Goal: Task Accomplishment & Management: Manage account settings

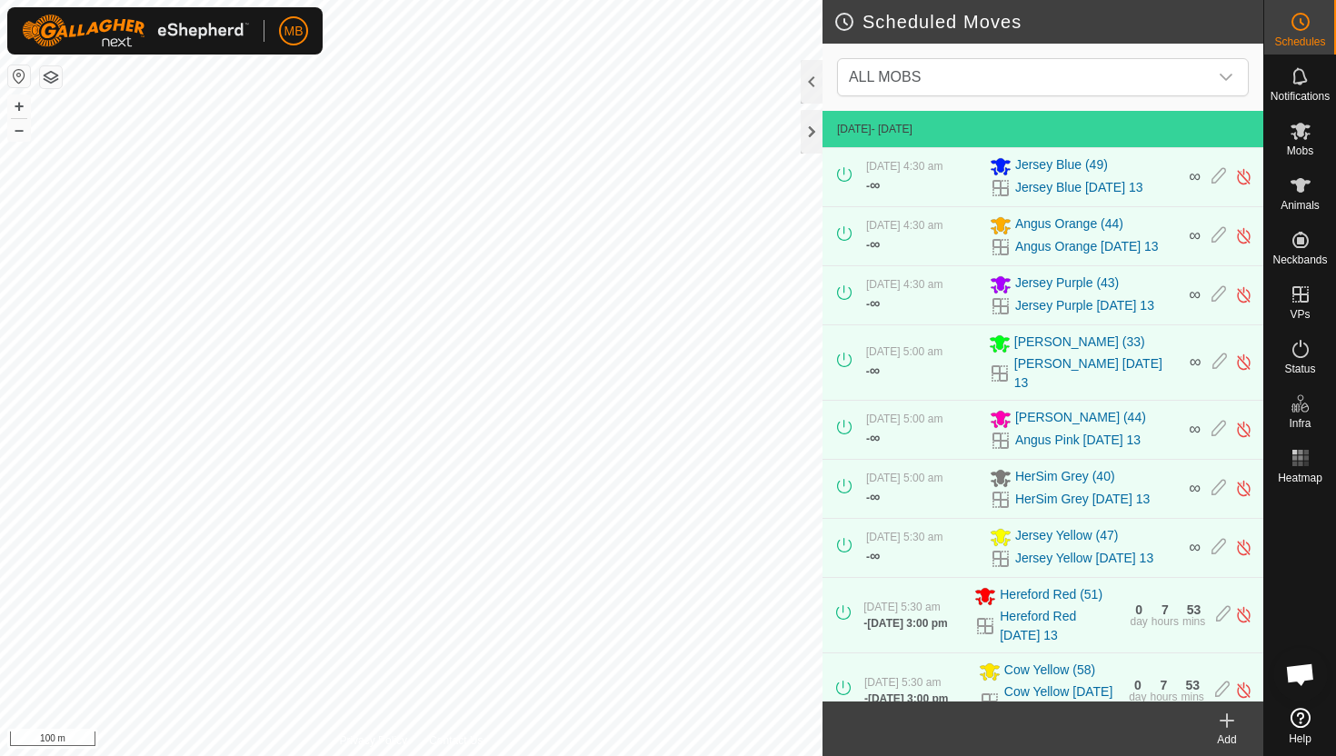
scroll to position [146, 0]
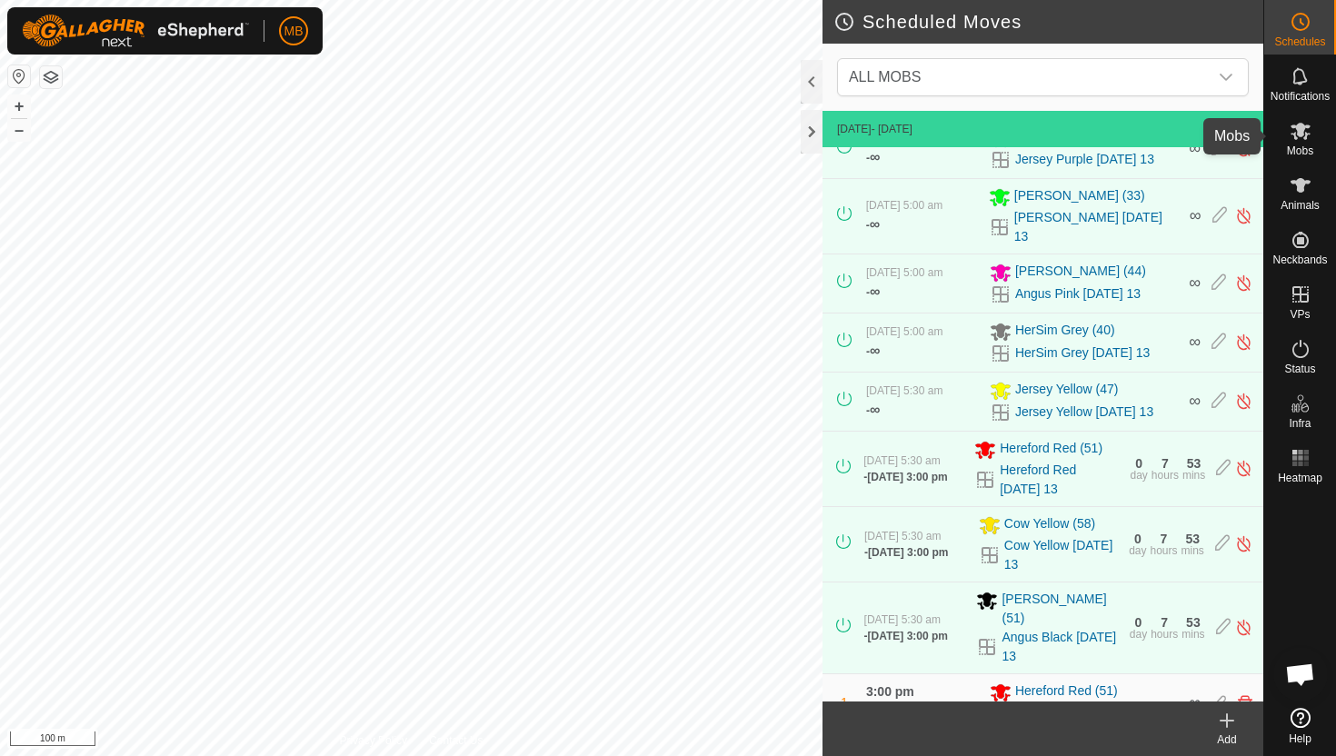
click at [1311, 145] on span "Mobs" at bounding box center [1300, 150] width 26 height 11
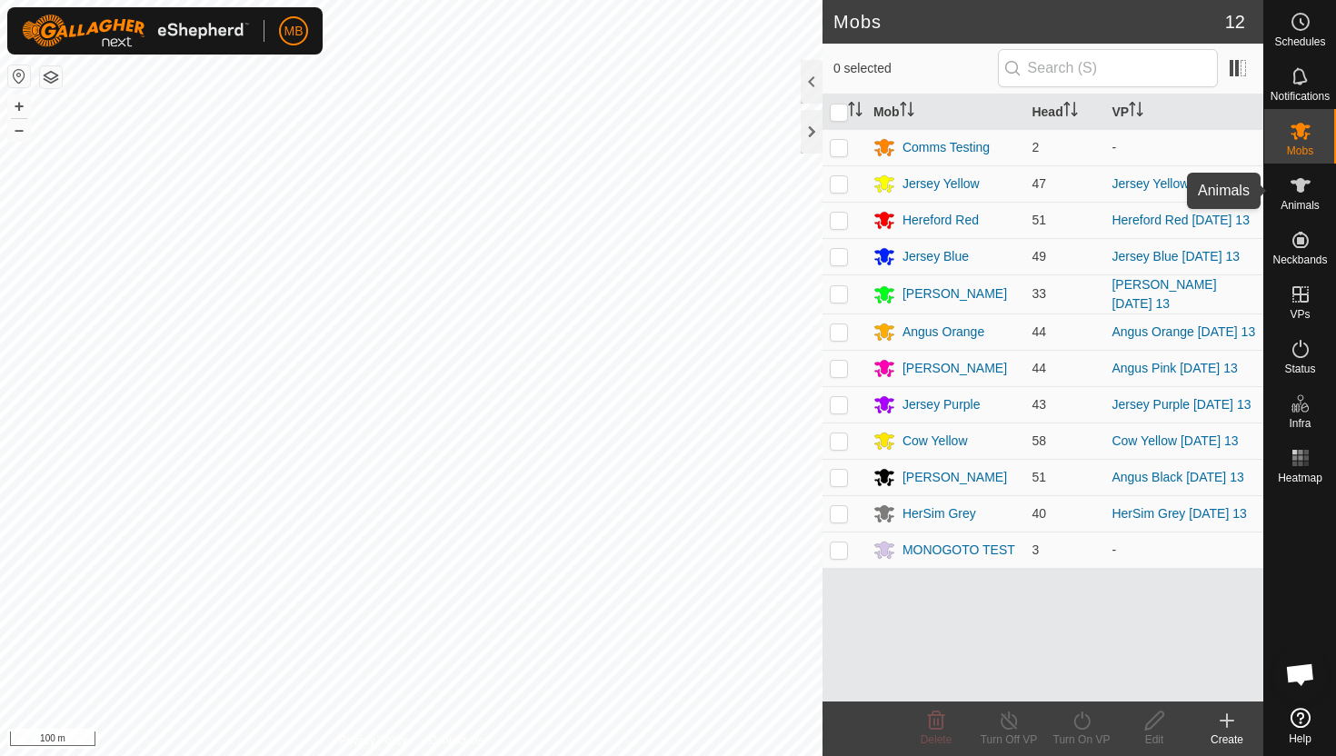
click at [1301, 200] on span "Animals" at bounding box center [1300, 205] width 39 height 11
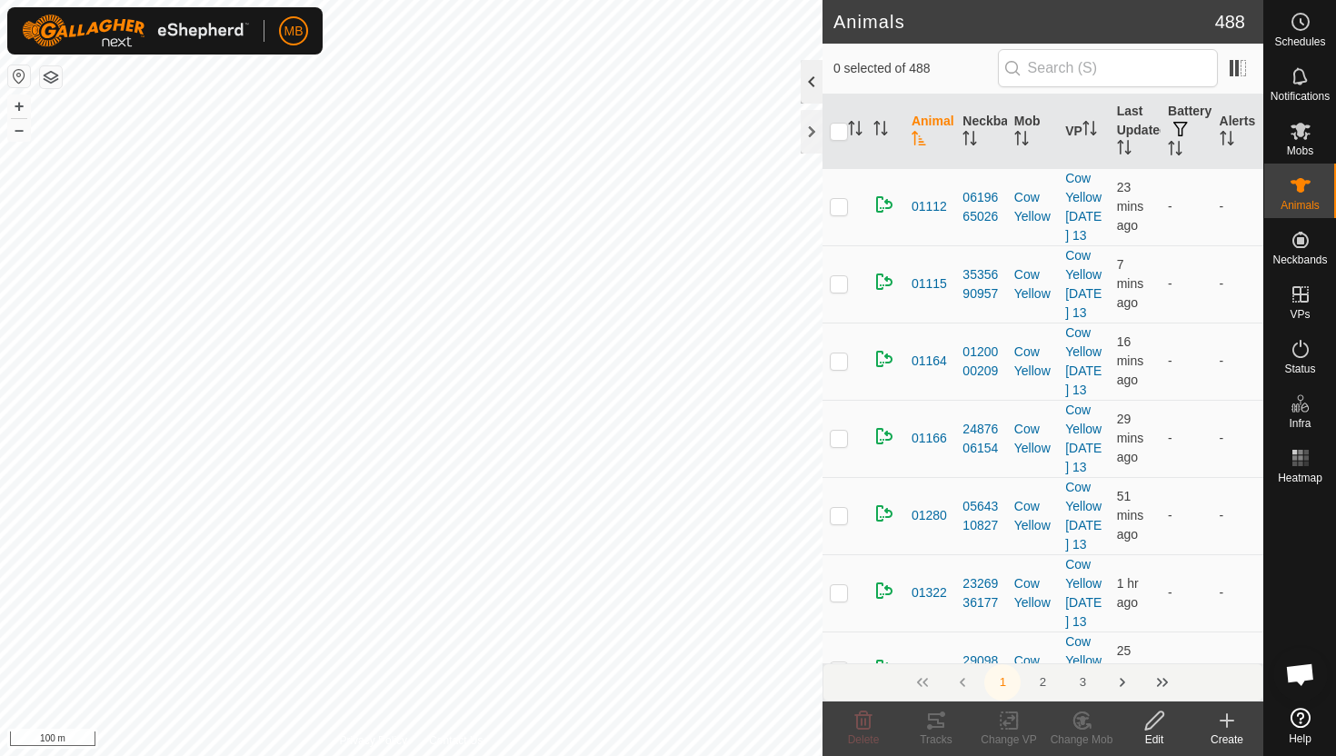
click at [811, 85] on div at bounding box center [812, 82] width 22 height 44
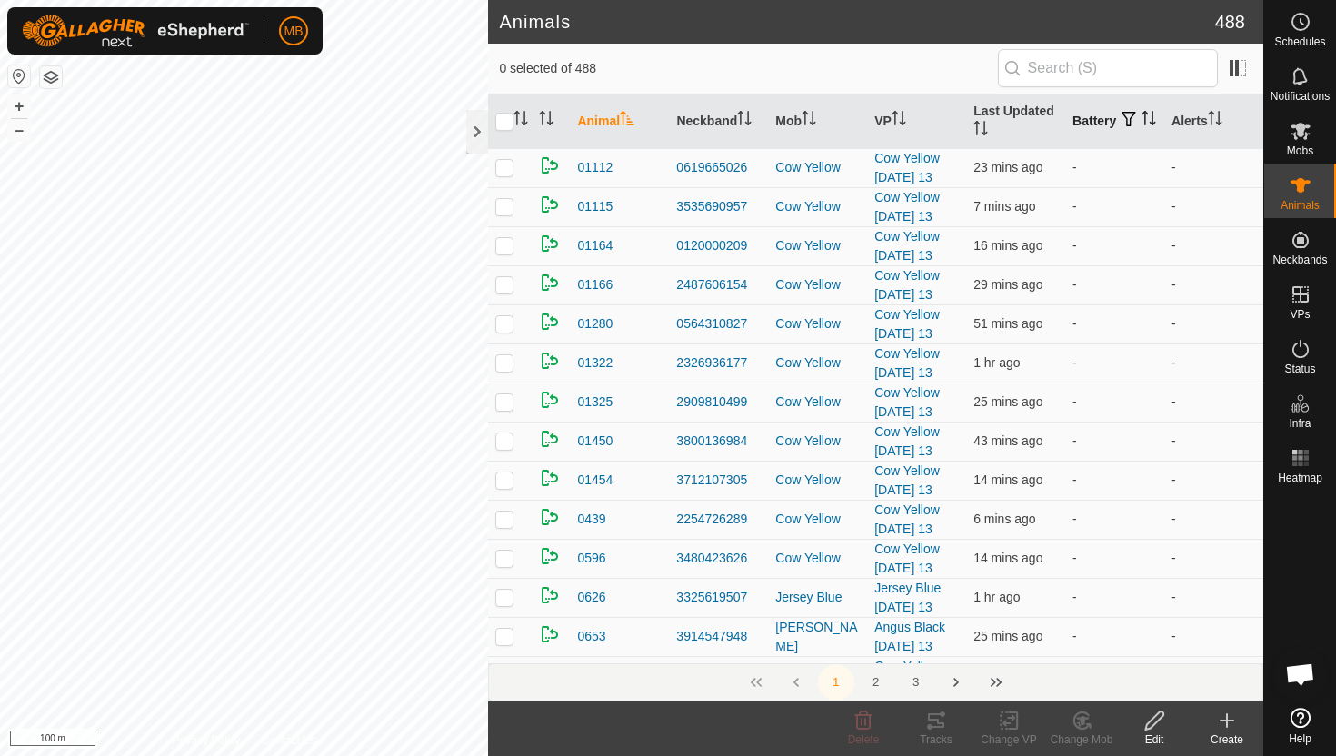
click at [1090, 126] on th "Battery" at bounding box center [1114, 122] width 99 height 55
click at [1142, 125] on icon "Activate to sort" at bounding box center [1149, 118] width 15 height 15
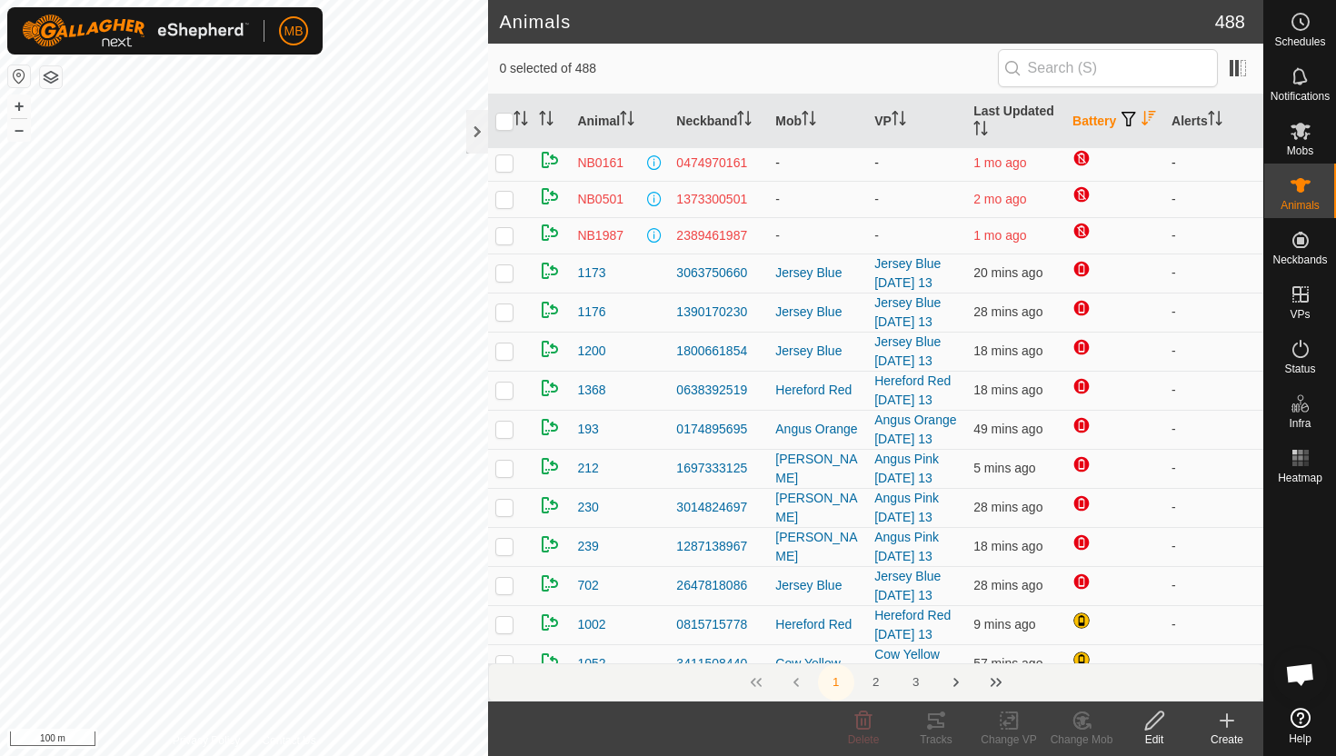
scroll to position [164, 0]
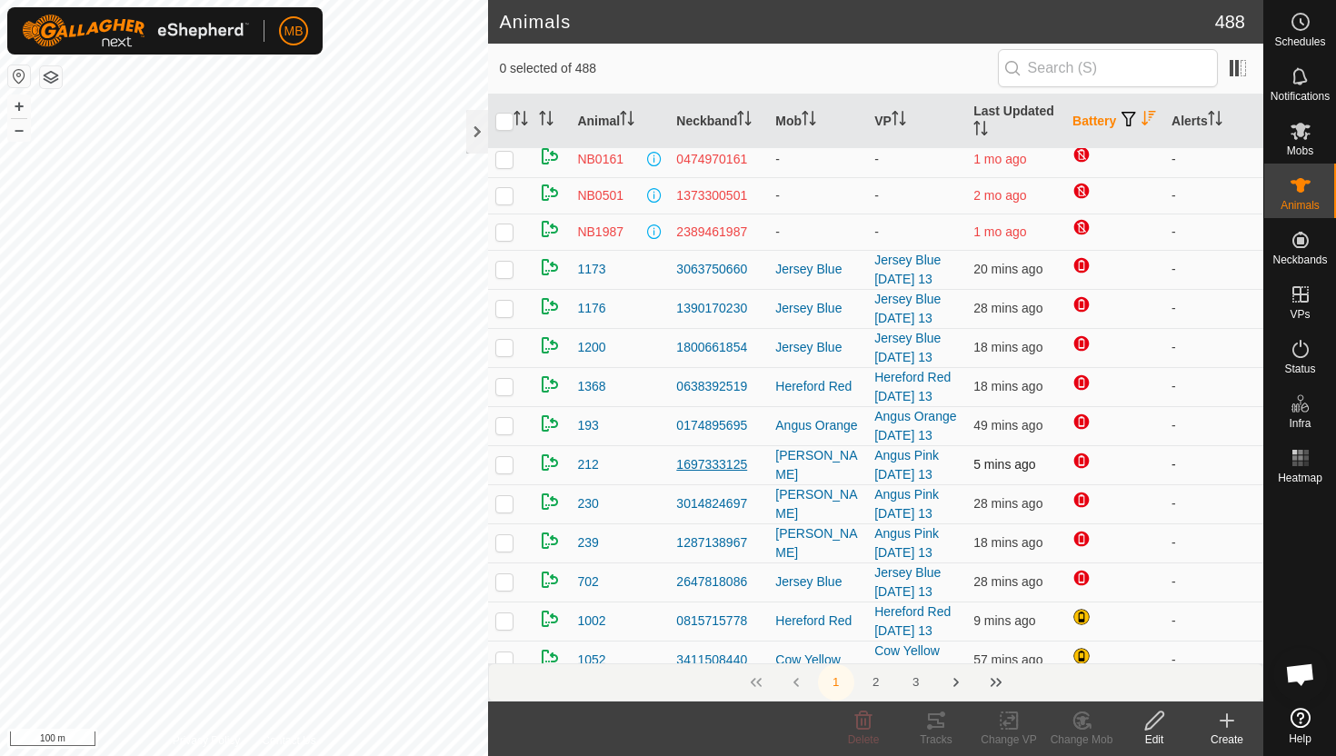
click at [719, 470] on div "1697333125" at bounding box center [718, 464] width 85 height 19
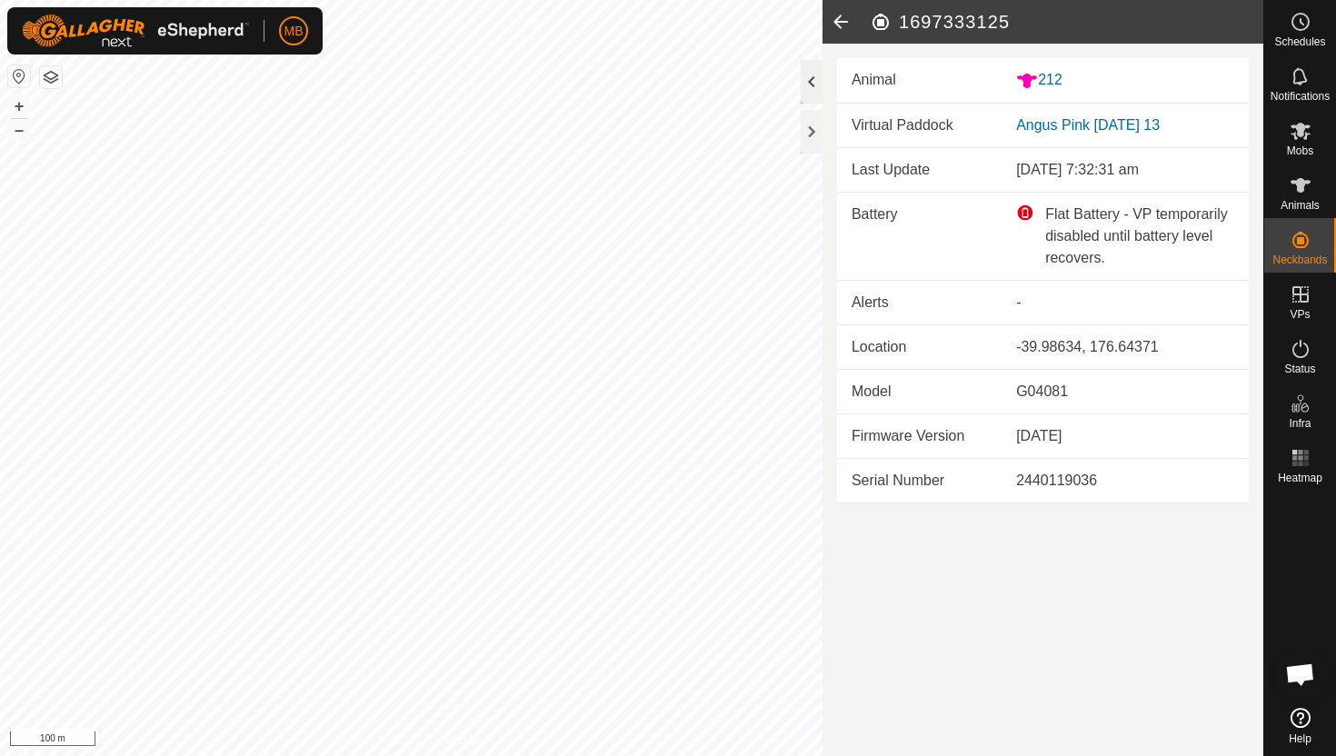
click at [819, 95] on div at bounding box center [812, 82] width 22 height 44
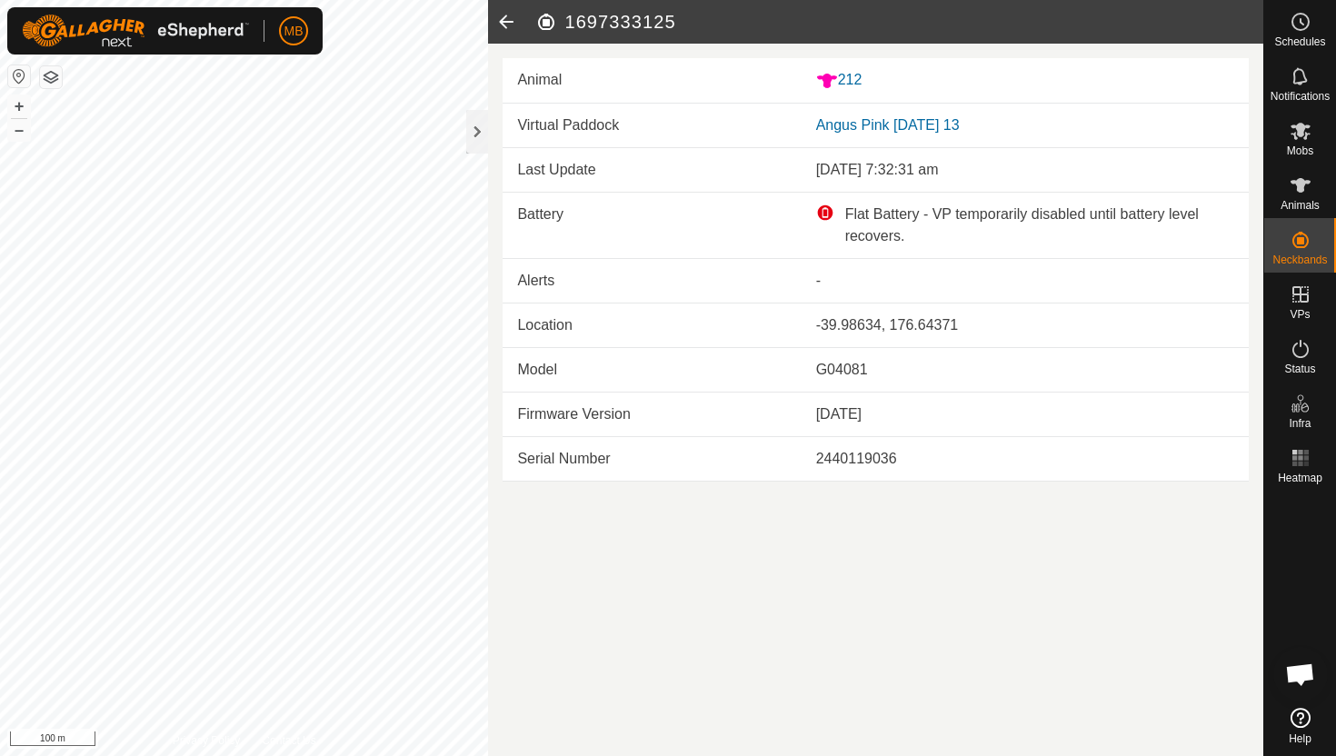
click at [506, 19] on icon at bounding box center [506, 22] width 36 height 44
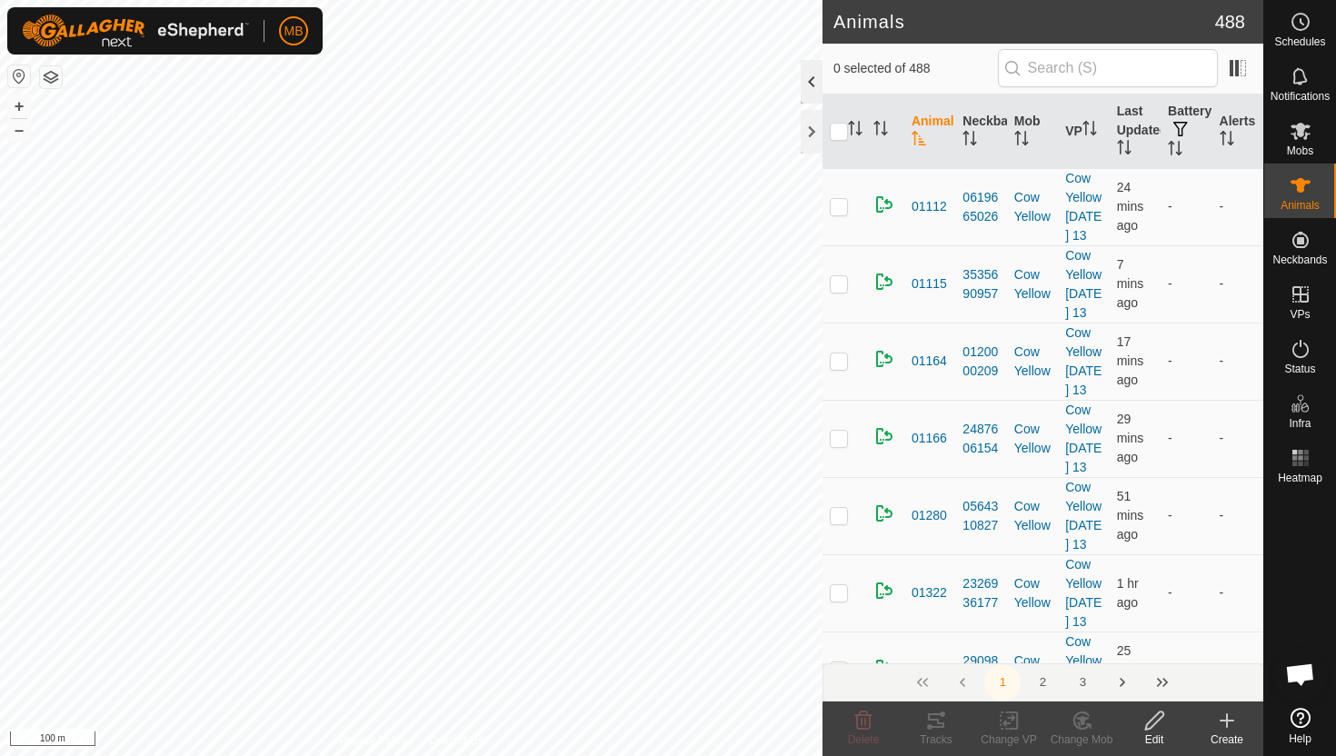
click at [804, 75] on div at bounding box center [812, 82] width 22 height 44
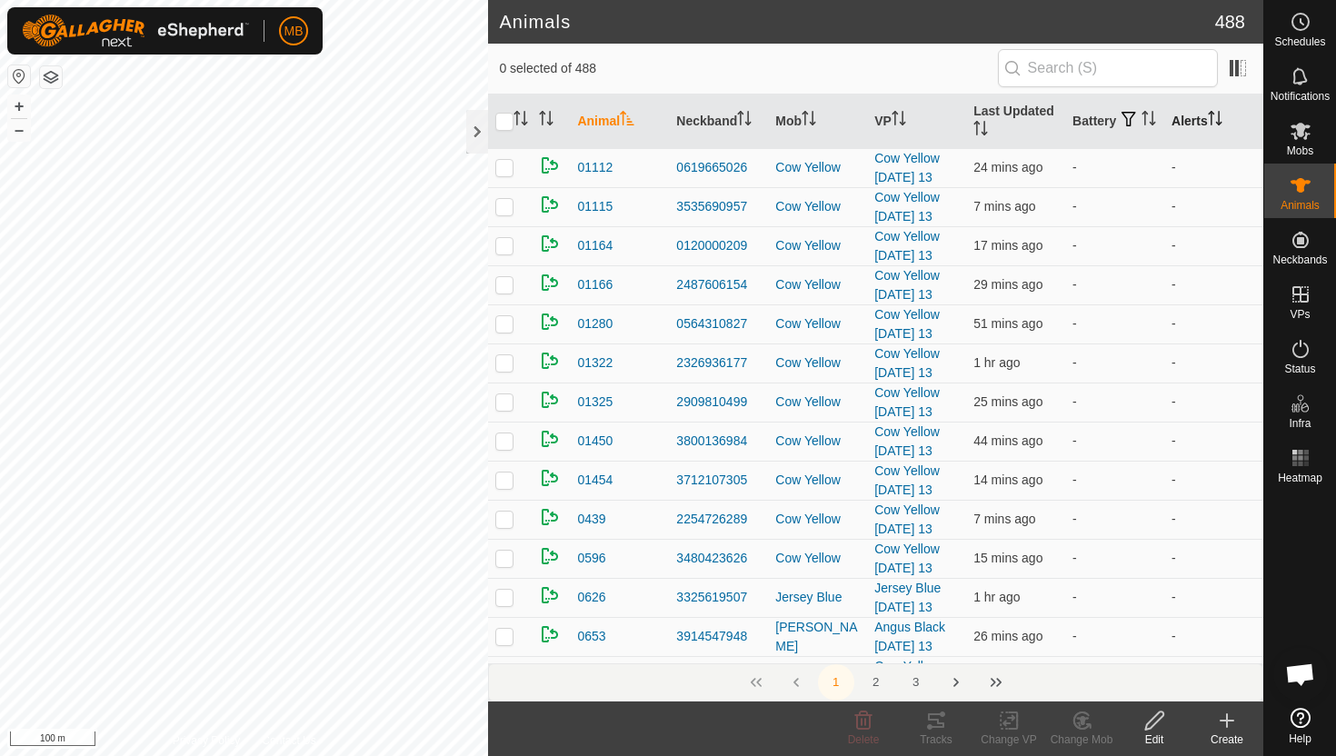
click at [1192, 110] on th "Alerts" at bounding box center [1213, 122] width 99 height 55
click at [1112, 122] on th "Battery" at bounding box center [1114, 122] width 99 height 55
click at [1142, 125] on icon "Activate to sort" at bounding box center [1149, 118] width 15 height 15
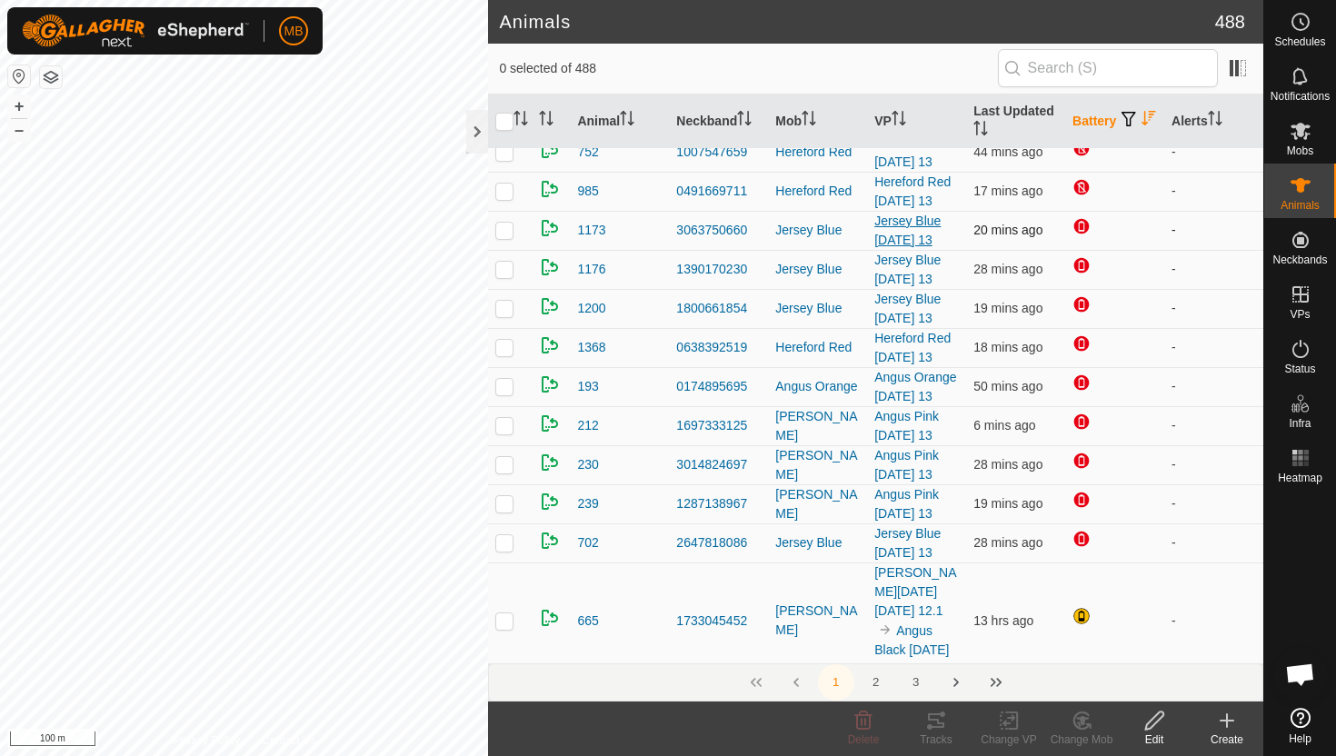
scroll to position [213, 0]
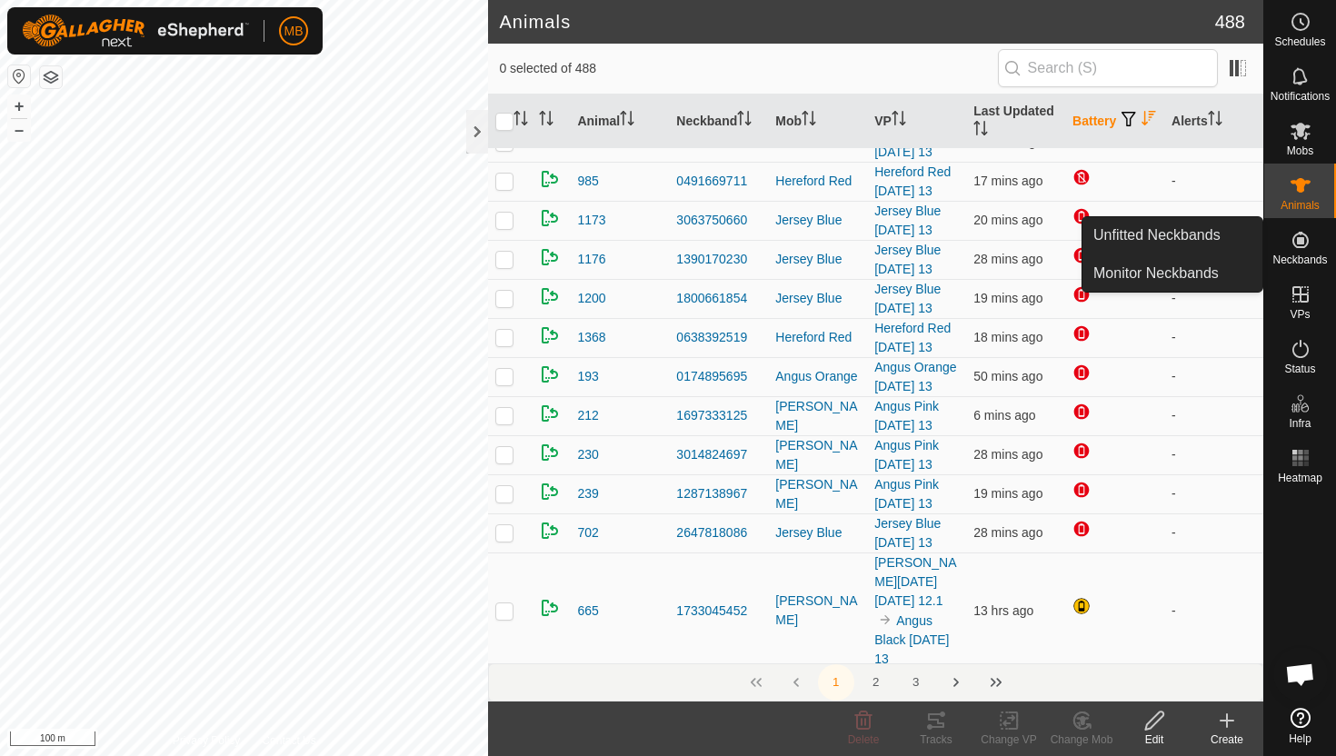
click at [1304, 242] on icon at bounding box center [1301, 240] width 22 height 22
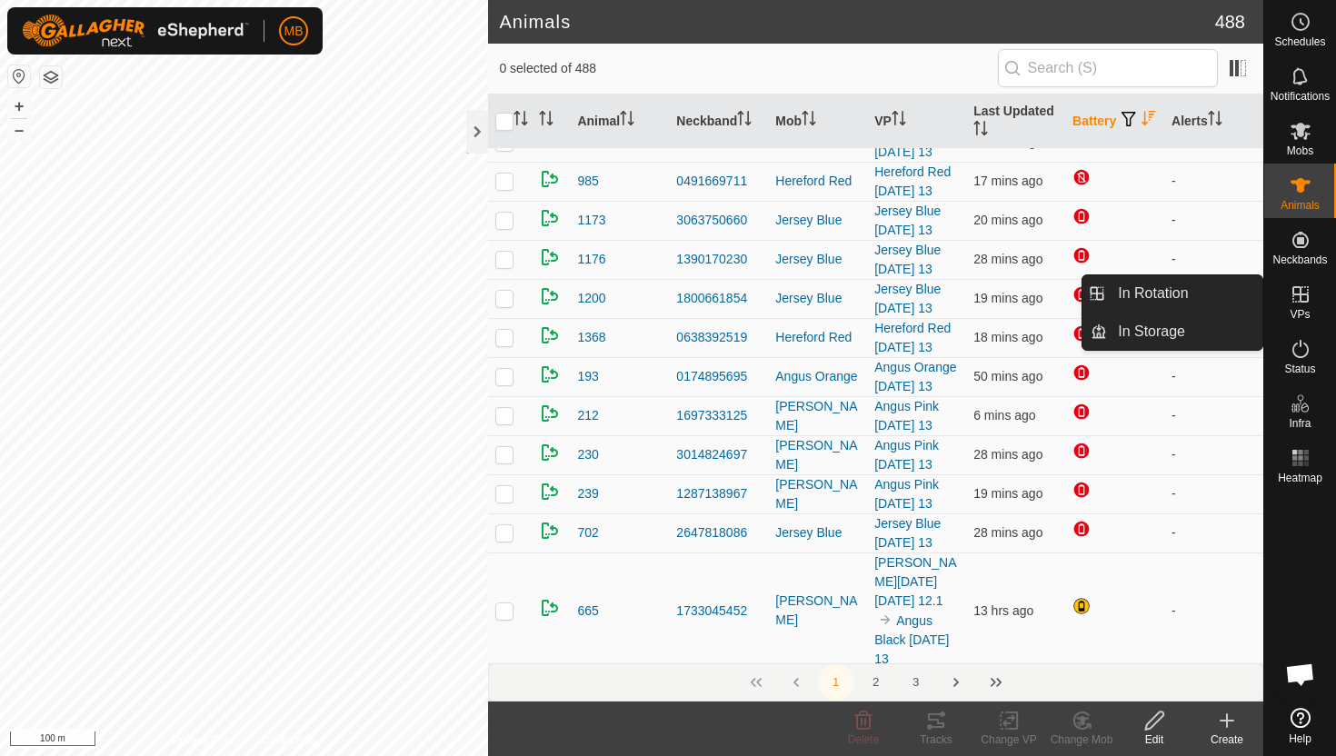
click at [1305, 309] on span "VPs" at bounding box center [1300, 314] width 20 height 11
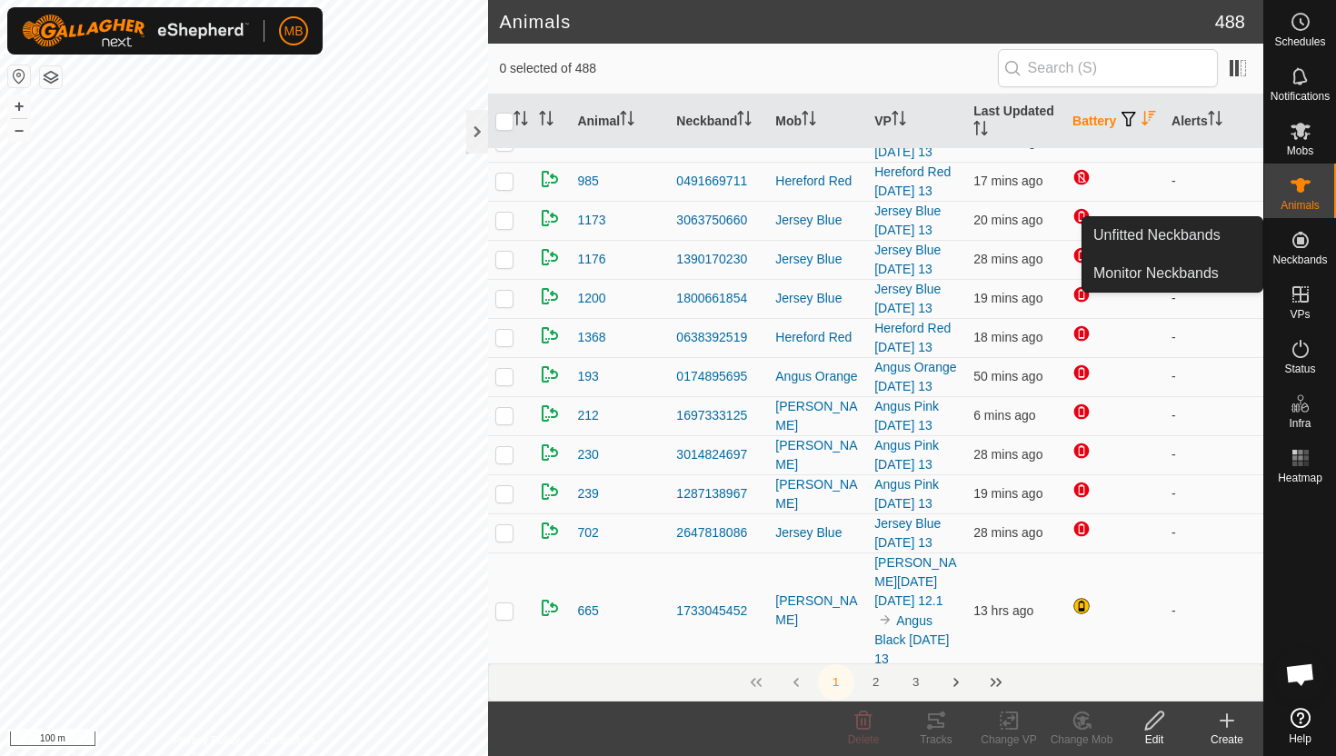
click at [1297, 246] on icon at bounding box center [1300, 240] width 16 height 16
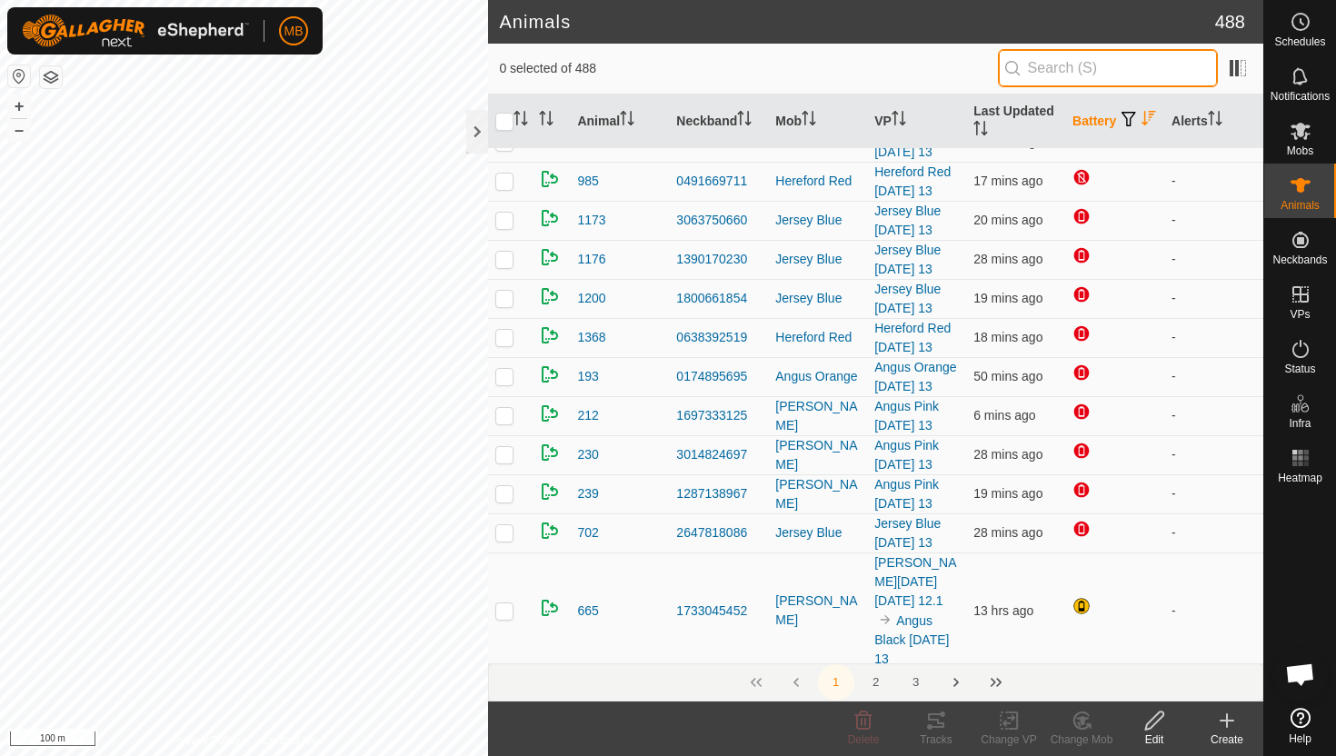
click at [1145, 68] on input "text" at bounding box center [1108, 68] width 220 height 38
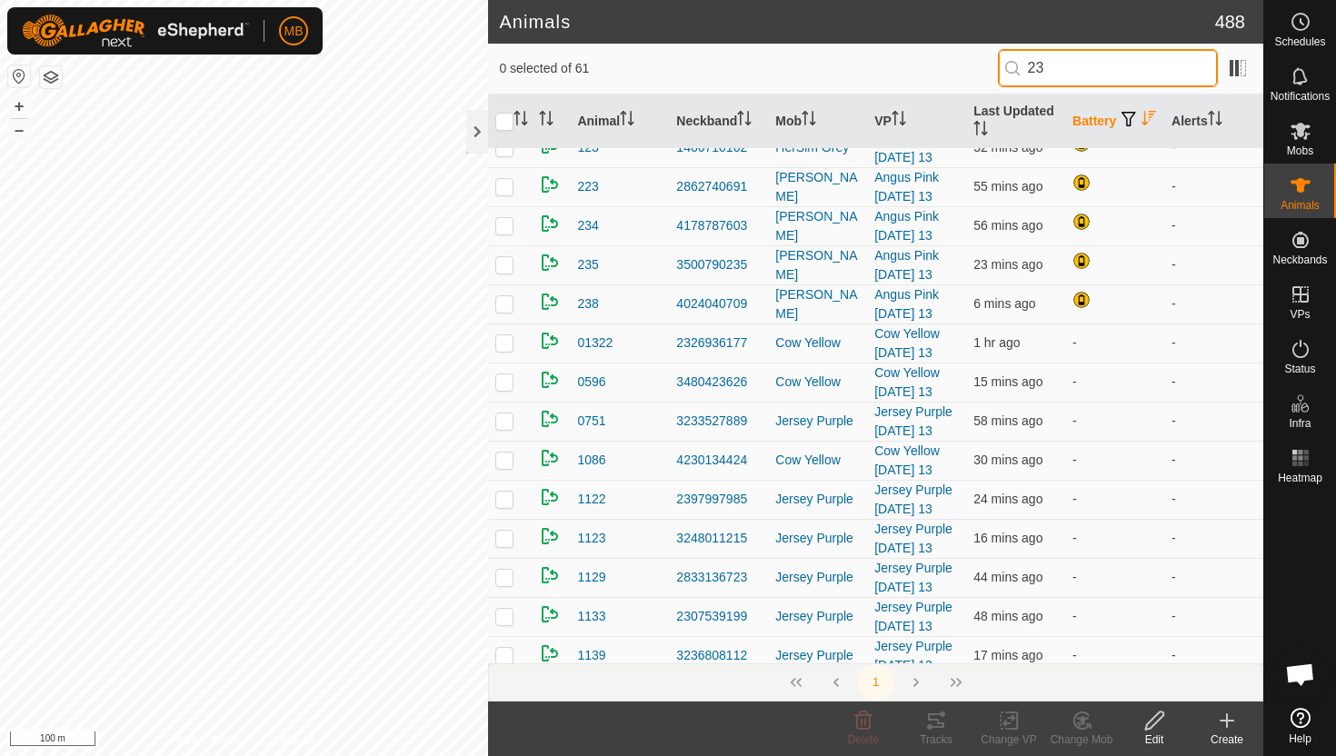
scroll to position [0, 0]
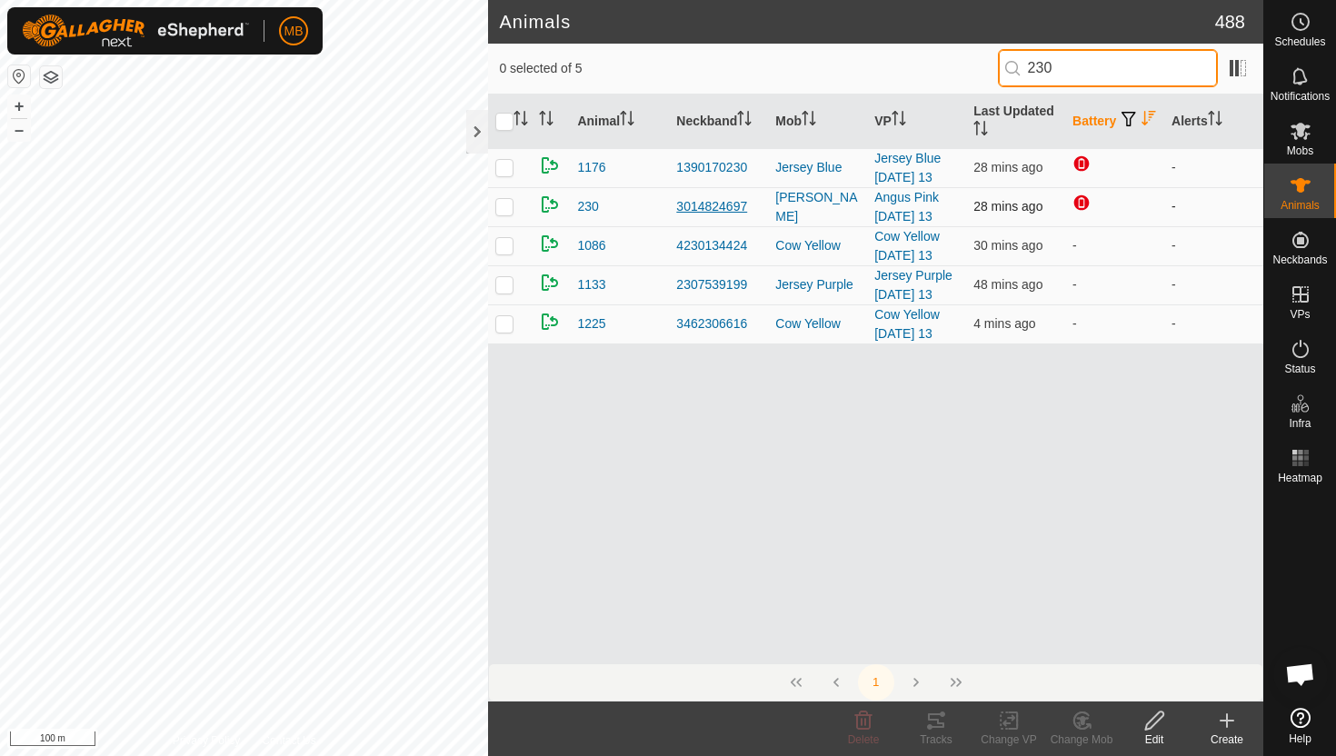
type input "230"
click at [711, 207] on div "3014824697" at bounding box center [718, 206] width 85 height 19
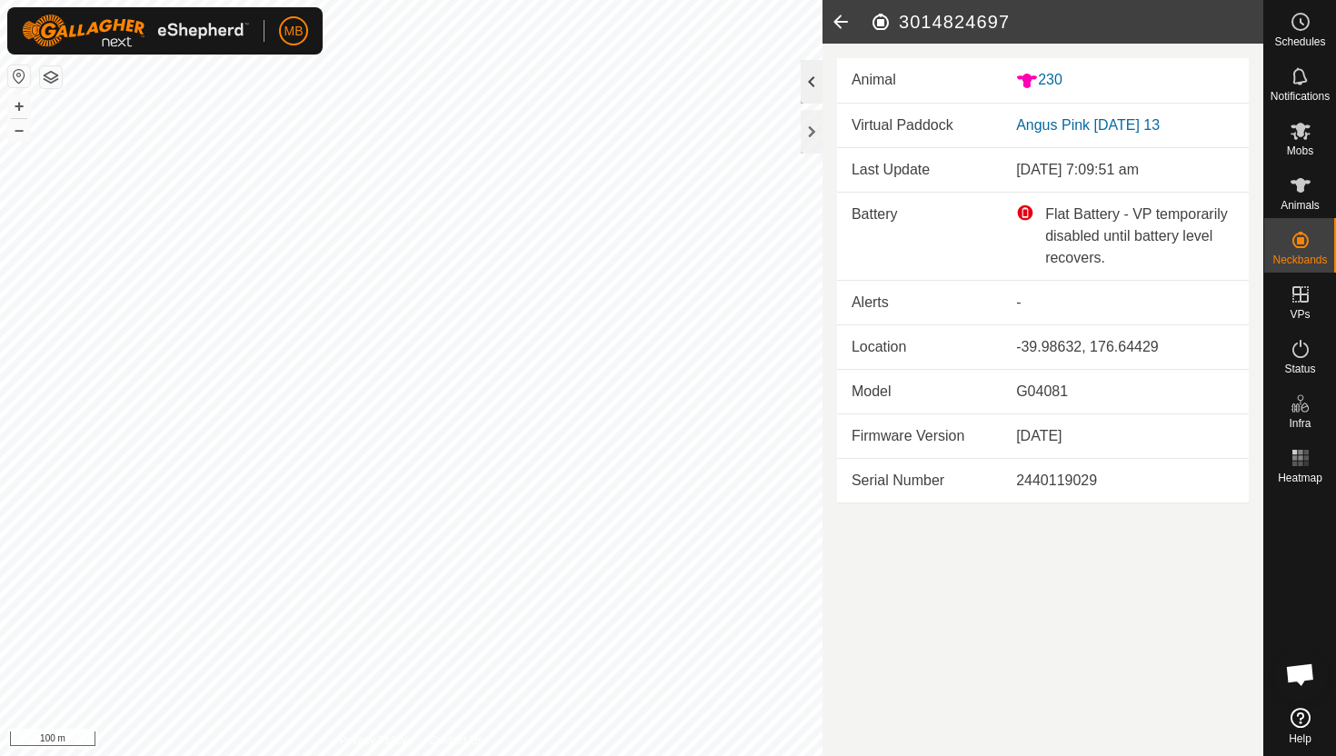
click at [814, 81] on div at bounding box center [812, 82] width 22 height 44
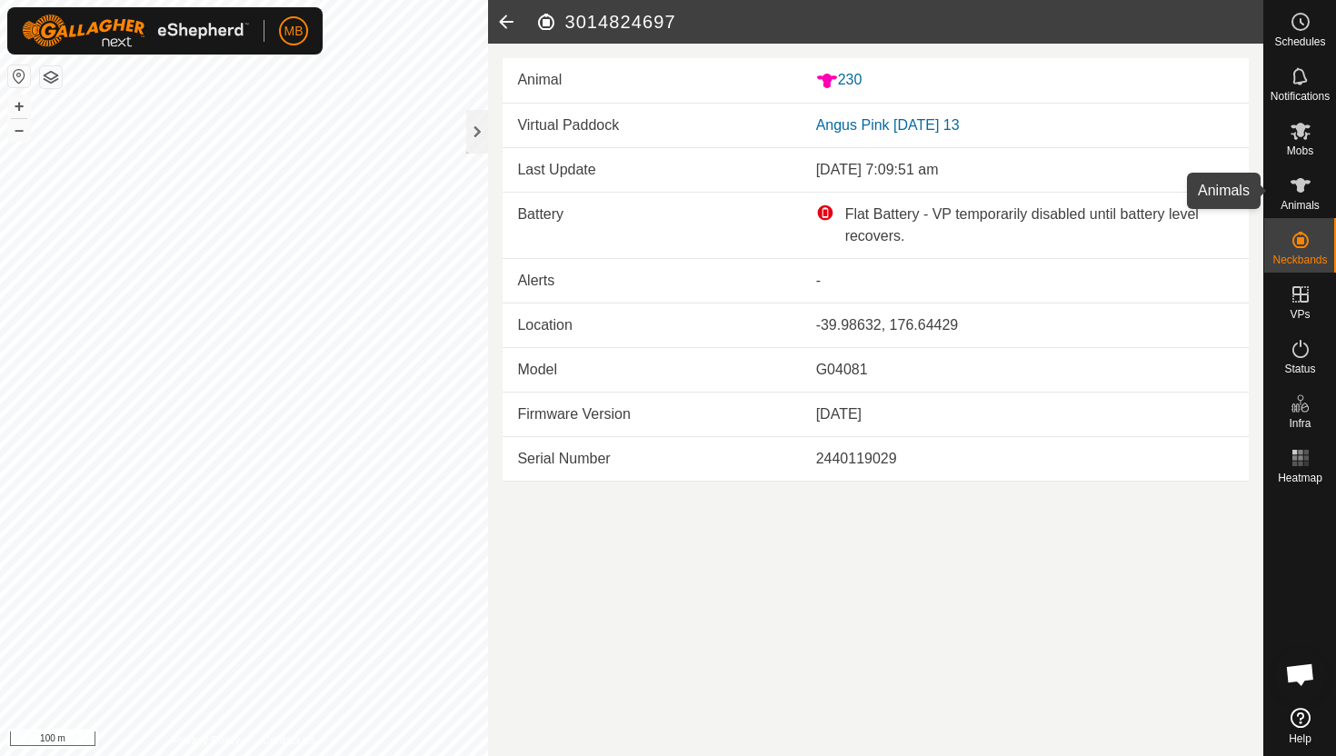
click at [1297, 179] on icon at bounding box center [1301, 185] width 20 height 15
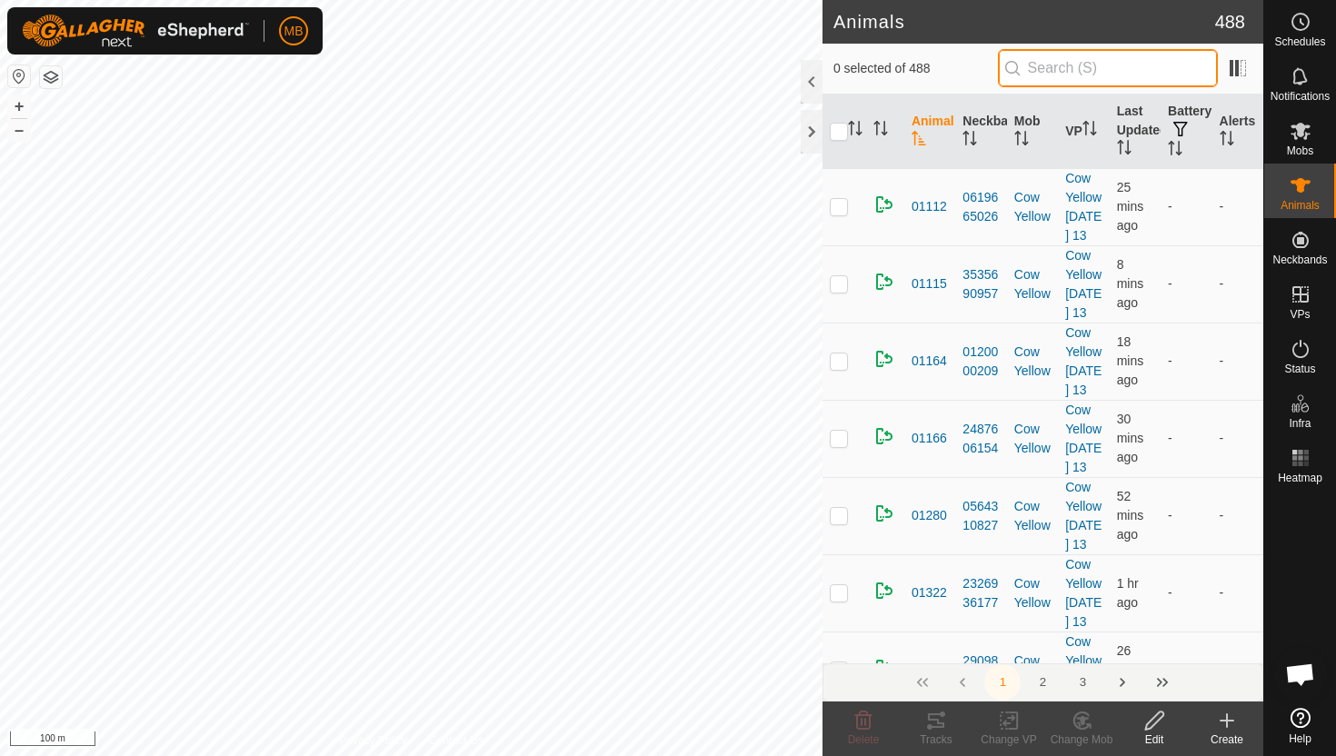
click at [1170, 61] on input "text" at bounding box center [1108, 68] width 220 height 38
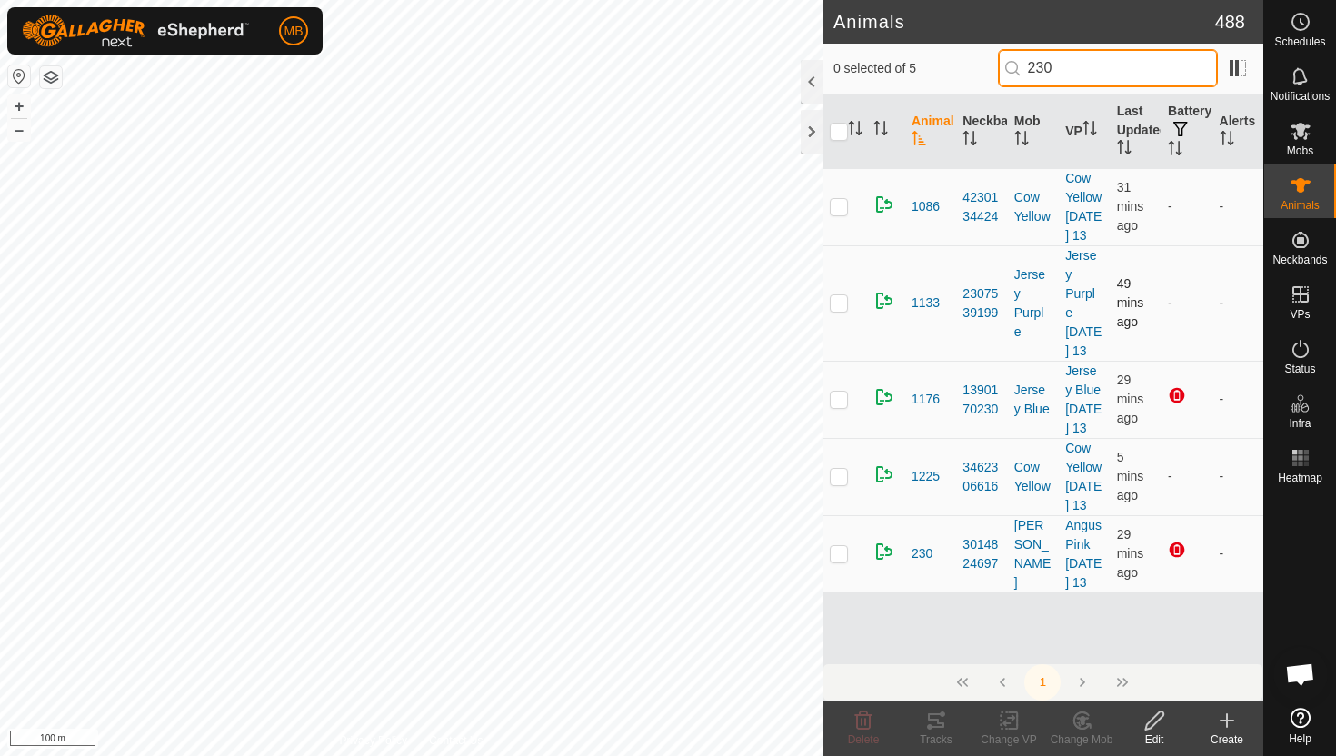
scroll to position [25, 0]
type input "230"
click at [841, 561] on p-checkbox at bounding box center [839, 553] width 18 height 15
checkbox input "true"
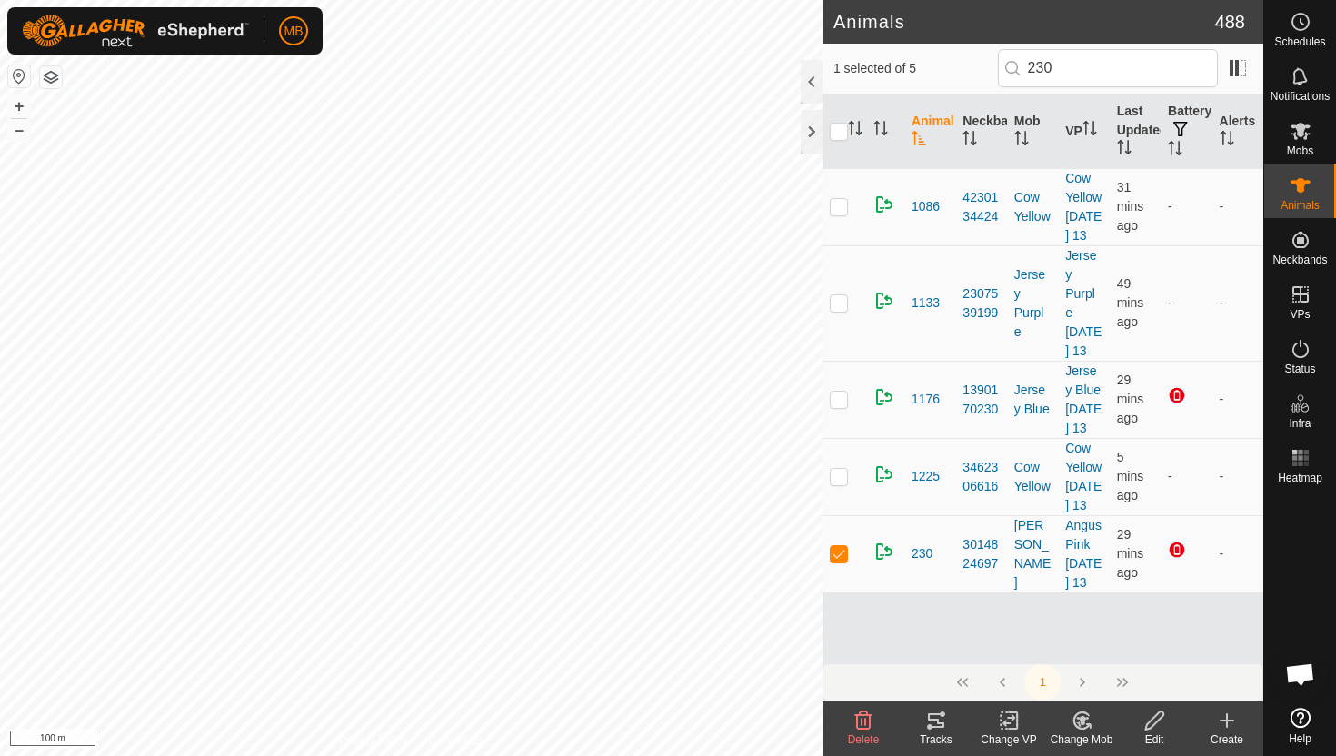
click at [1152, 723] on icon at bounding box center [1154, 721] width 23 height 22
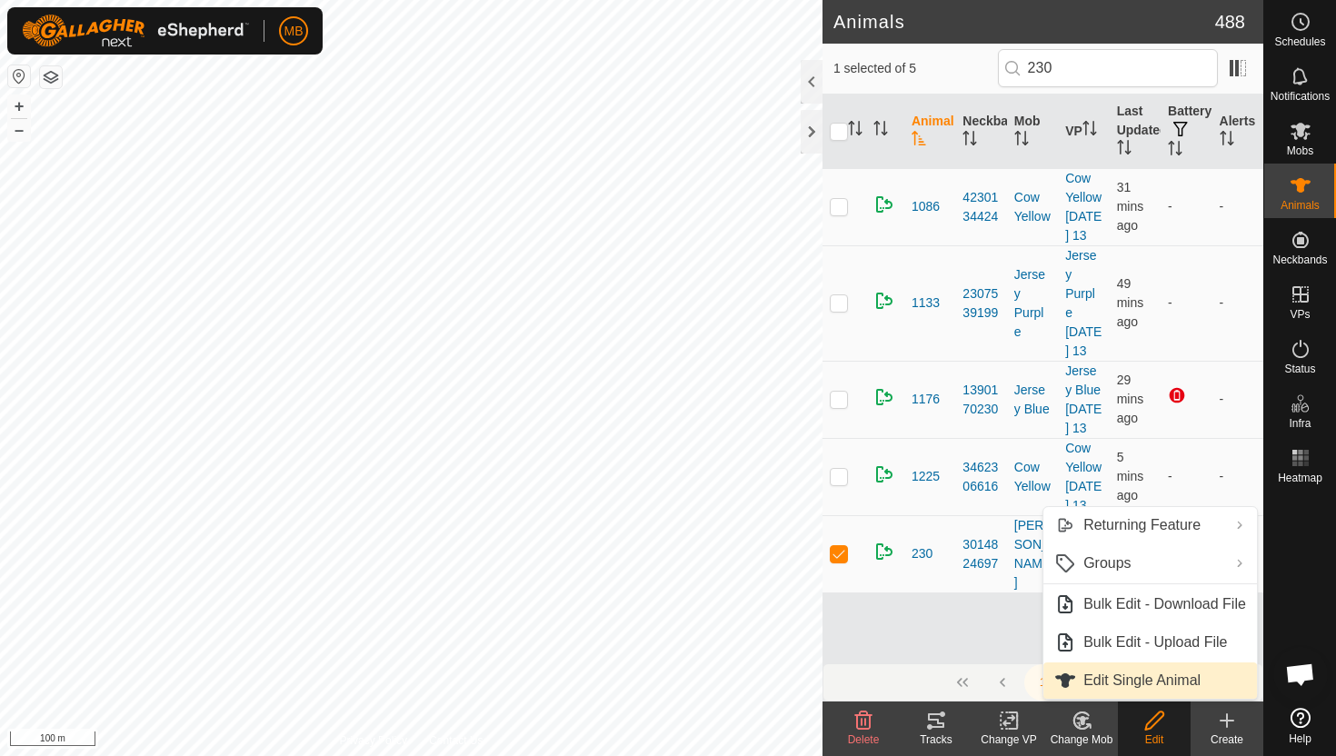
click at [1144, 686] on link "Edit Single Animal" at bounding box center [1150, 681] width 214 height 36
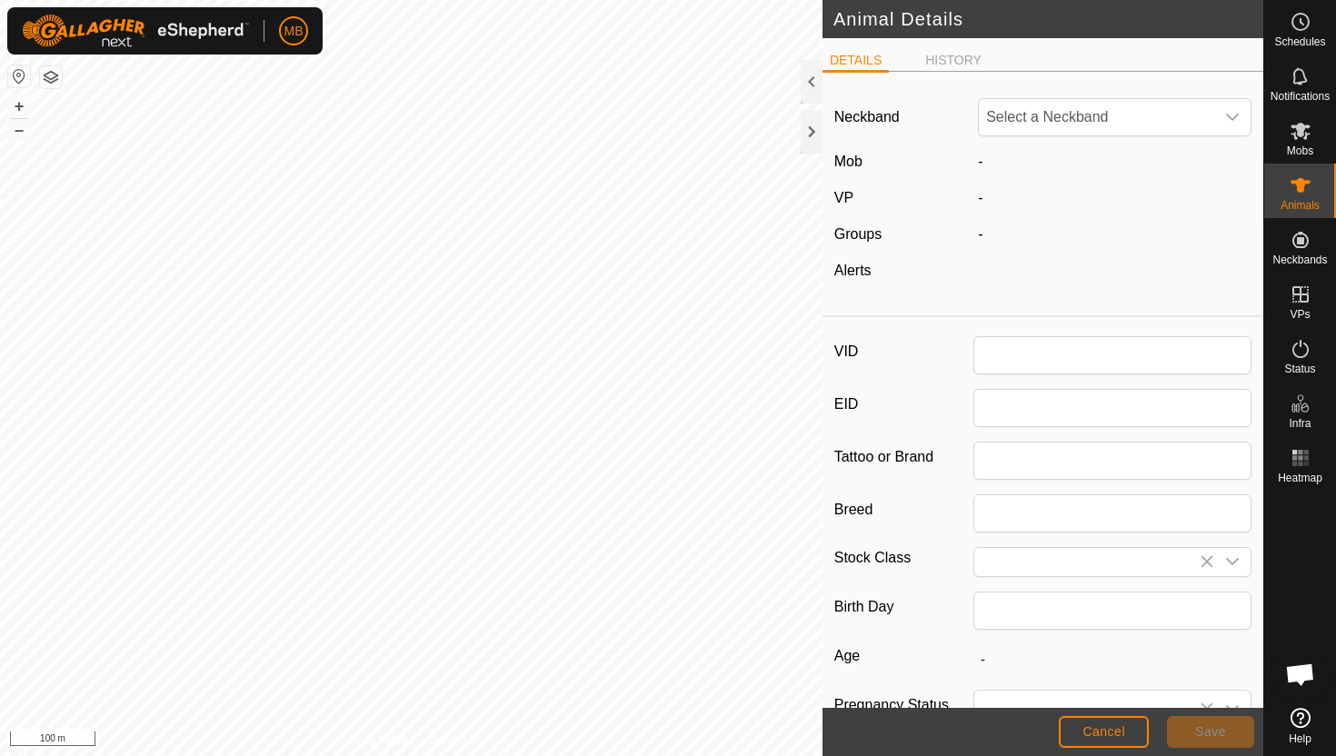
type input "230"
type input "447"
type input "[DATE]"
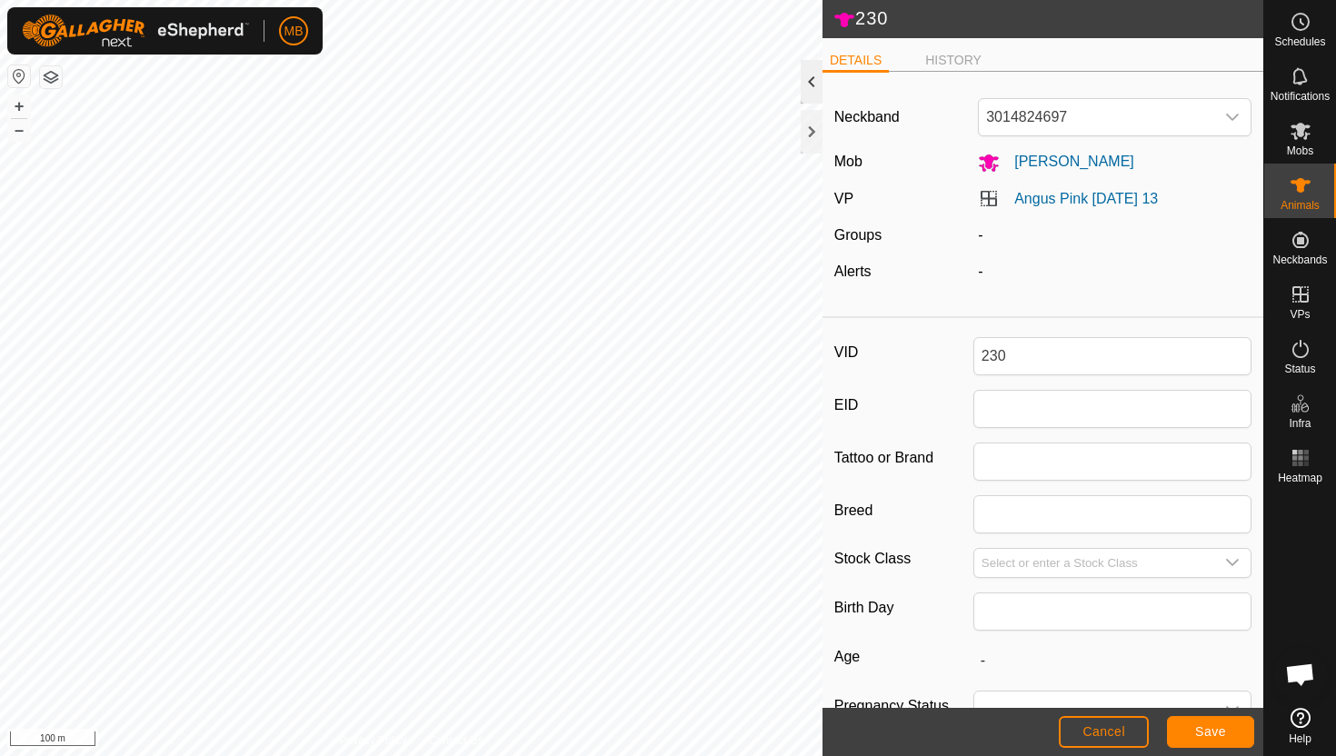
click at [808, 88] on div at bounding box center [812, 82] width 22 height 44
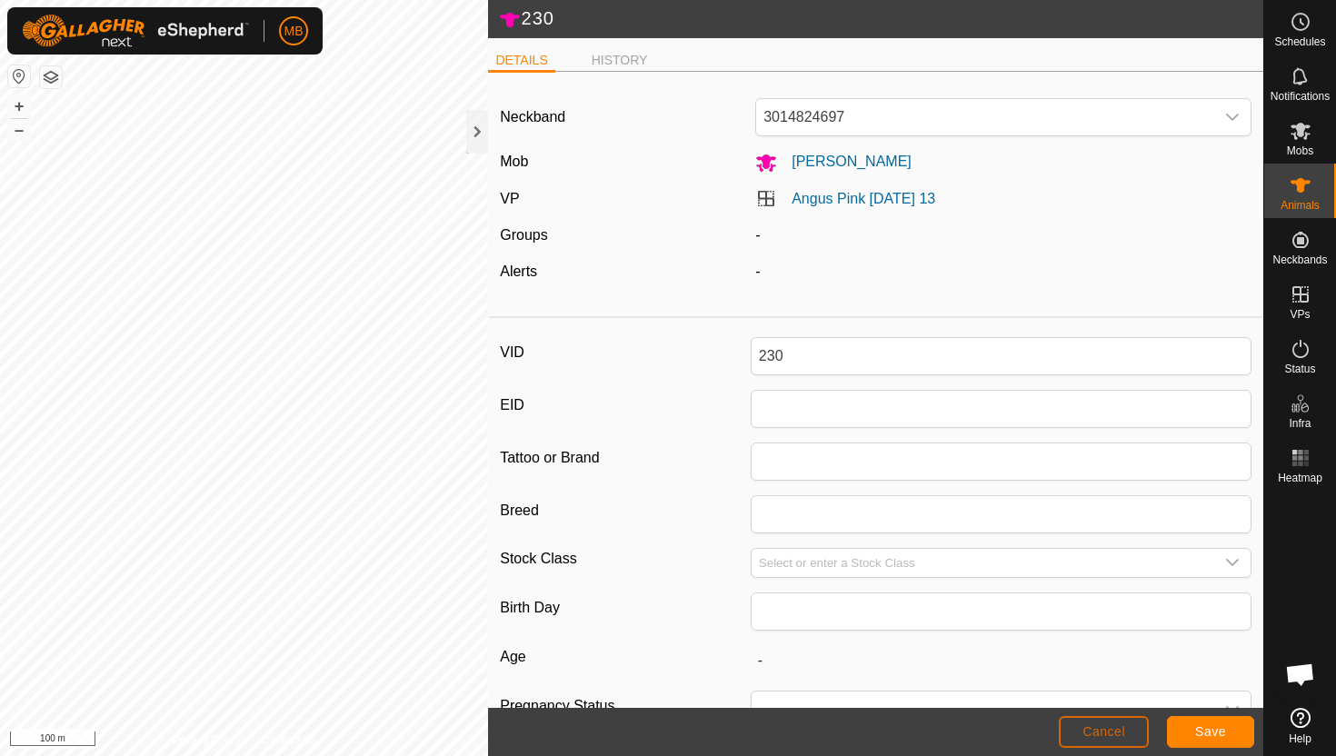
click at [1082, 740] on button "Cancel" at bounding box center [1104, 732] width 90 height 32
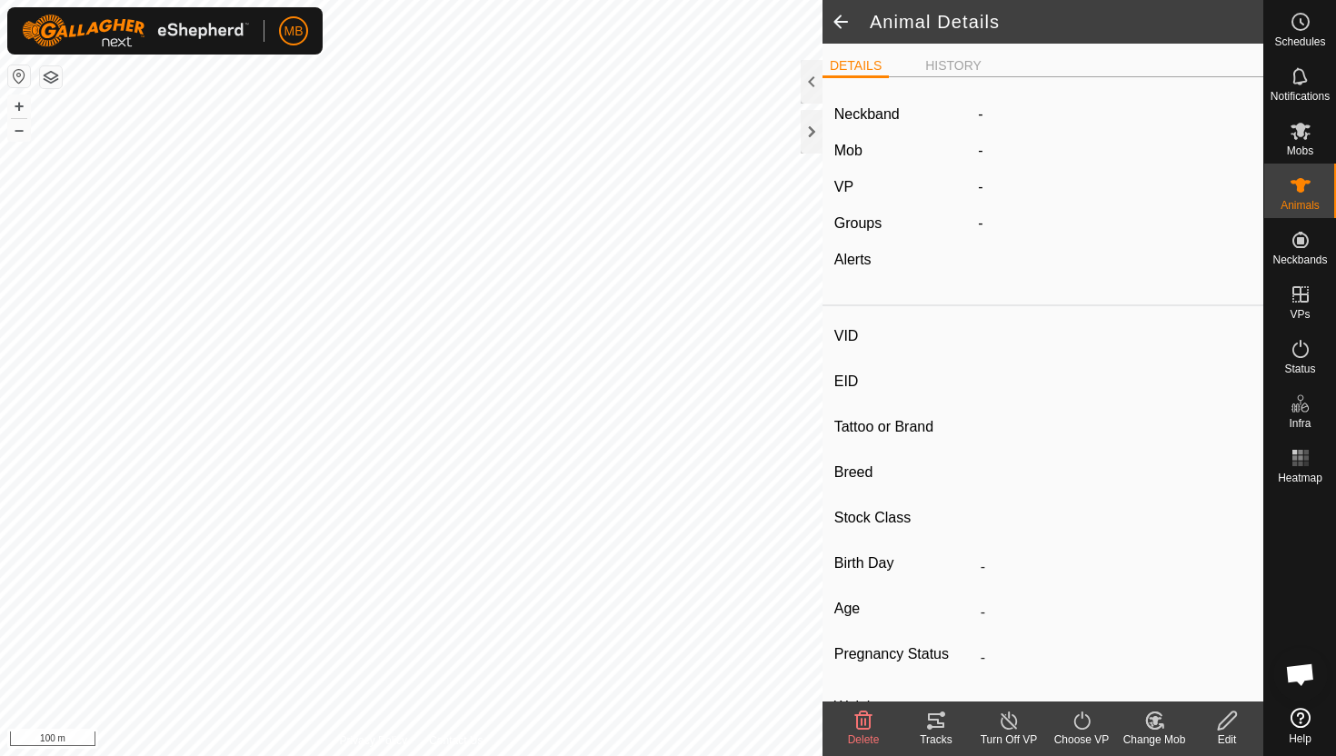
type input "230"
type input "-"
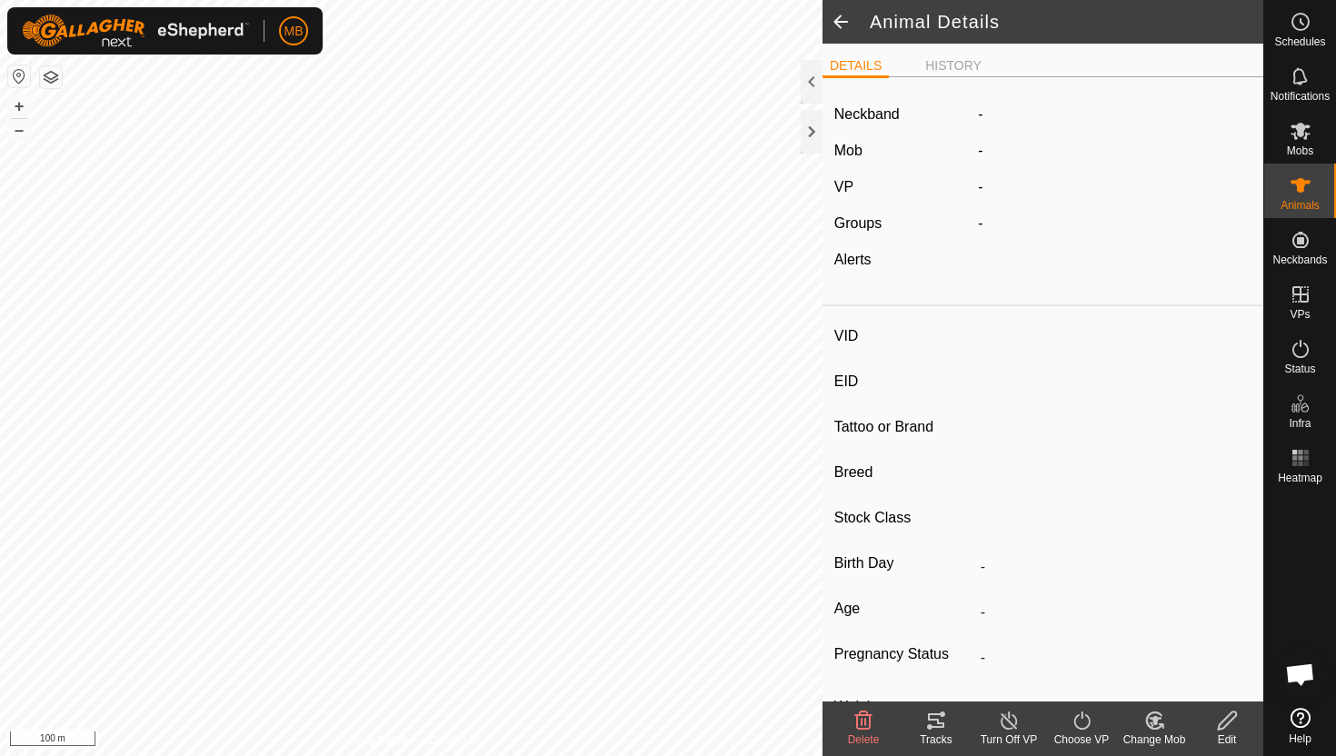
type input "447 kg"
type input "-"
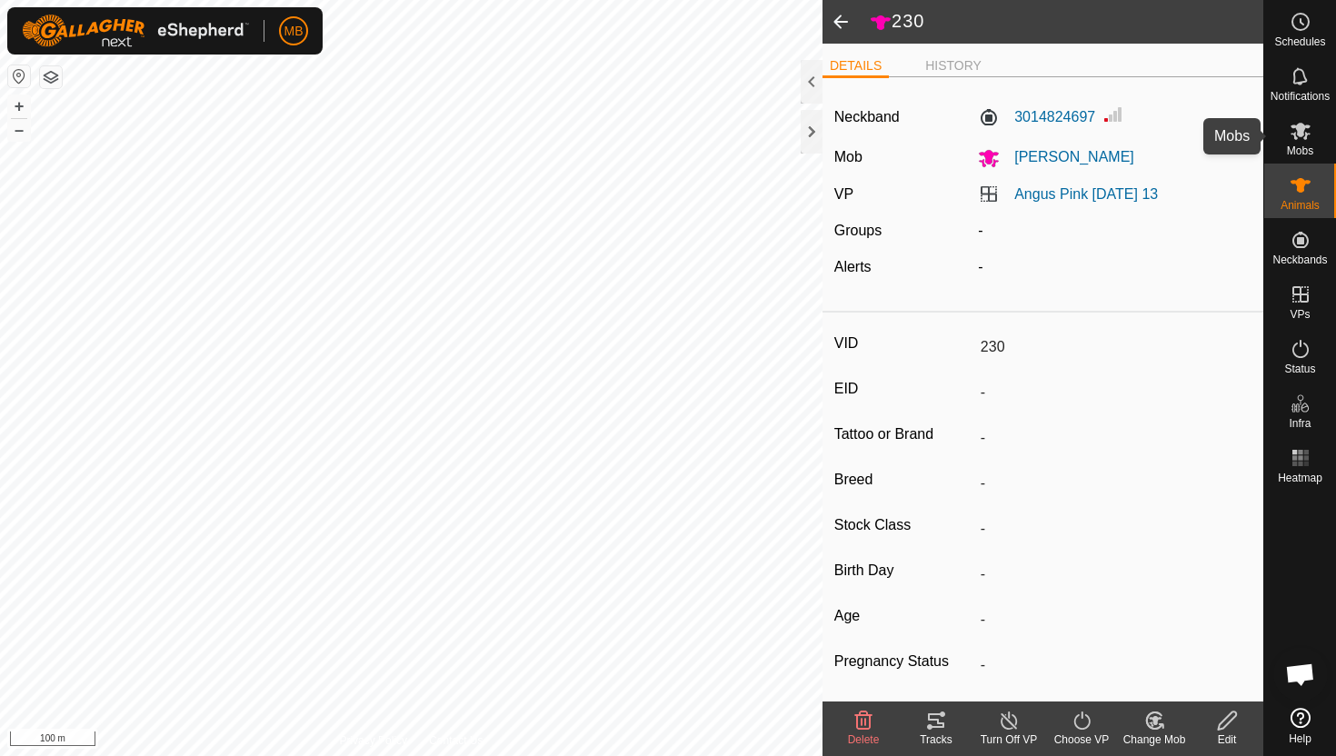
click at [1306, 132] on icon at bounding box center [1301, 131] width 22 height 22
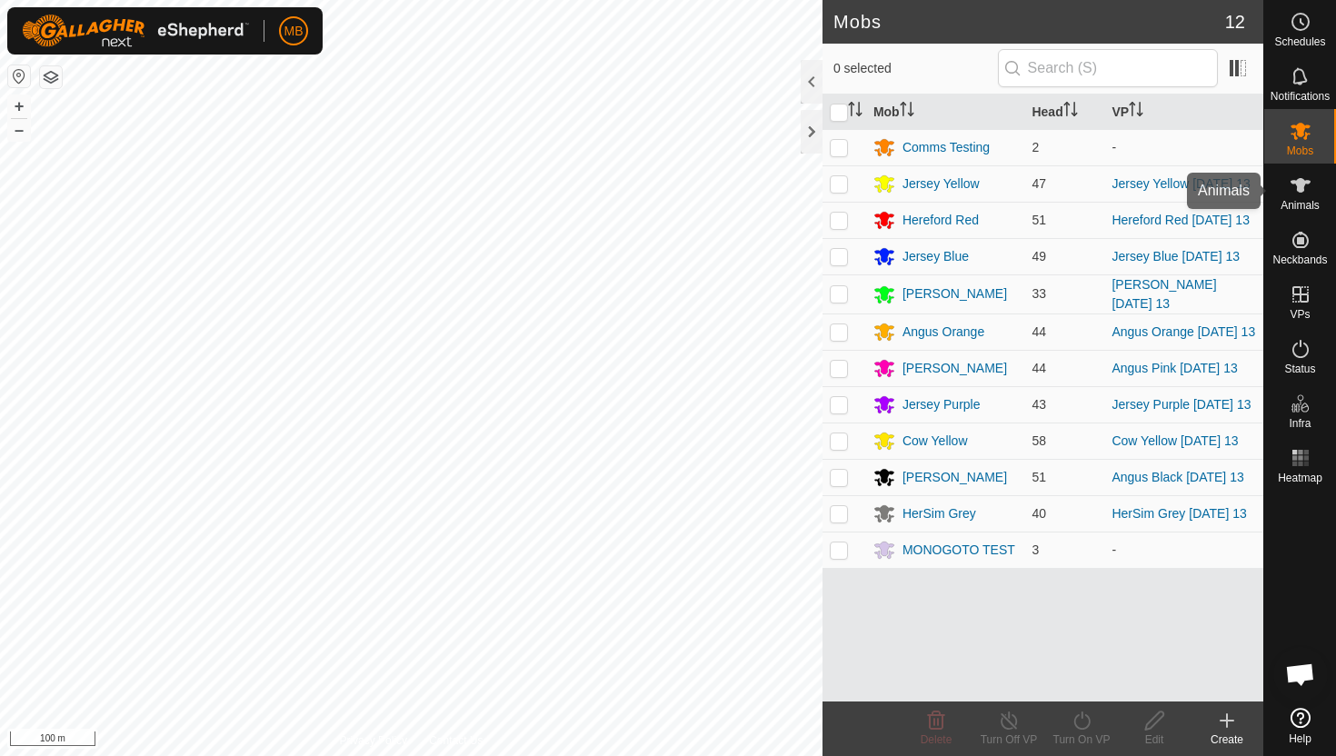
click at [1304, 200] on span "Animals" at bounding box center [1300, 205] width 39 height 11
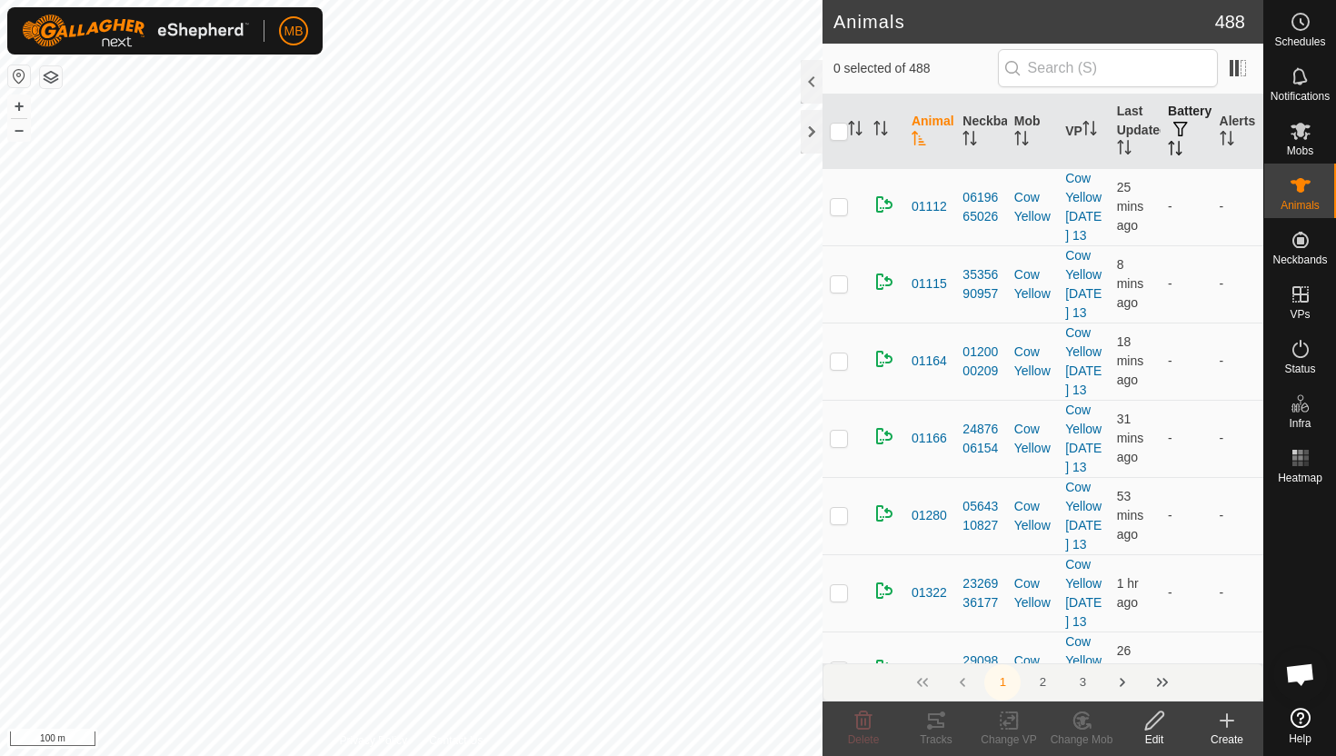
click at [1183, 136] on button "button" at bounding box center [1180, 130] width 25 height 18
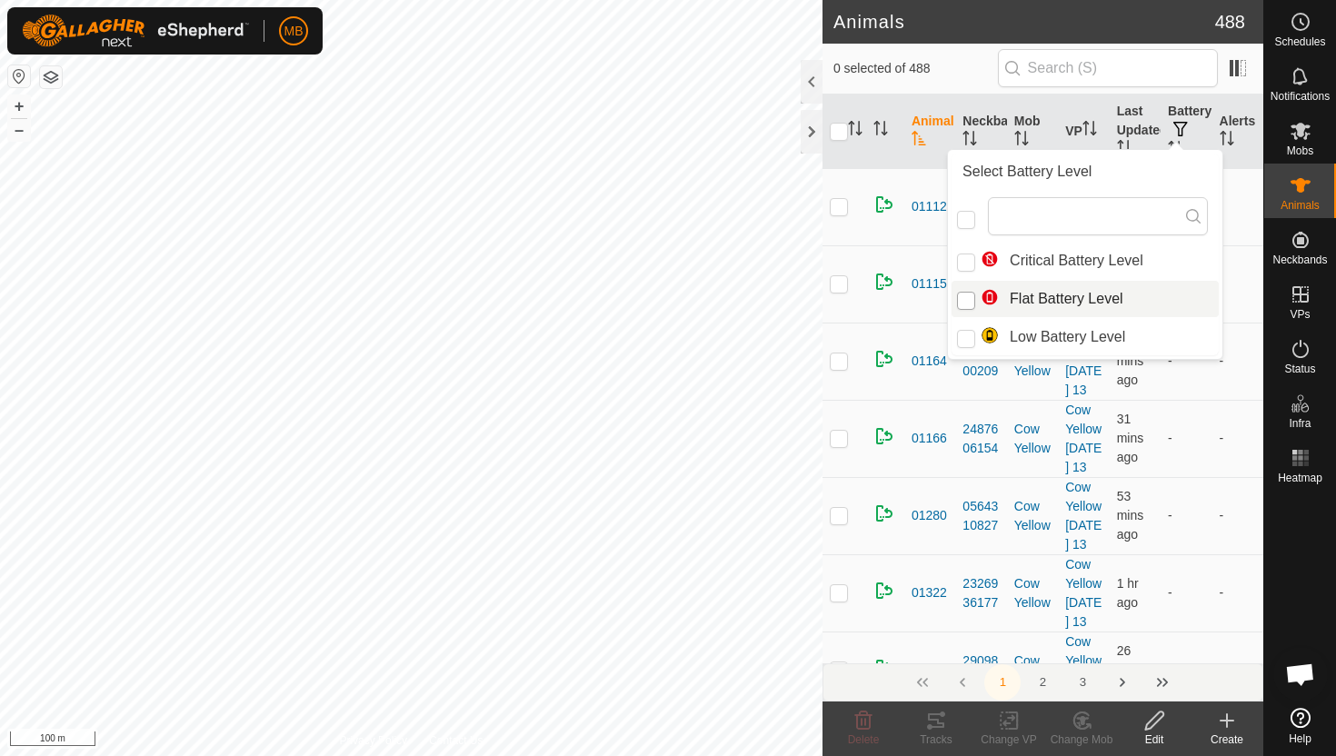
click at [969, 300] on input "Flat Battery Level" at bounding box center [966, 301] width 18 height 18
checkbox input "true"
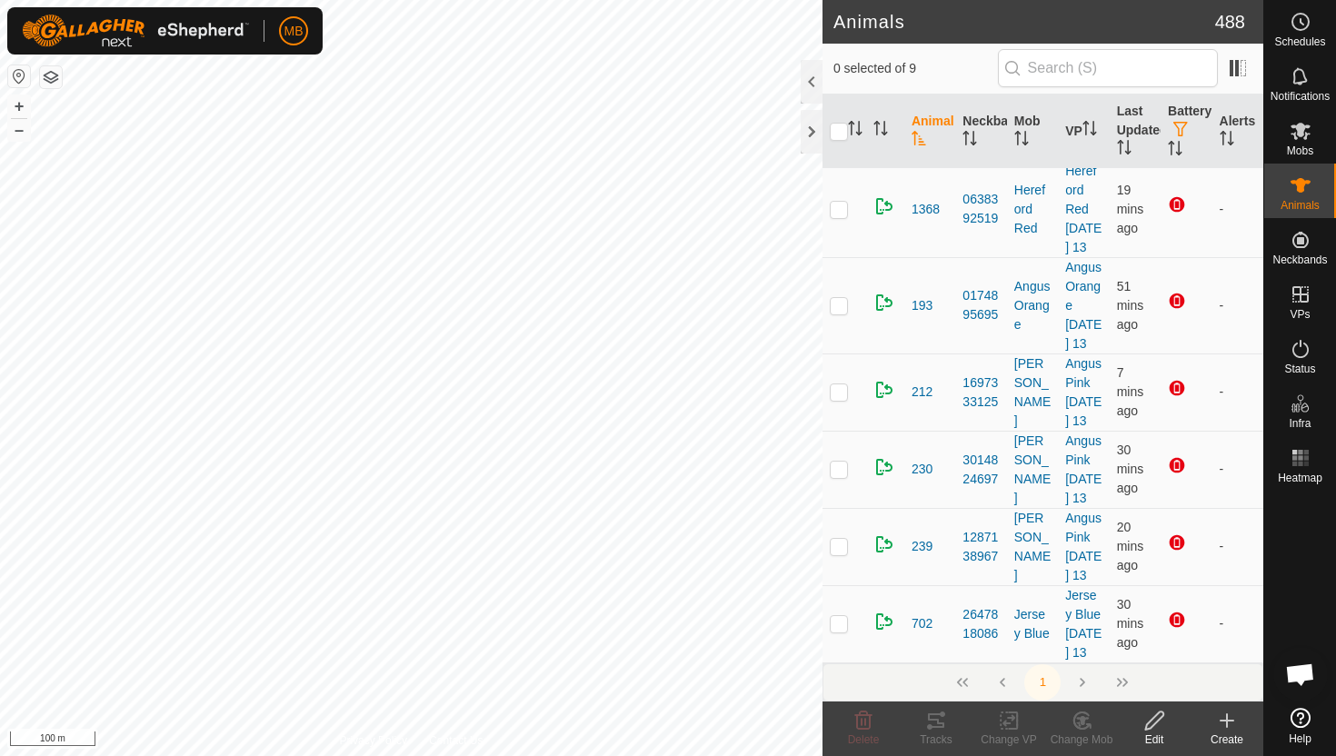
scroll to position [410, 0]
click at [1299, 134] on icon at bounding box center [1301, 131] width 20 height 17
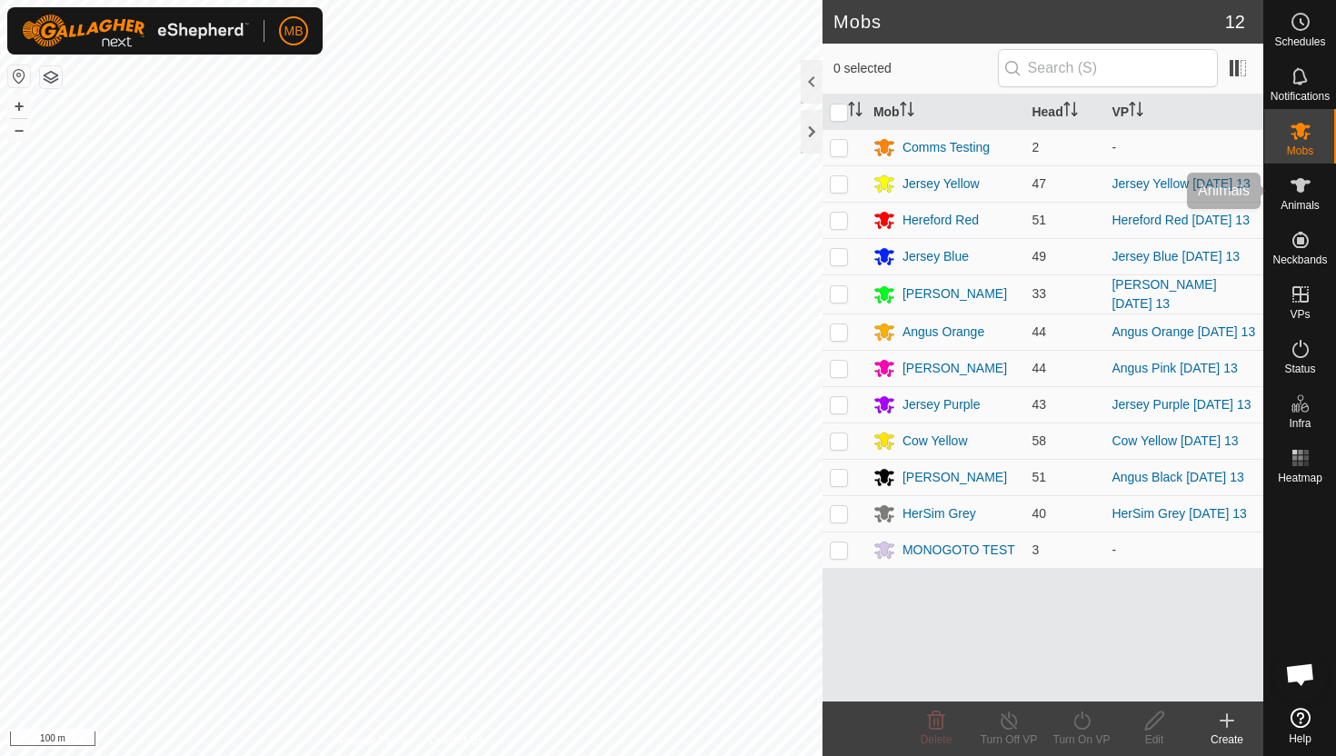
click at [1299, 193] on icon at bounding box center [1301, 185] width 22 height 22
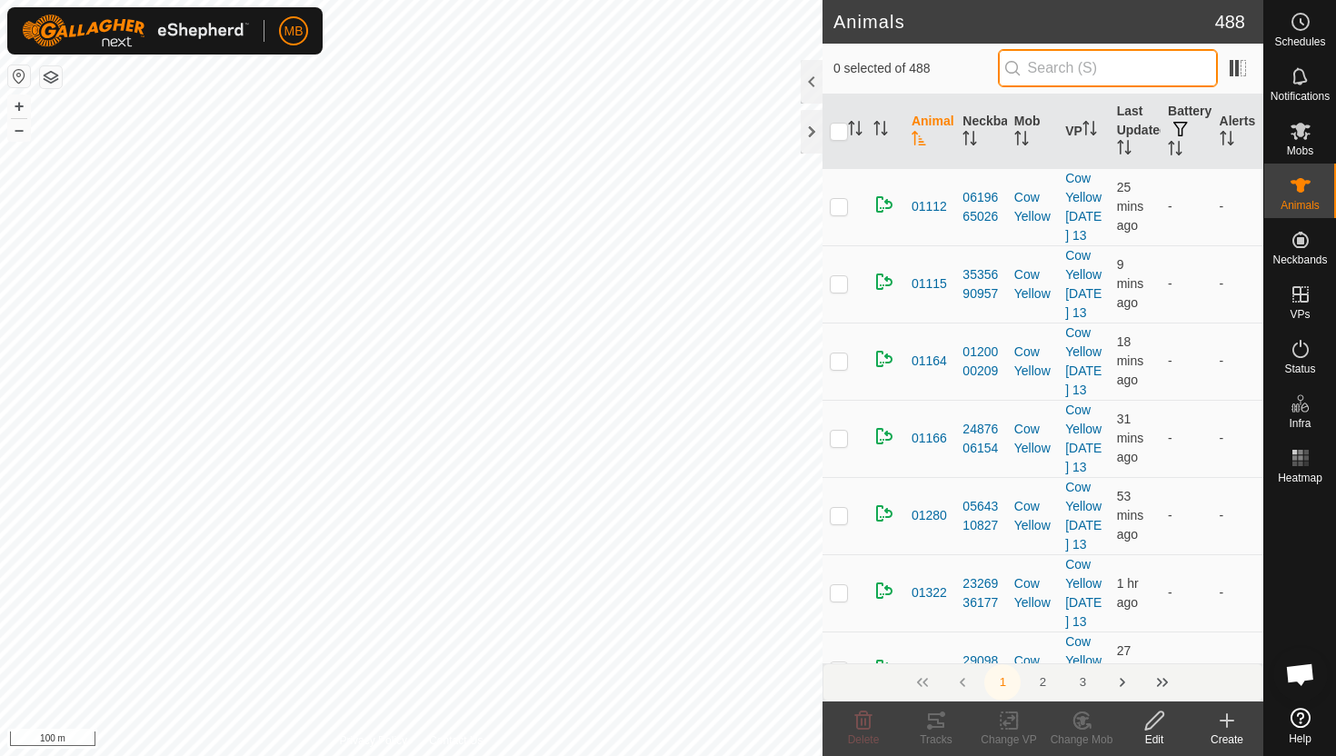
click at [1126, 74] on input "text" at bounding box center [1108, 68] width 220 height 38
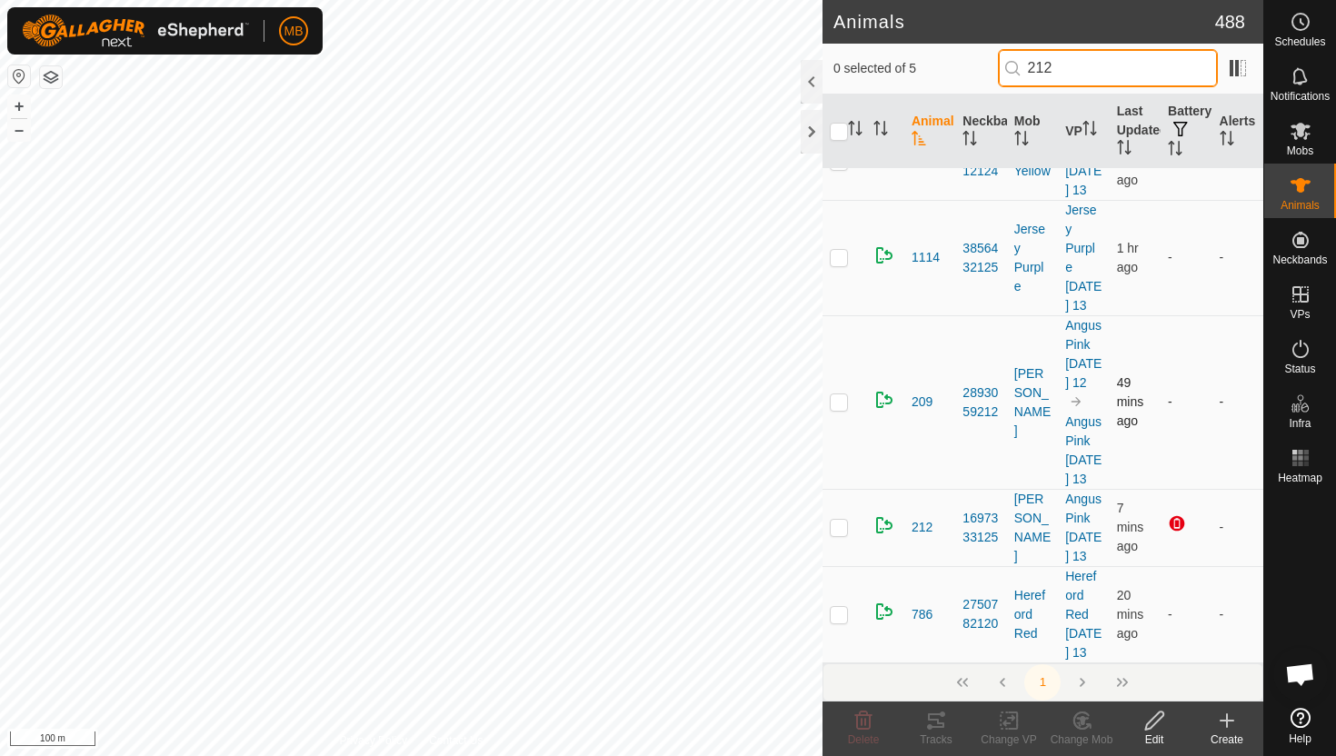
scroll to position [62, 0]
type input "212"
click at [850, 561] on td at bounding box center [845, 527] width 44 height 77
checkbox input "true"
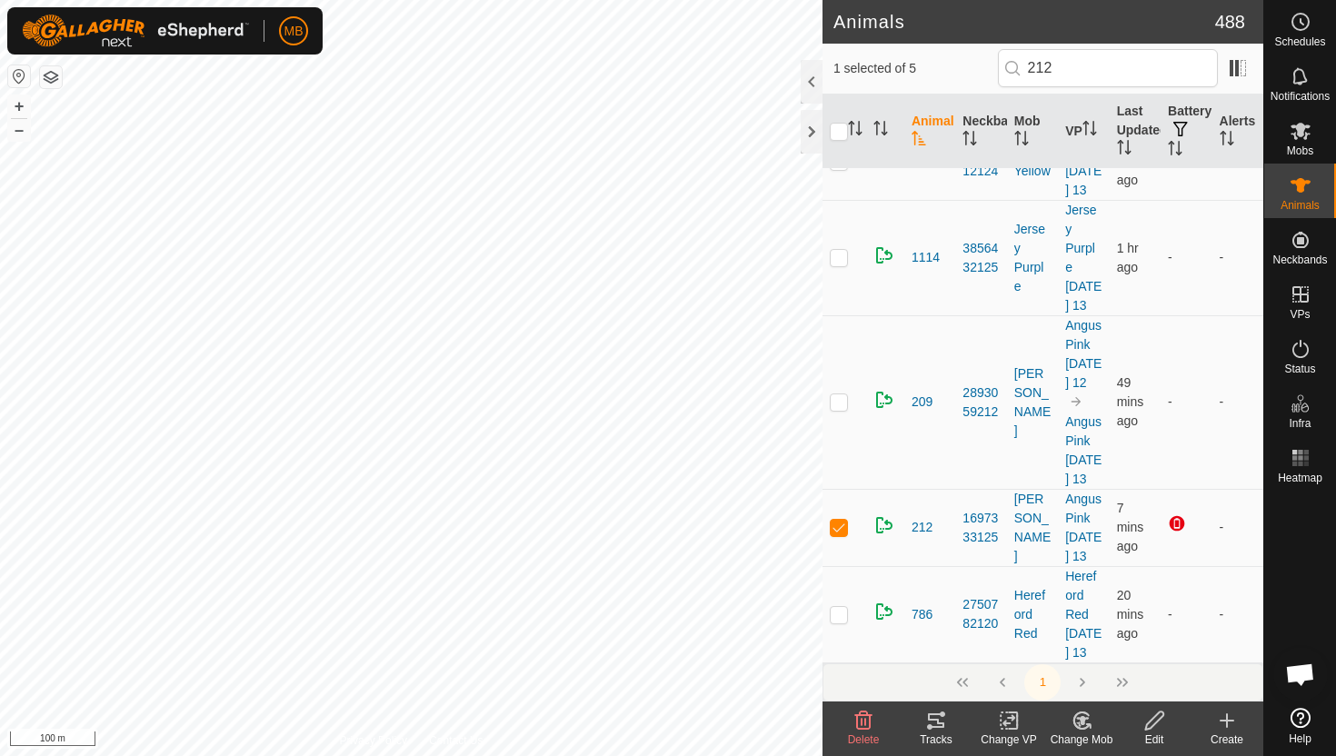
click at [1162, 731] on icon at bounding box center [1154, 721] width 23 height 22
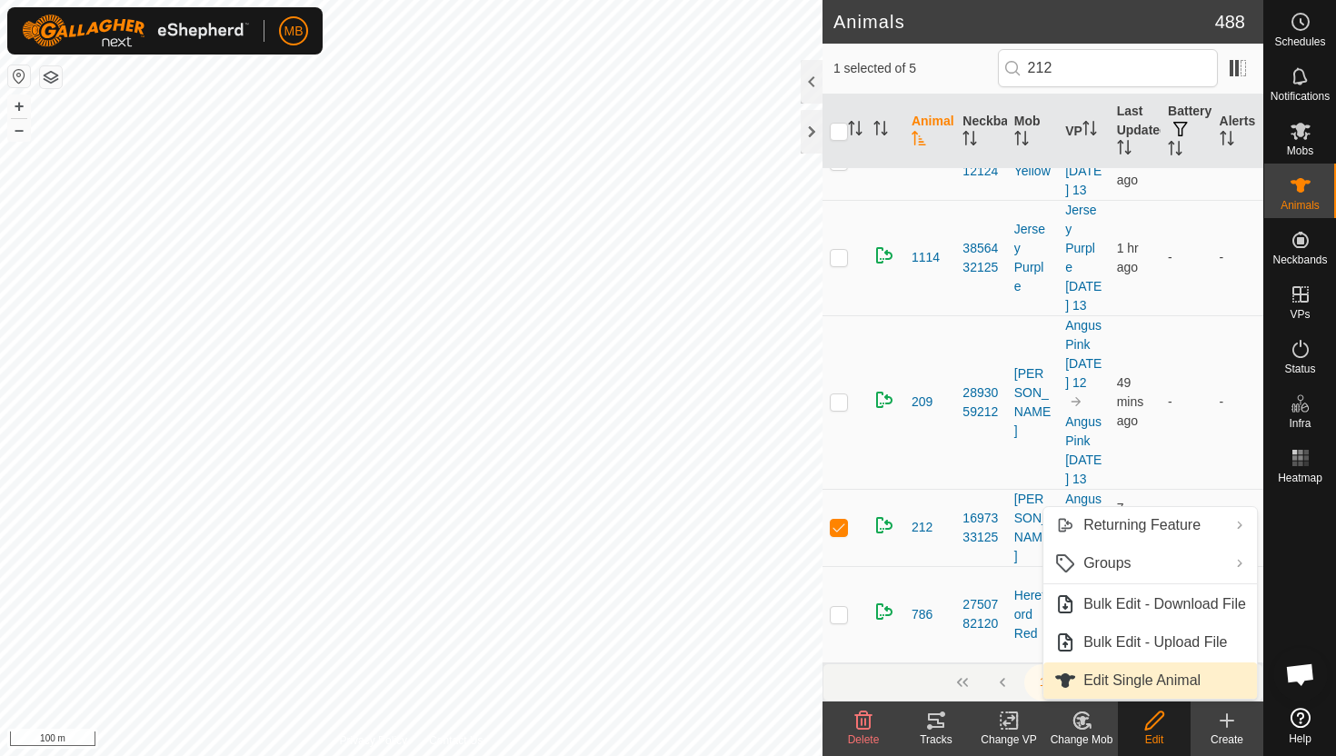
click at [1154, 684] on link "Edit Single Animal" at bounding box center [1150, 681] width 214 height 36
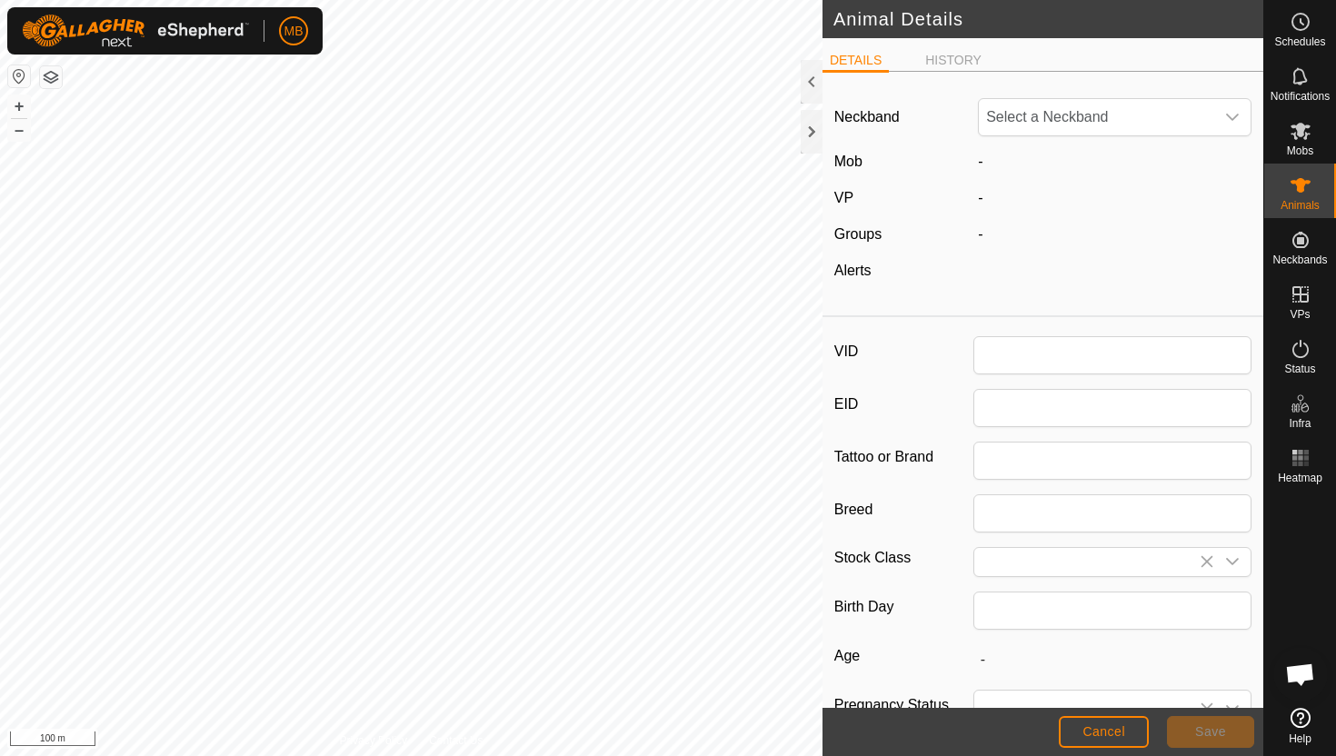
type input "212"
type input "420"
type input "[DATE]"
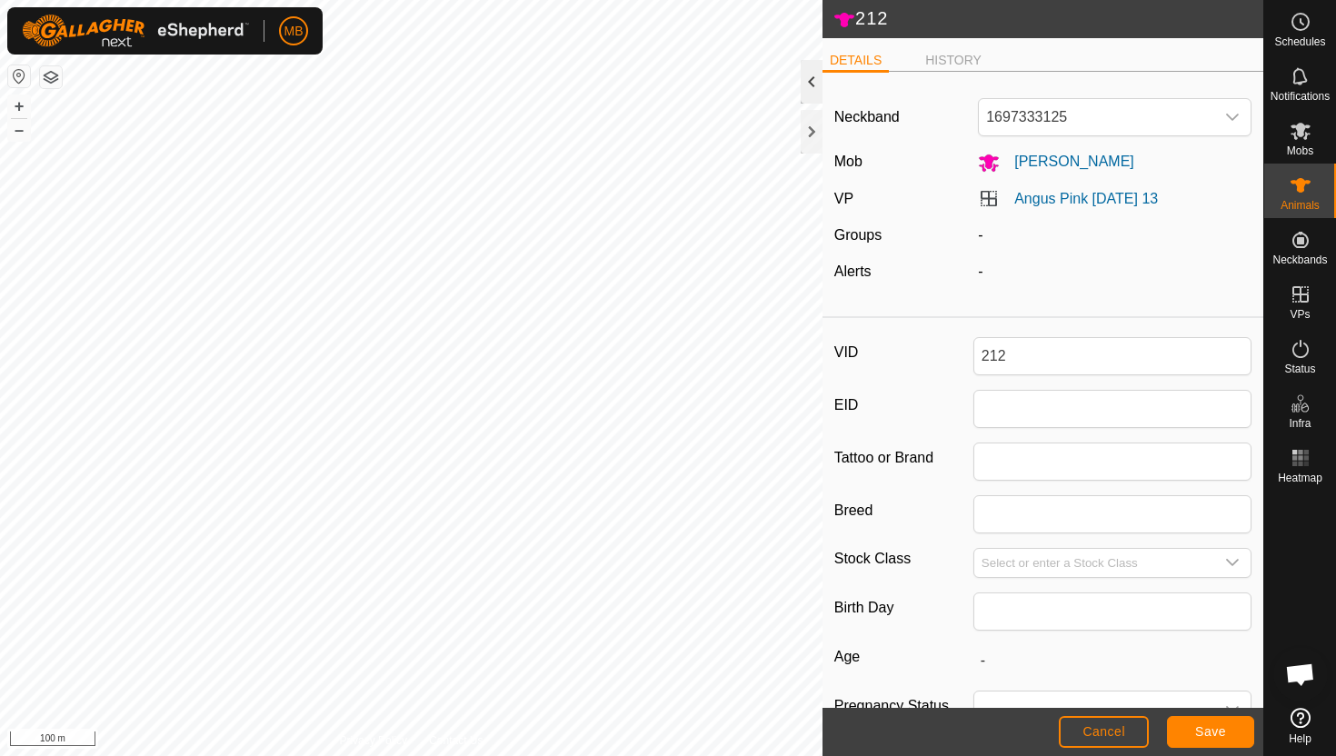
click at [810, 85] on div at bounding box center [812, 82] width 22 height 44
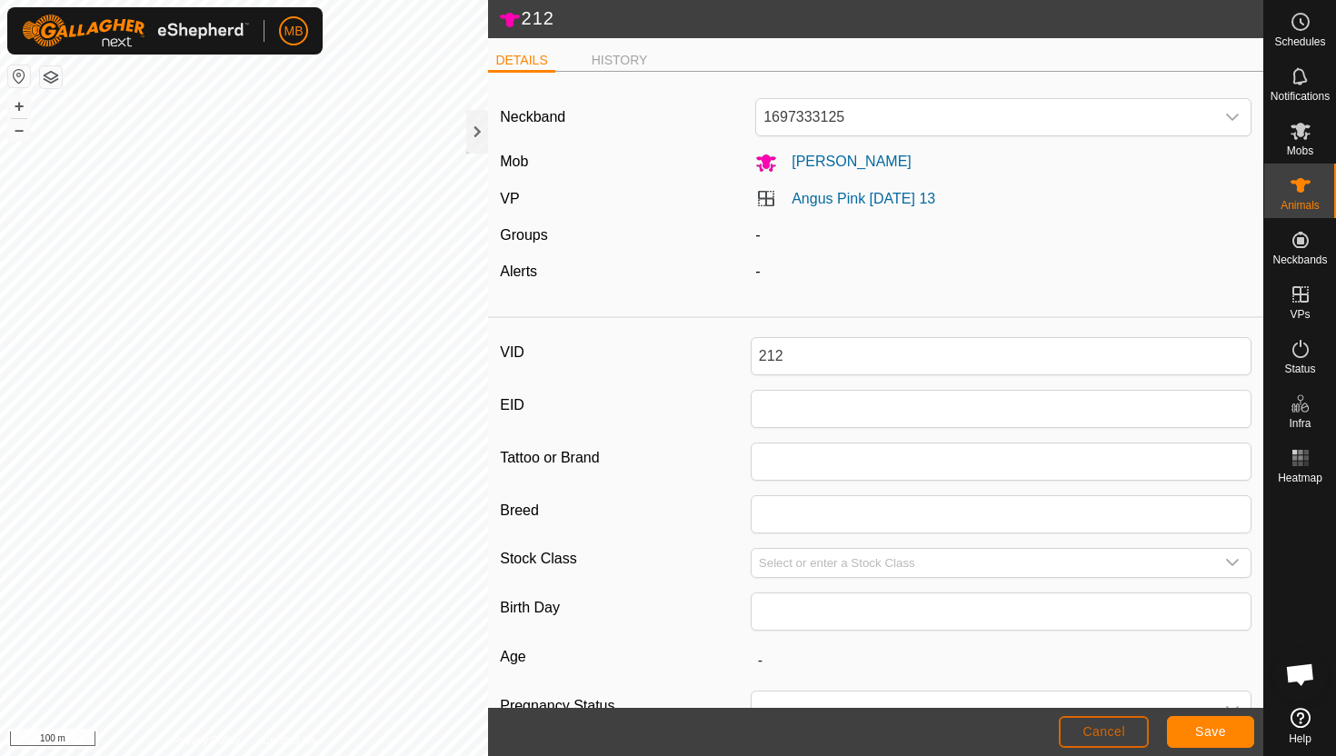
click at [1123, 731] on span "Cancel" at bounding box center [1103, 731] width 43 height 15
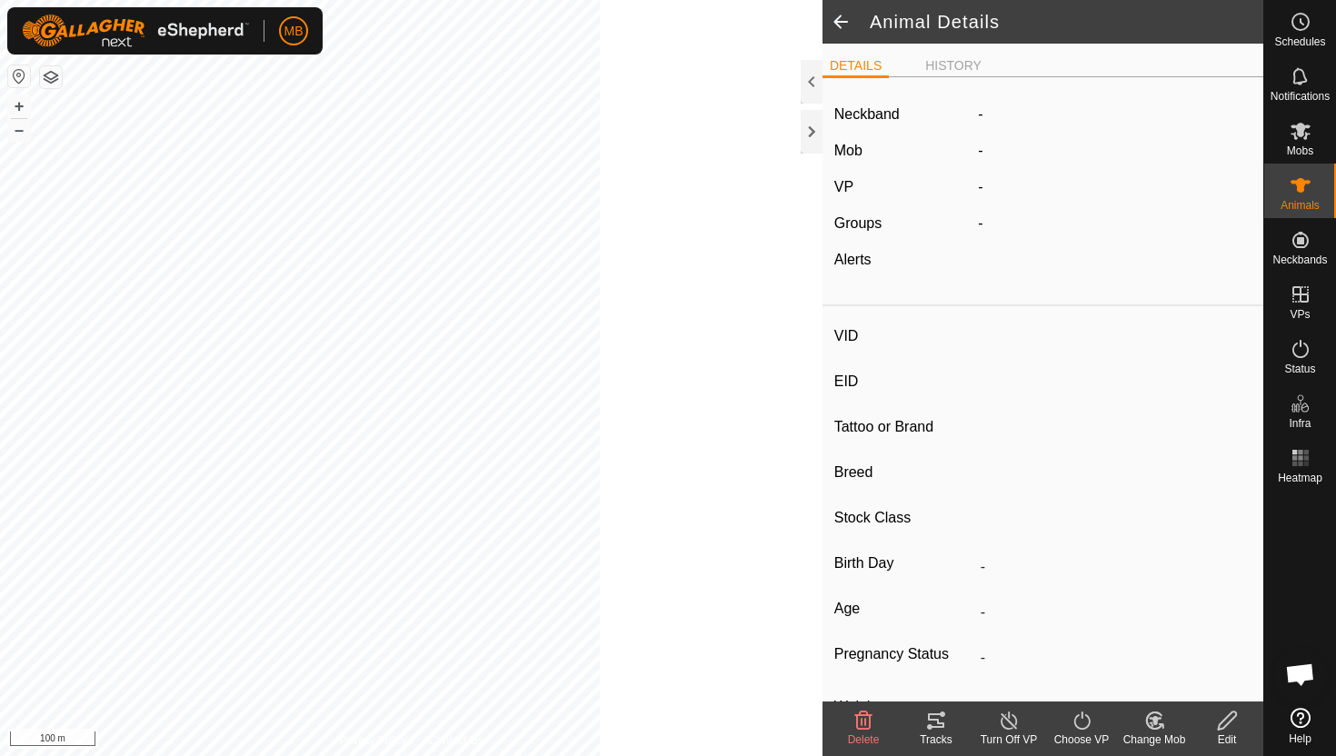
type input "212"
type input "-"
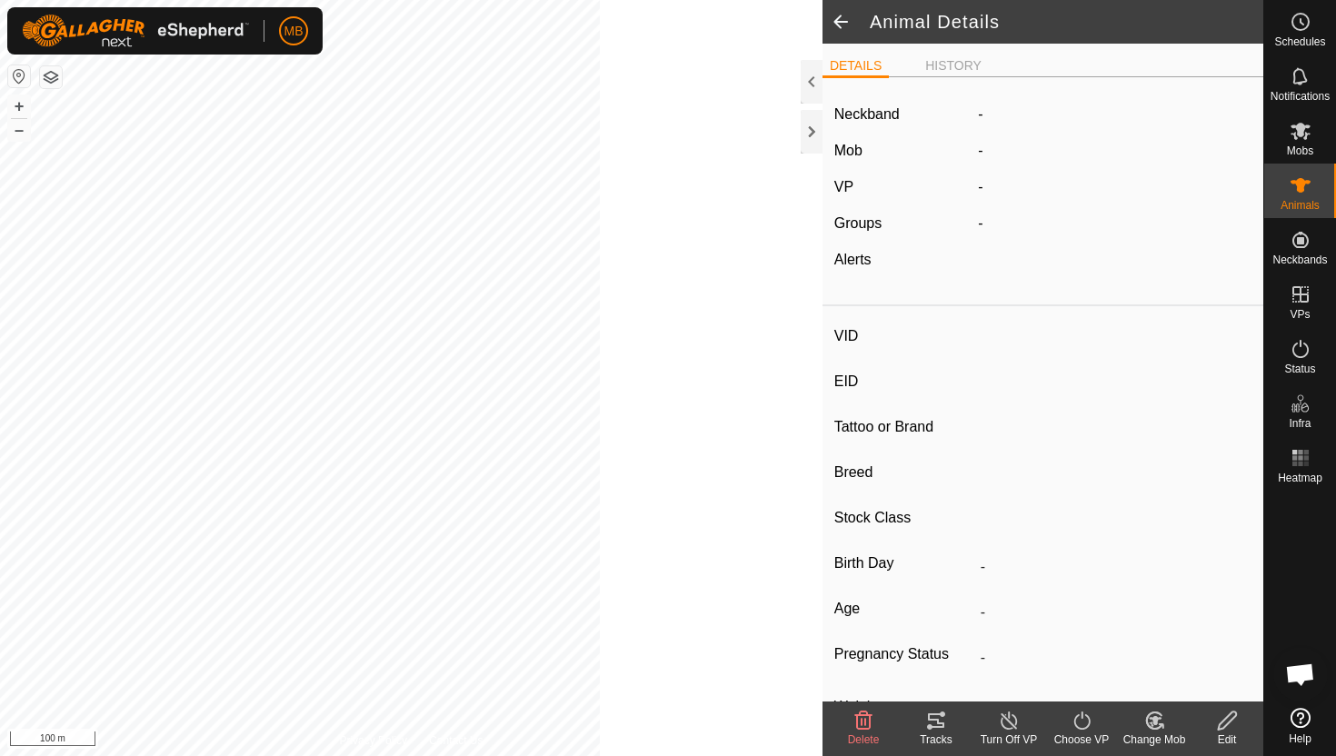
type input "420 kg"
type input "-"
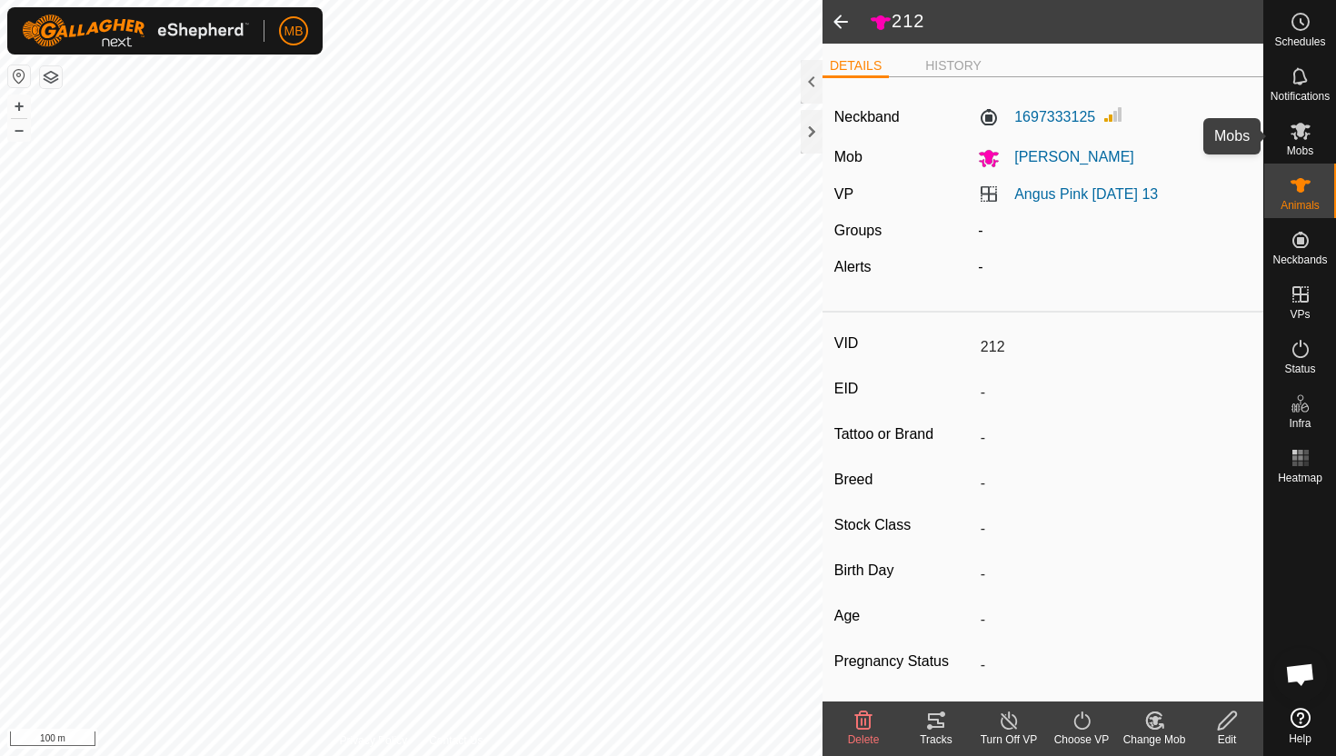
click at [1295, 139] on icon at bounding box center [1301, 131] width 22 height 22
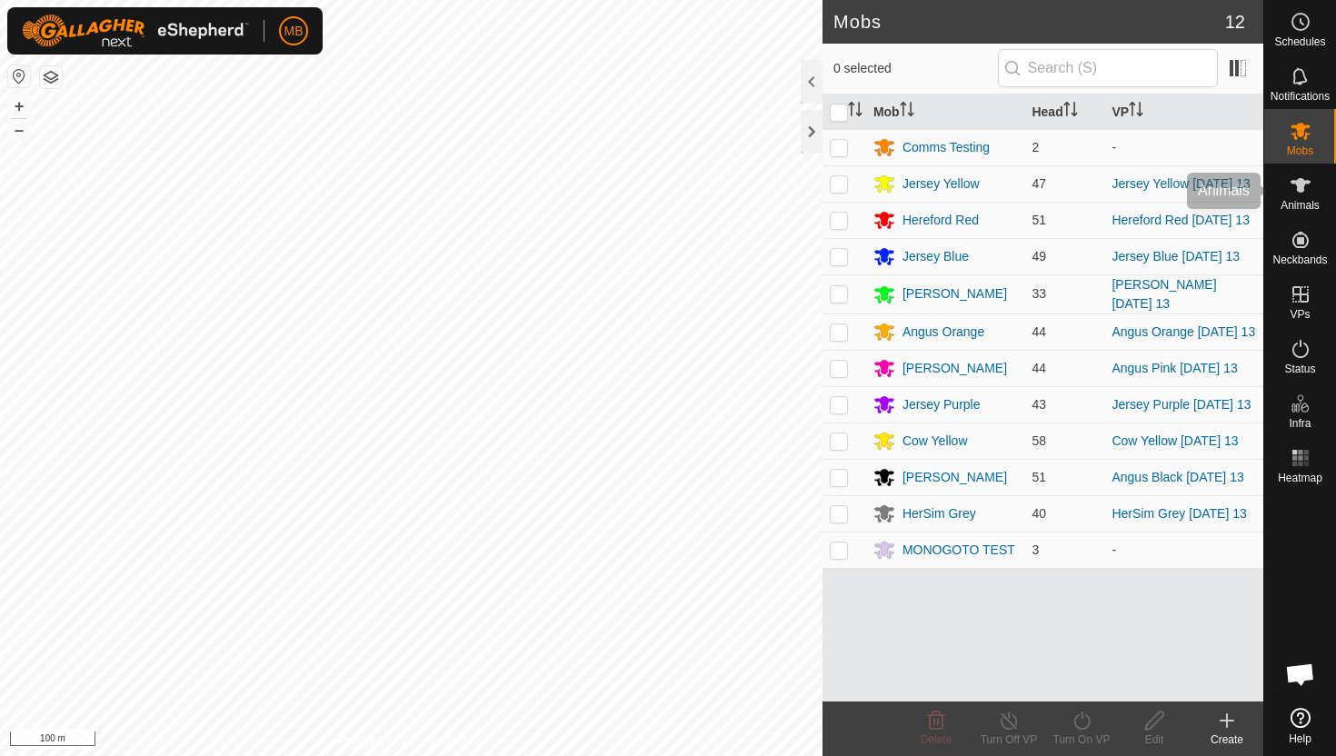
click at [1295, 198] on es-animals-svg-icon at bounding box center [1300, 185] width 33 height 29
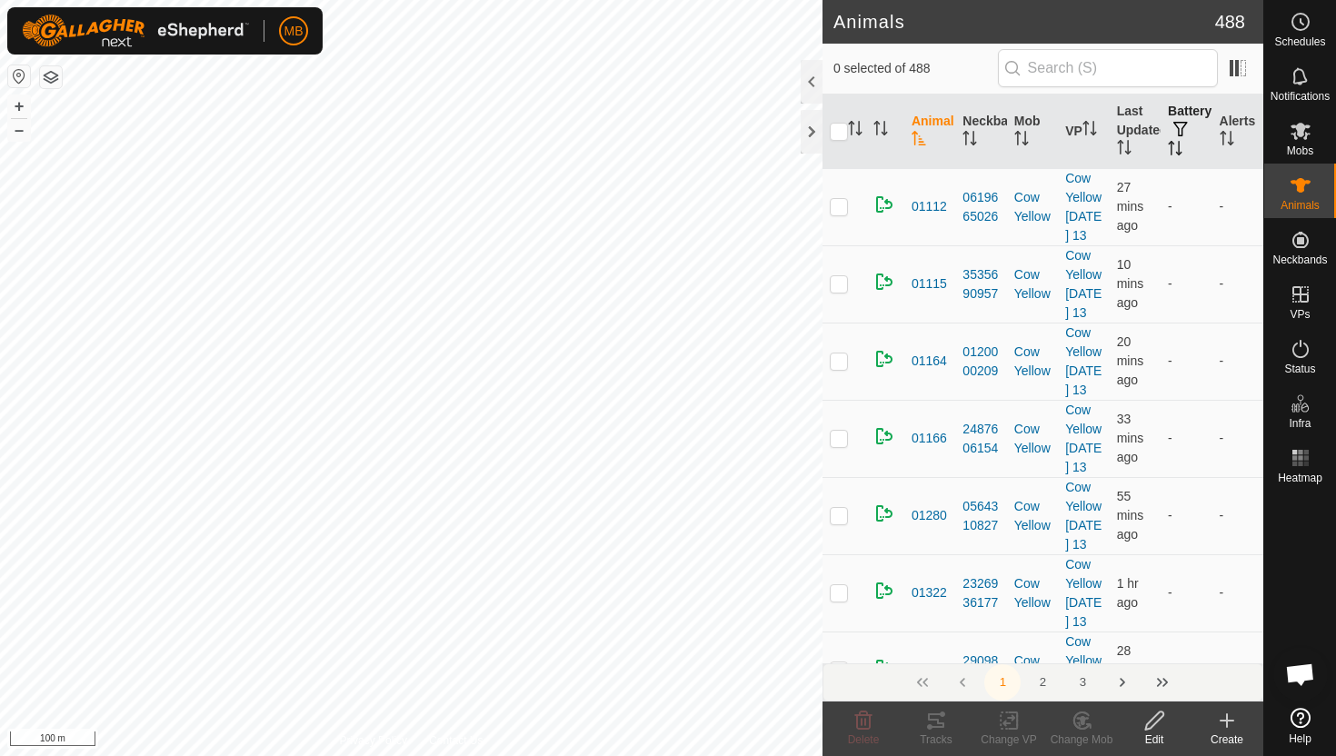
click at [1181, 143] on icon "Activate to sort" at bounding box center [1175, 148] width 15 height 15
click at [812, 77] on div at bounding box center [812, 82] width 22 height 44
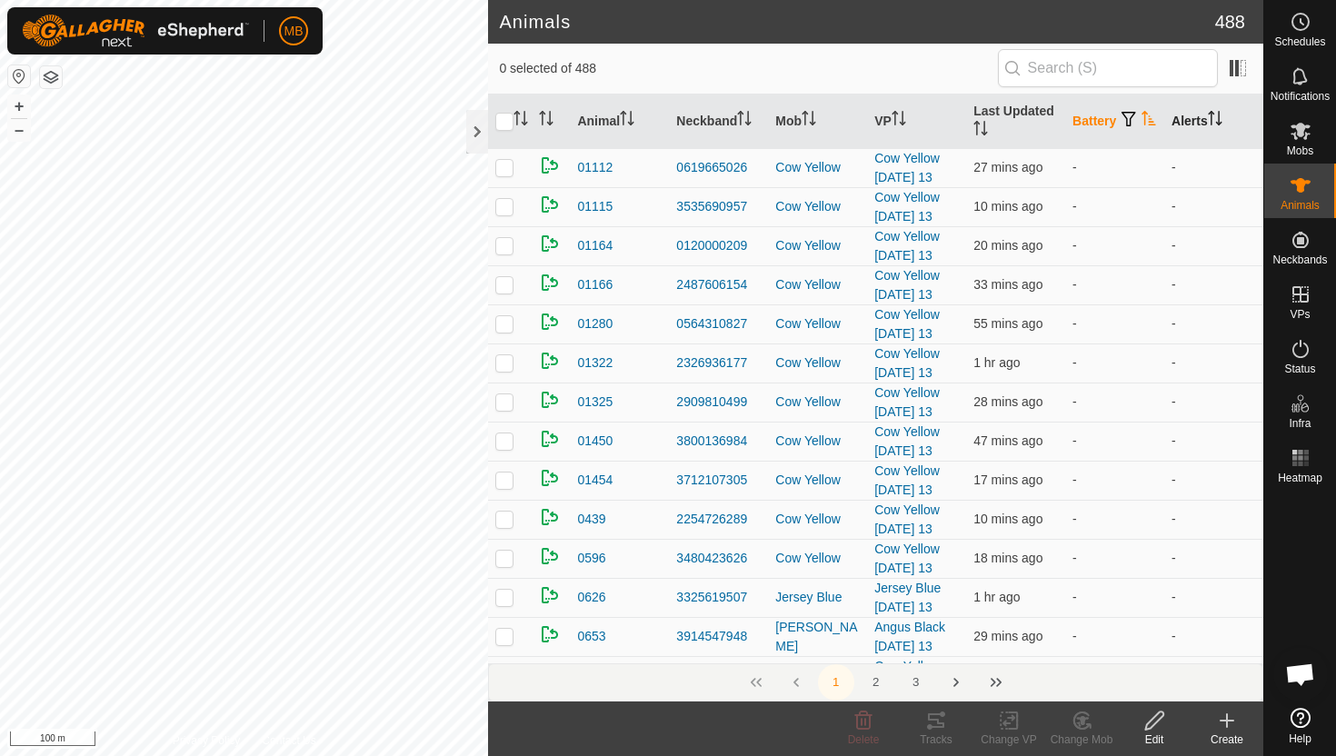
click at [1189, 127] on th "Alerts" at bounding box center [1213, 122] width 99 height 55
click at [1185, 116] on th "Alerts" at bounding box center [1213, 122] width 99 height 55
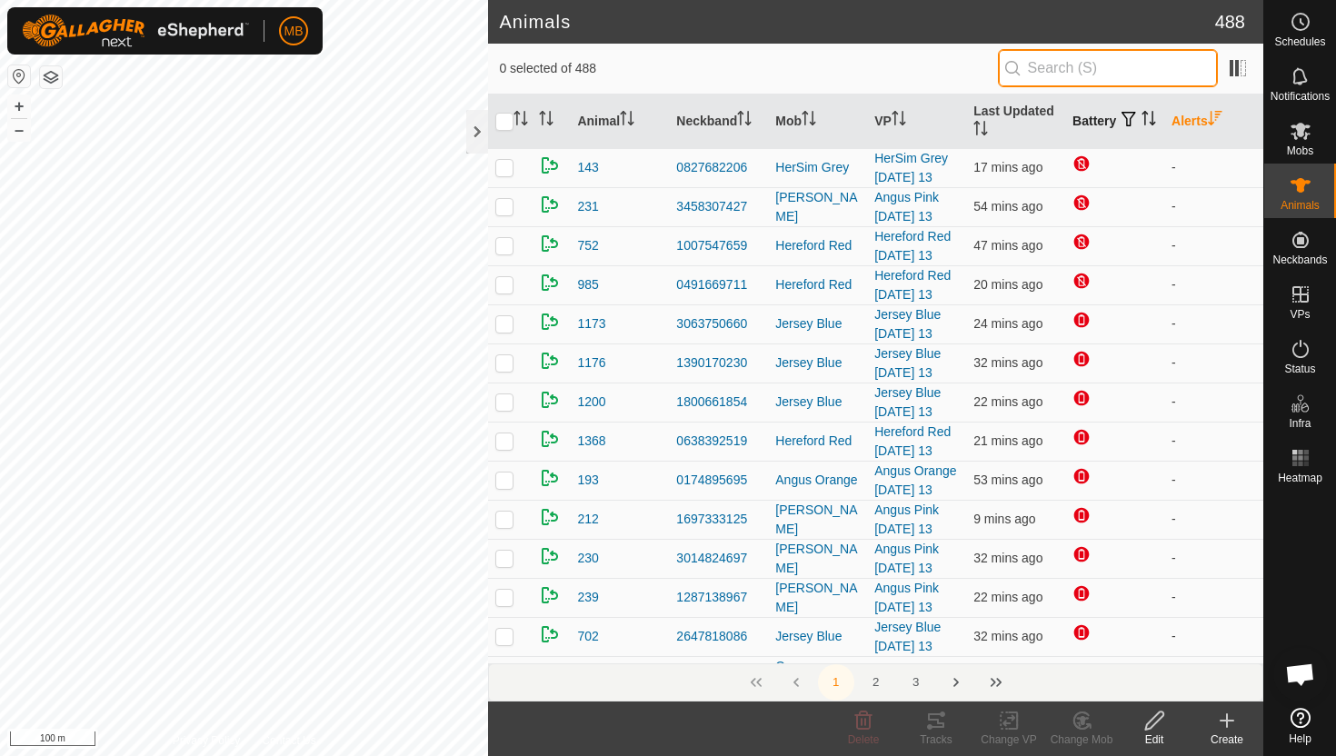
click at [1099, 69] on input "text" at bounding box center [1108, 68] width 220 height 38
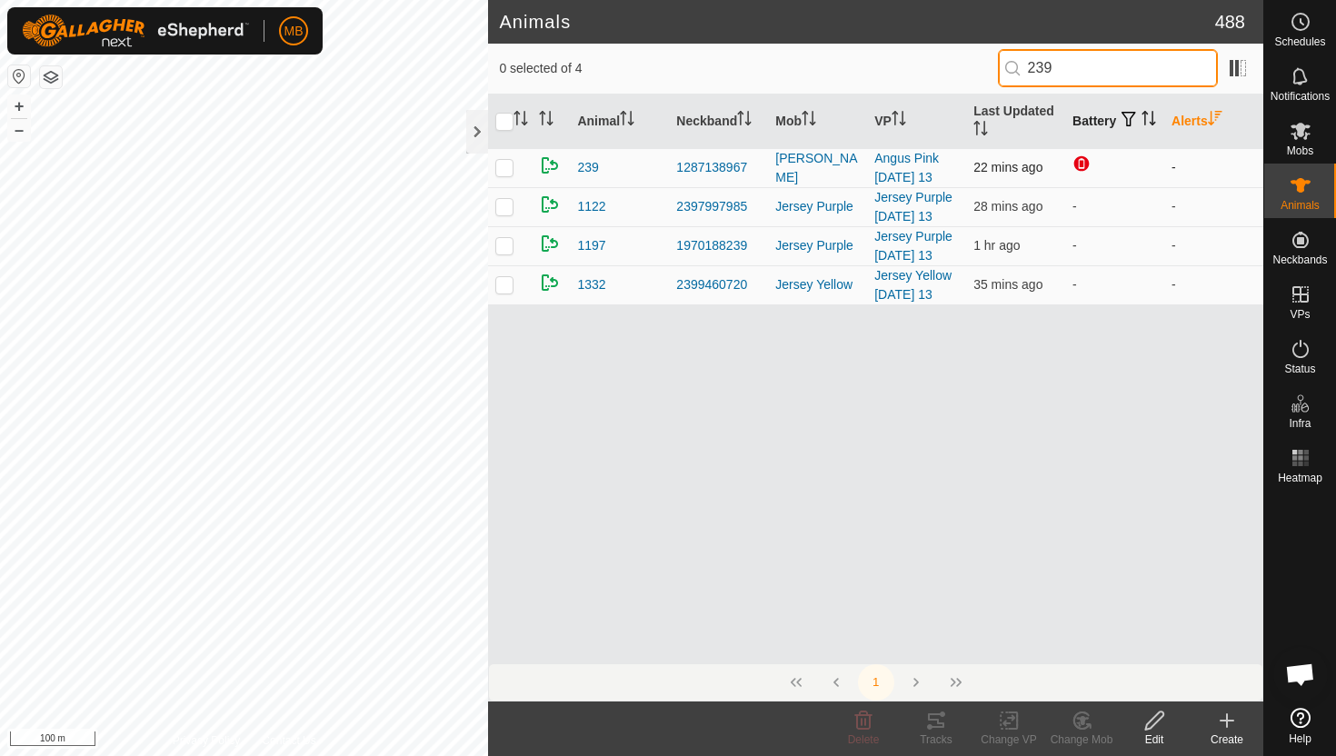
type input "239"
click at [507, 167] on p-checkbox at bounding box center [504, 167] width 18 height 15
checkbox input "true"
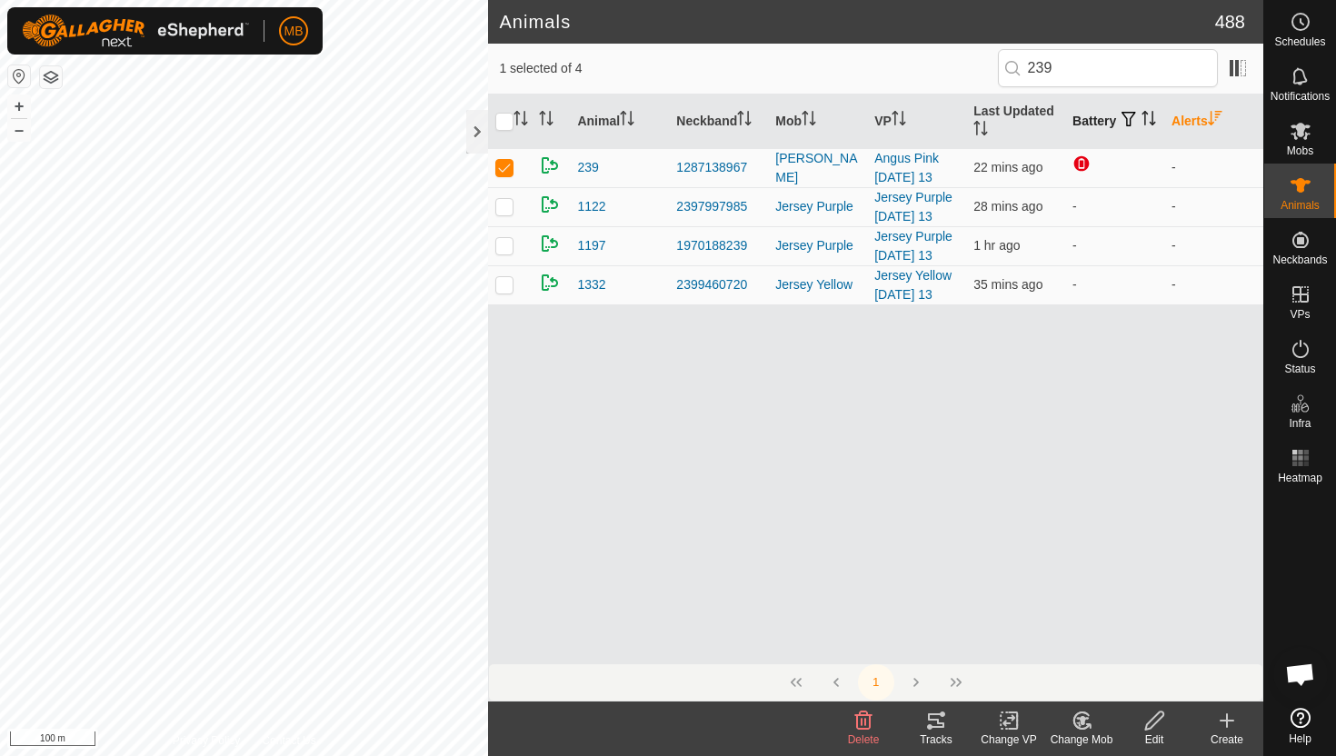
click at [1156, 729] on icon at bounding box center [1154, 721] width 23 height 22
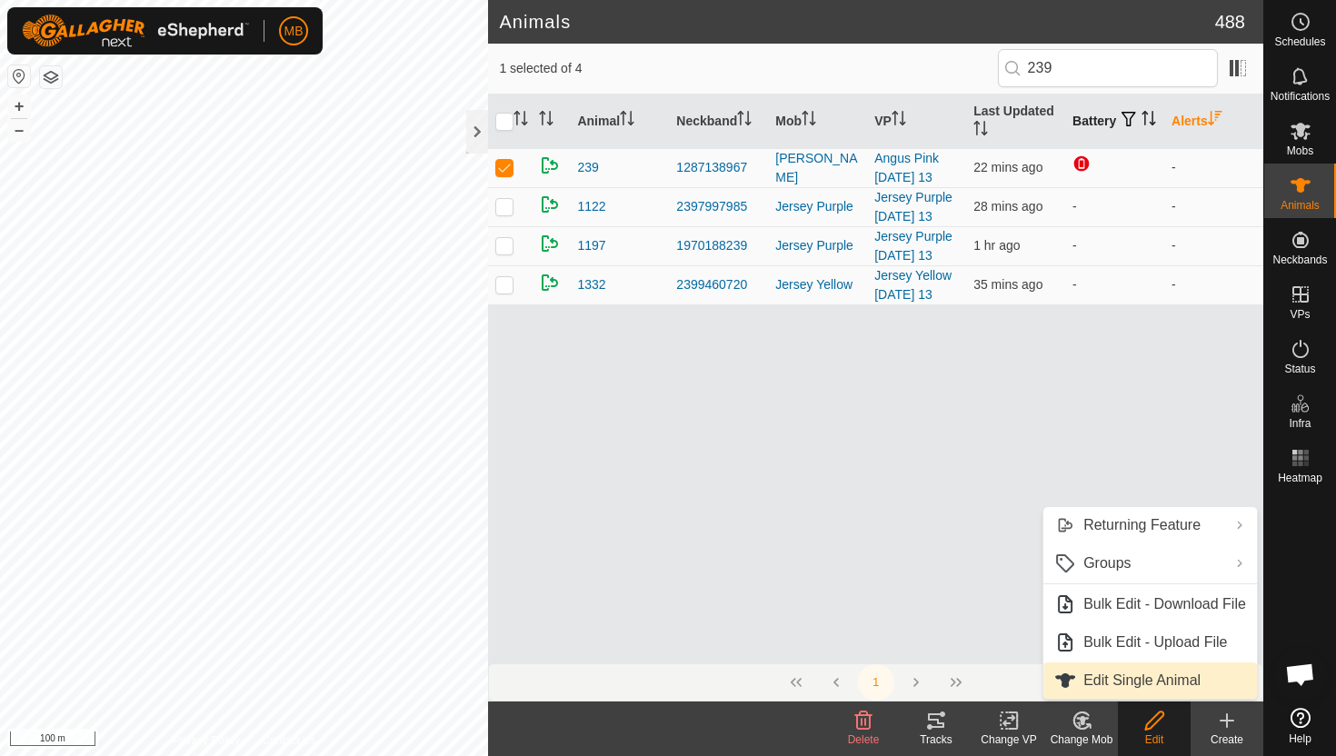
click at [1132, 682] on link "Edit Single Animal" at bounding box center [1150, 681] width 214 height 36
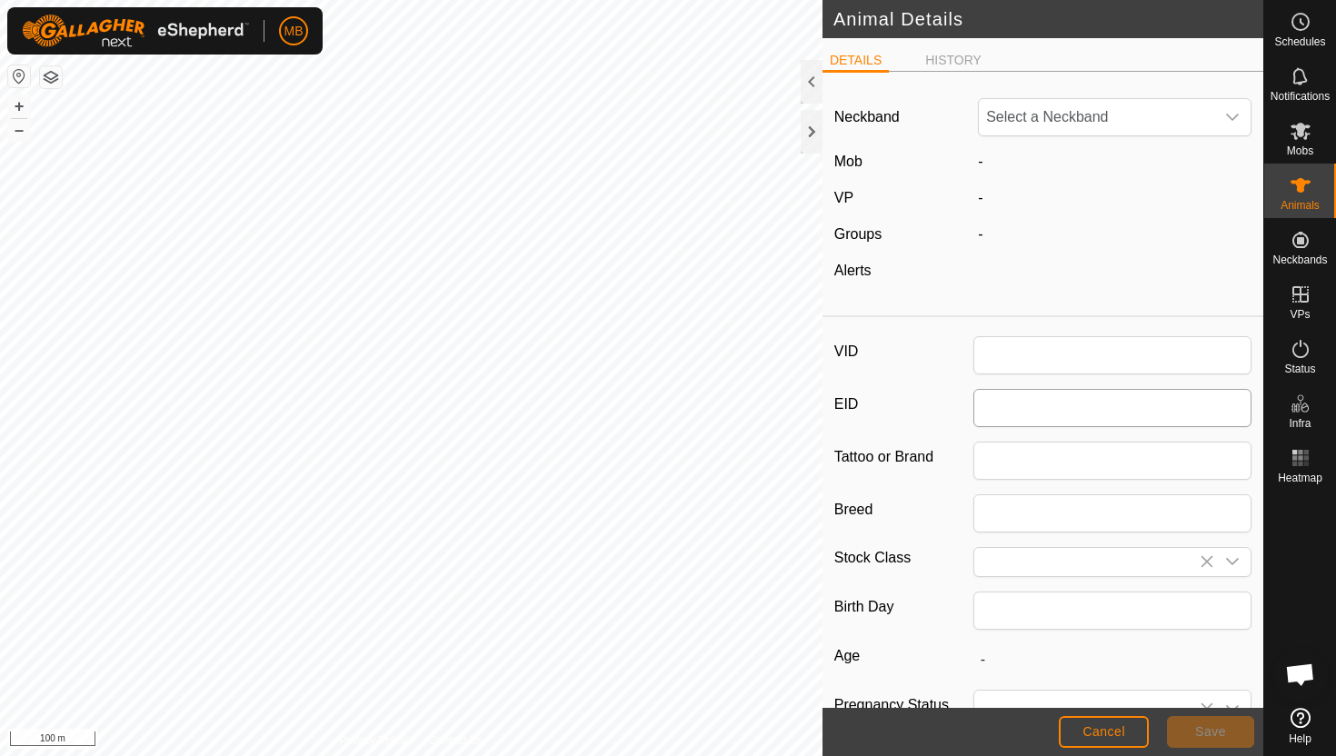
type input "239"
type input "378"
type input "[DATE]"
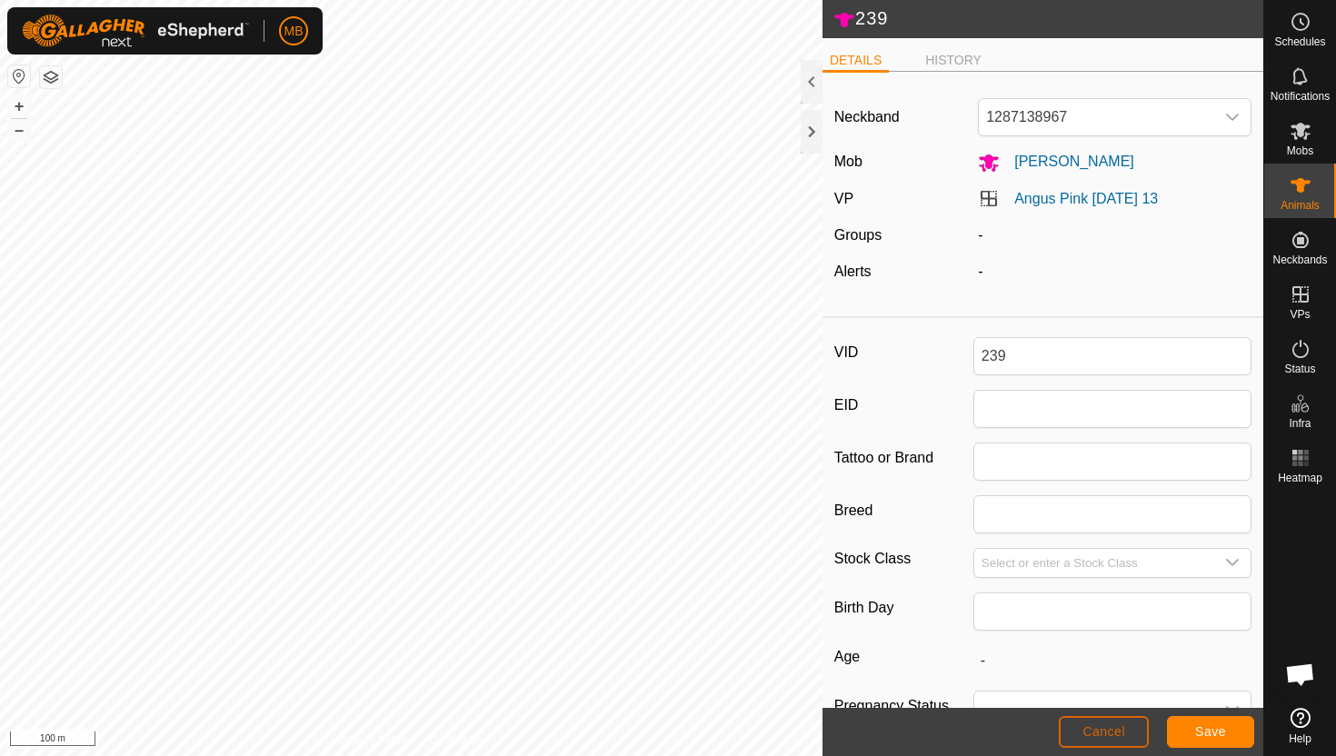
click at [1119, 737] on span "Cancel" at bounding box center [1103, 731] width 43 height 15
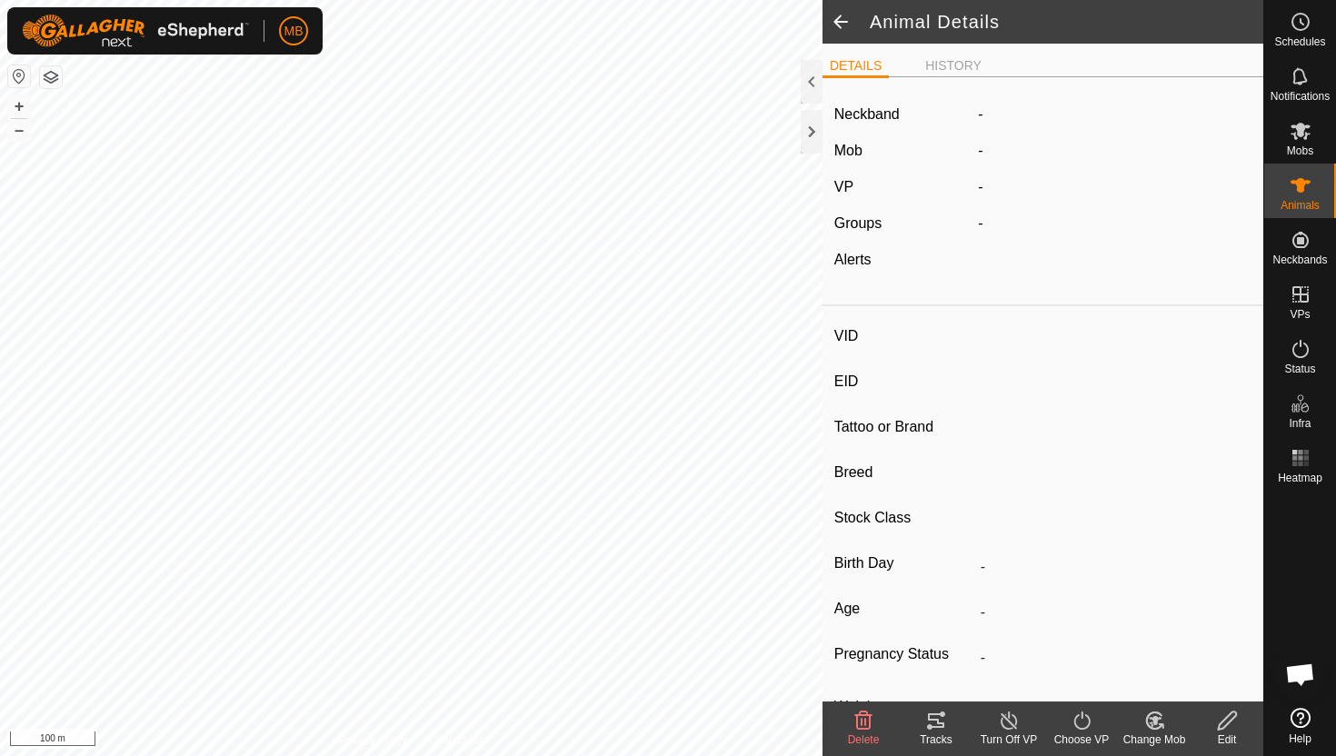
type input "239"
type input "-"
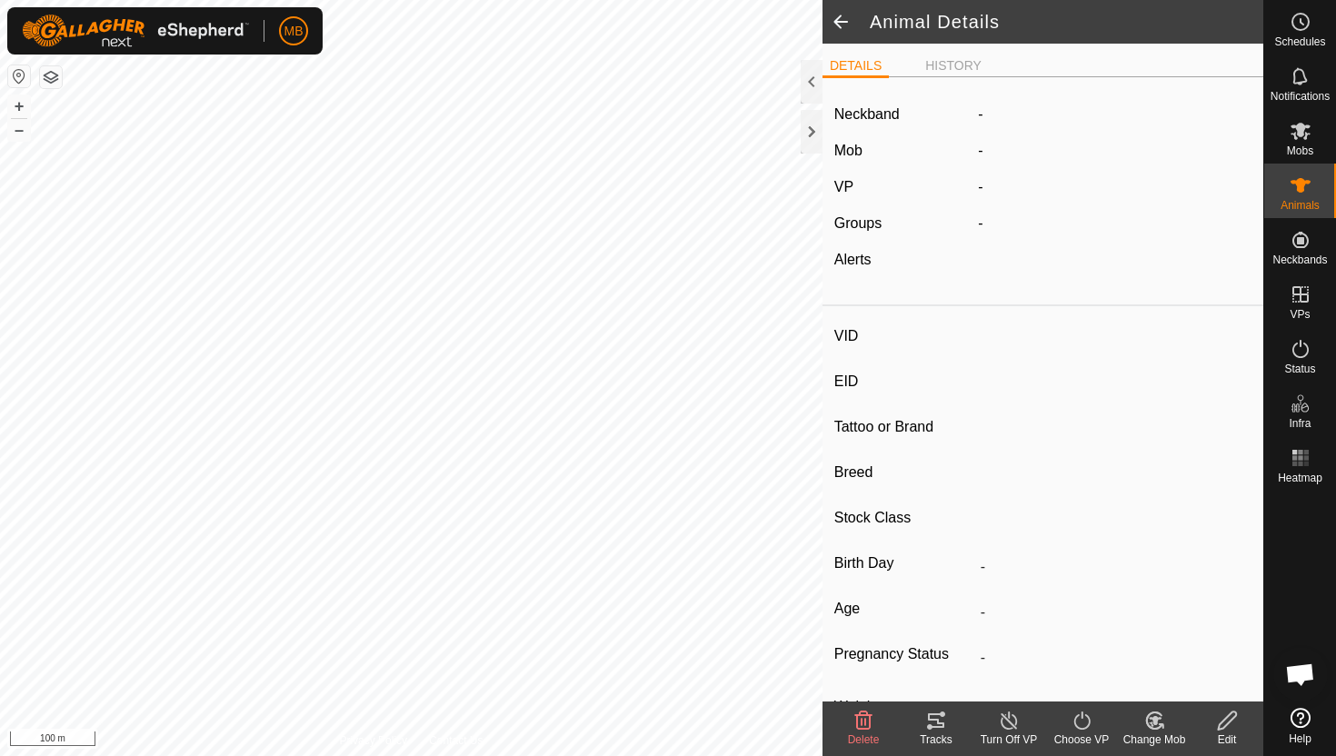
type input "378 kg"
type input "-"
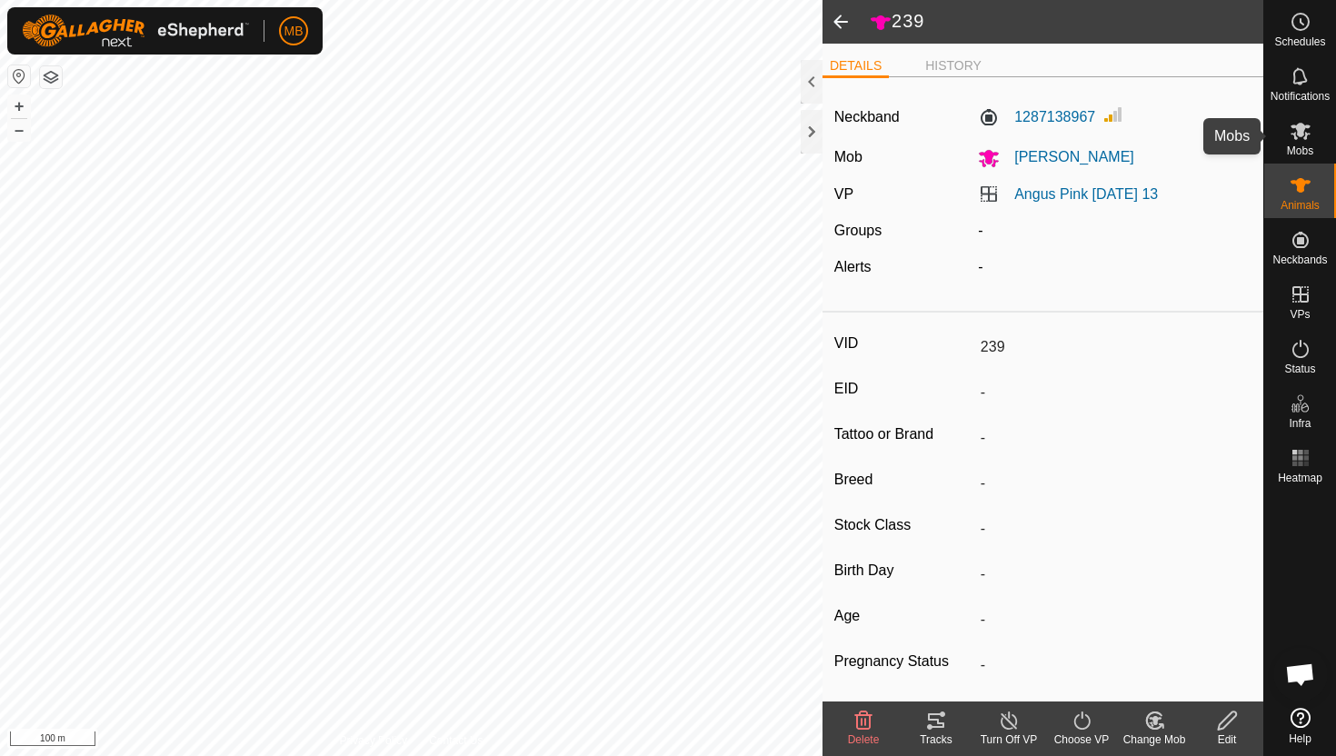
click at [1304, 145] on span "Mobs" at bounding box center [1300, 150] width 26 height 11
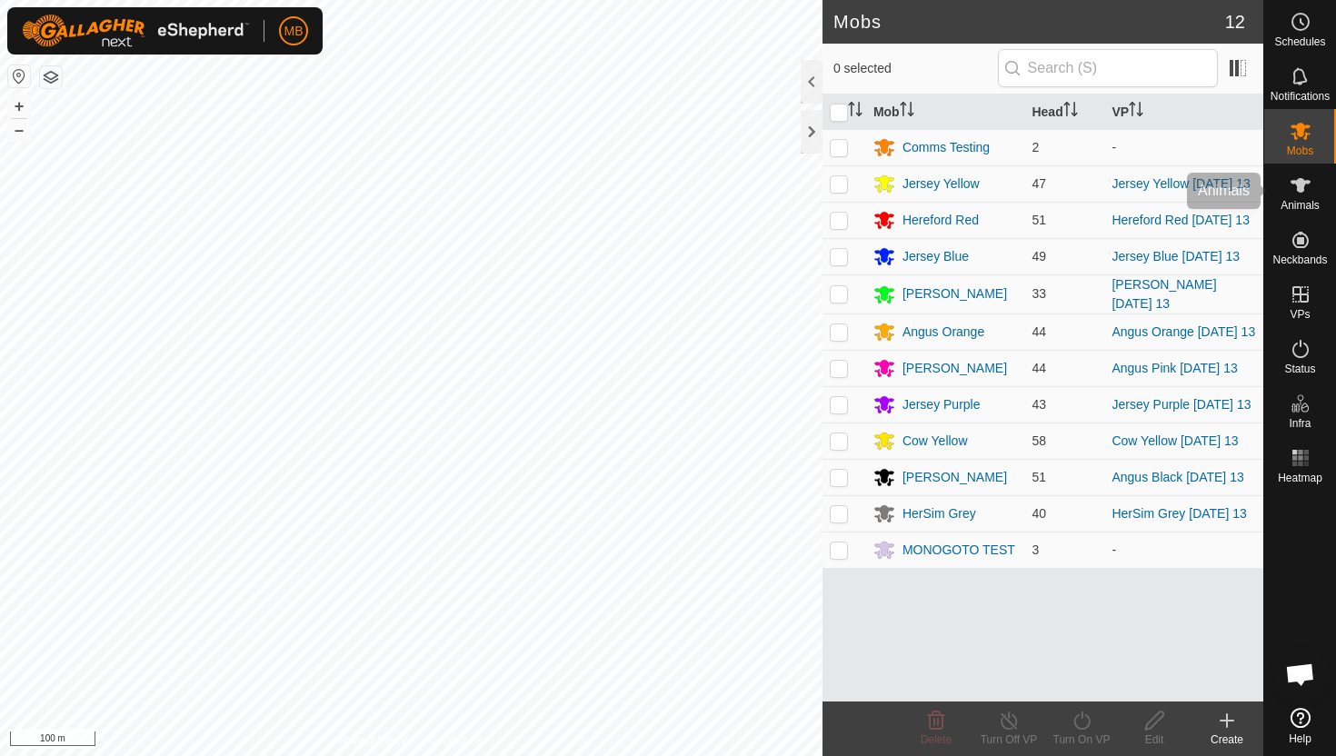
click at [1309, 192] on icon at bounding box center [1301, 185] width 22 height 22
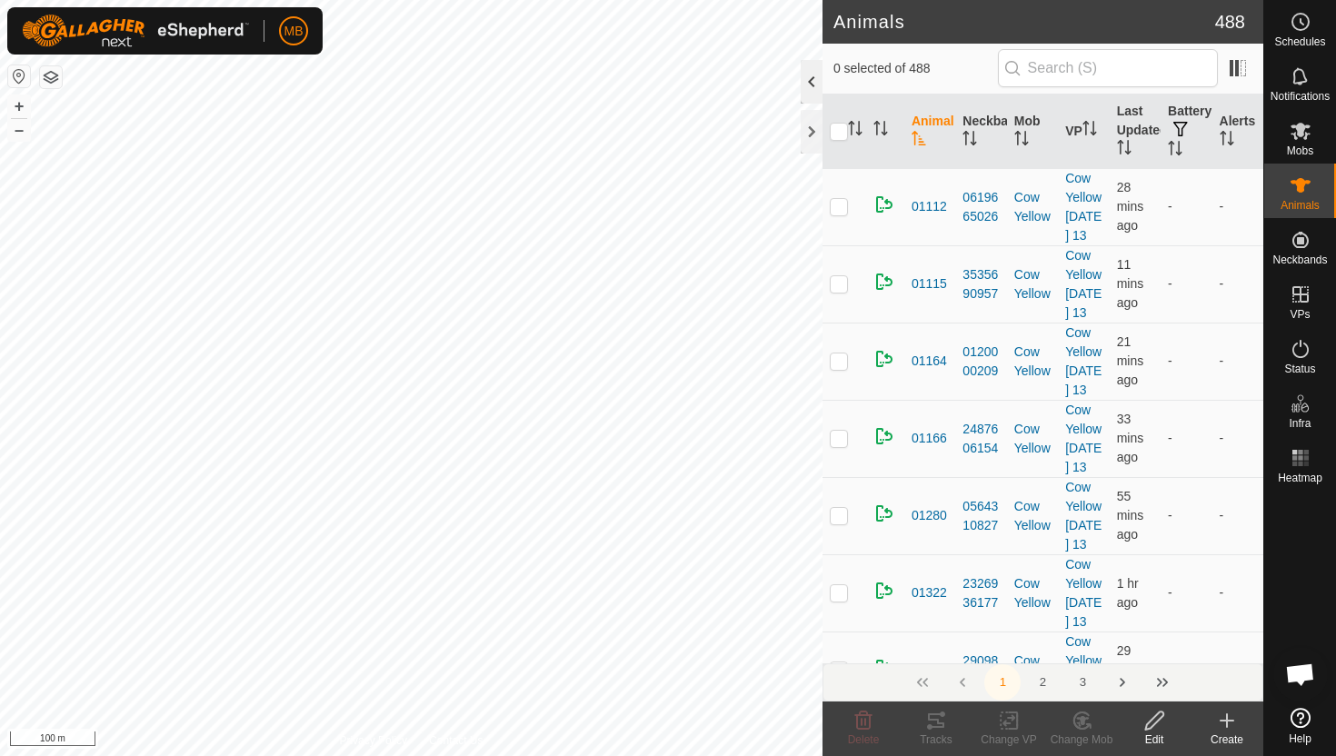
click at [812, 77] on div at bounding box center [812, 82] width 22 height 44
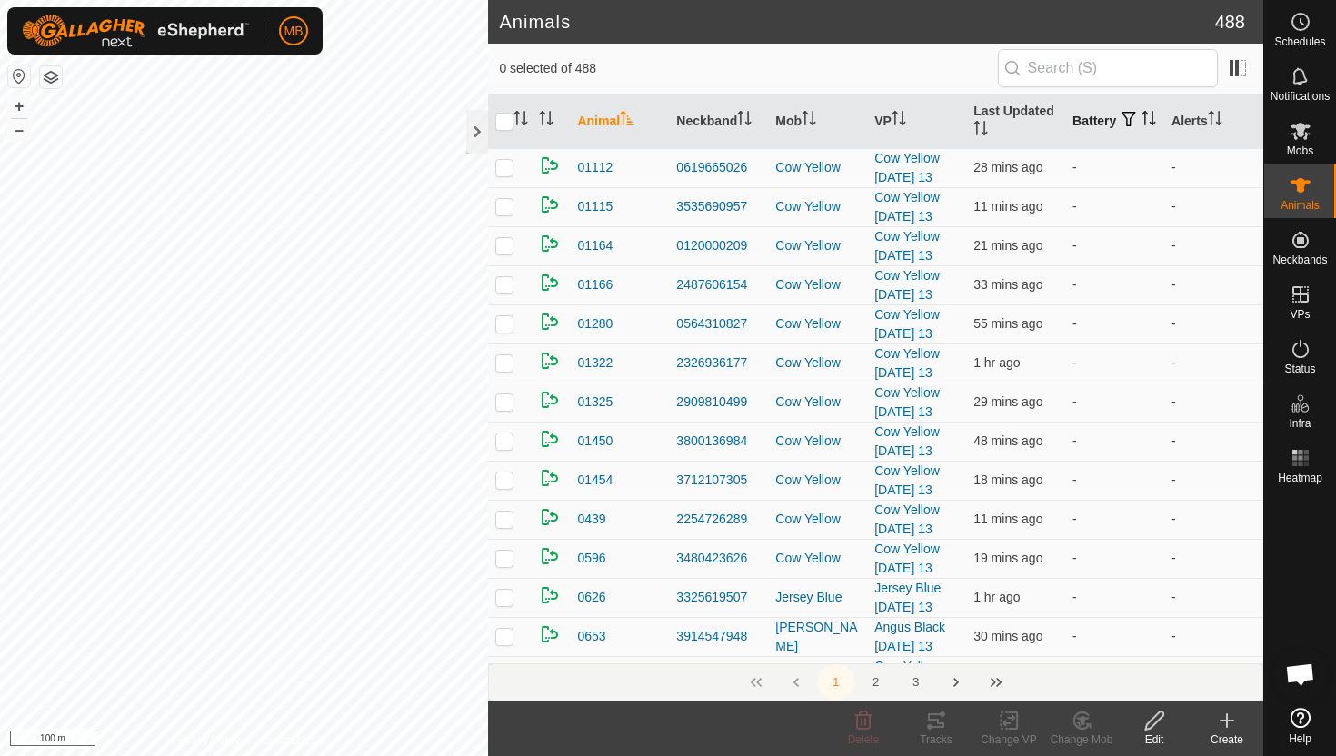
click at [1089, 134] on th "Battery" at bounding box center [1114, 122] width 99 height 55
click at [1088, 132] on th "Battery" at bounding box center [1114, 122] width 99 height 55
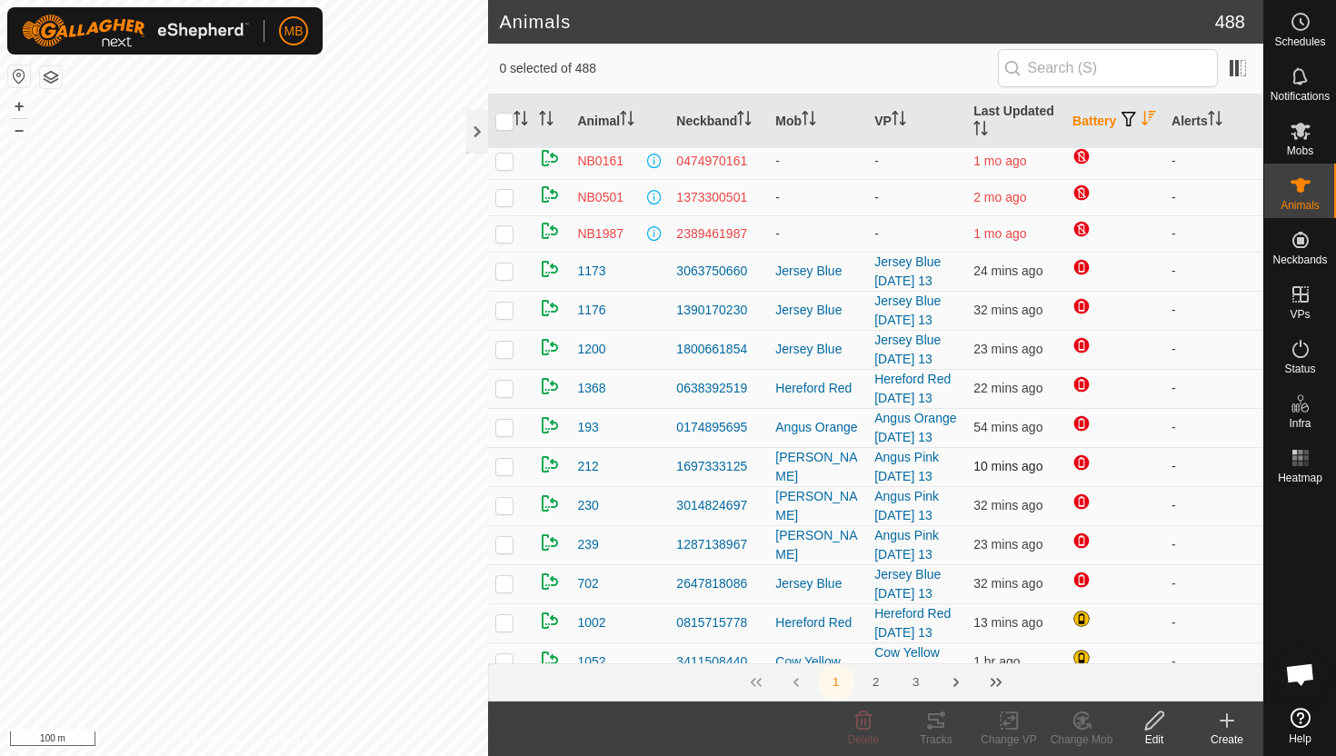
scroll to position [164, 0]
click at [506, 390] on p-checkbox at bounding box center [504, 386] width 18 height 15
checkbox input "true"
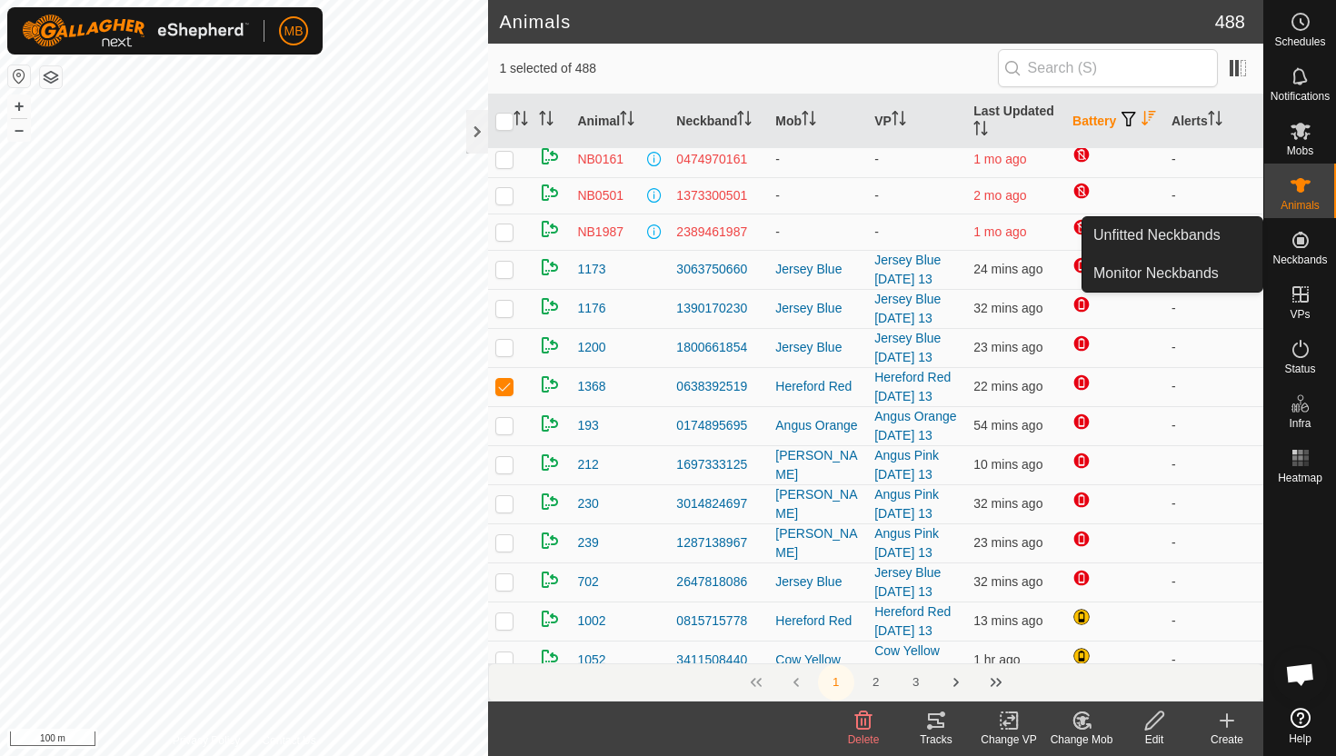
click at [1306, 241] on icon at bounding box center [1301, 240] width 22 height 22
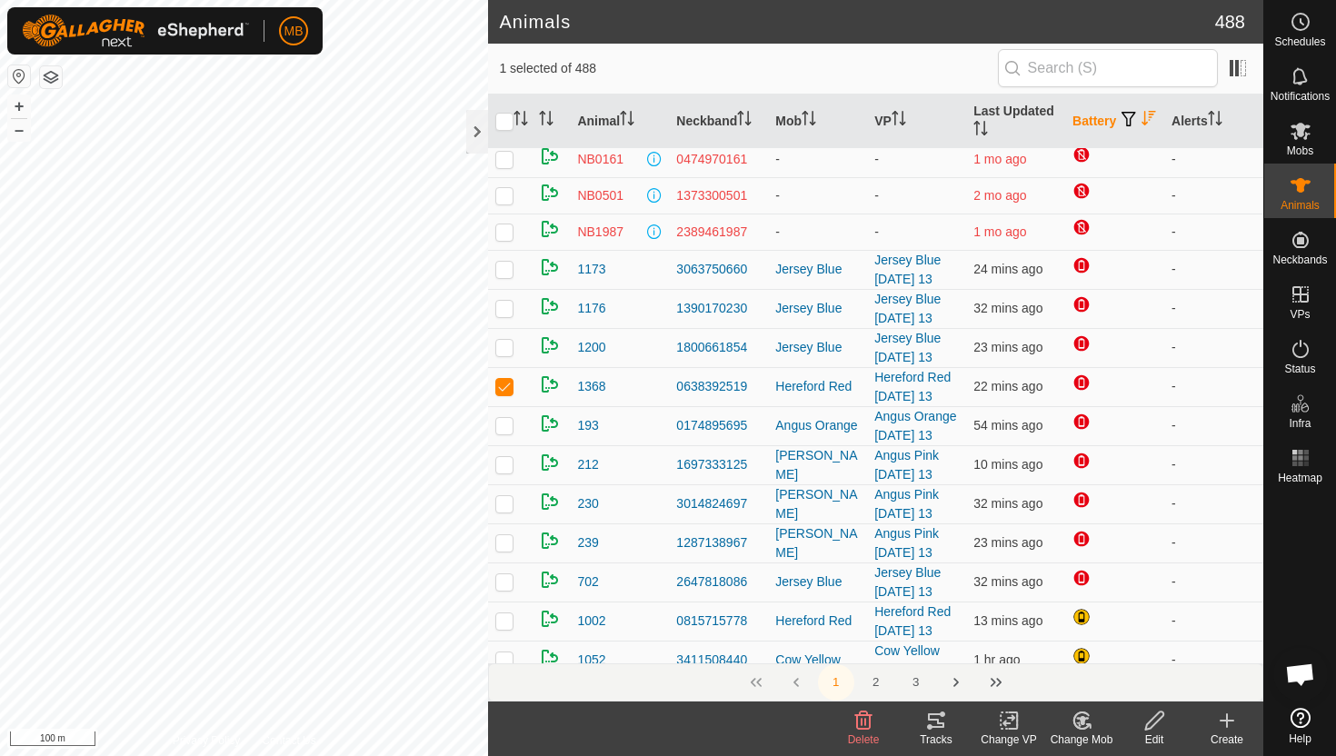
click at [1157, 726] on icon at bounding box center [1154, 721] width 23 height 22
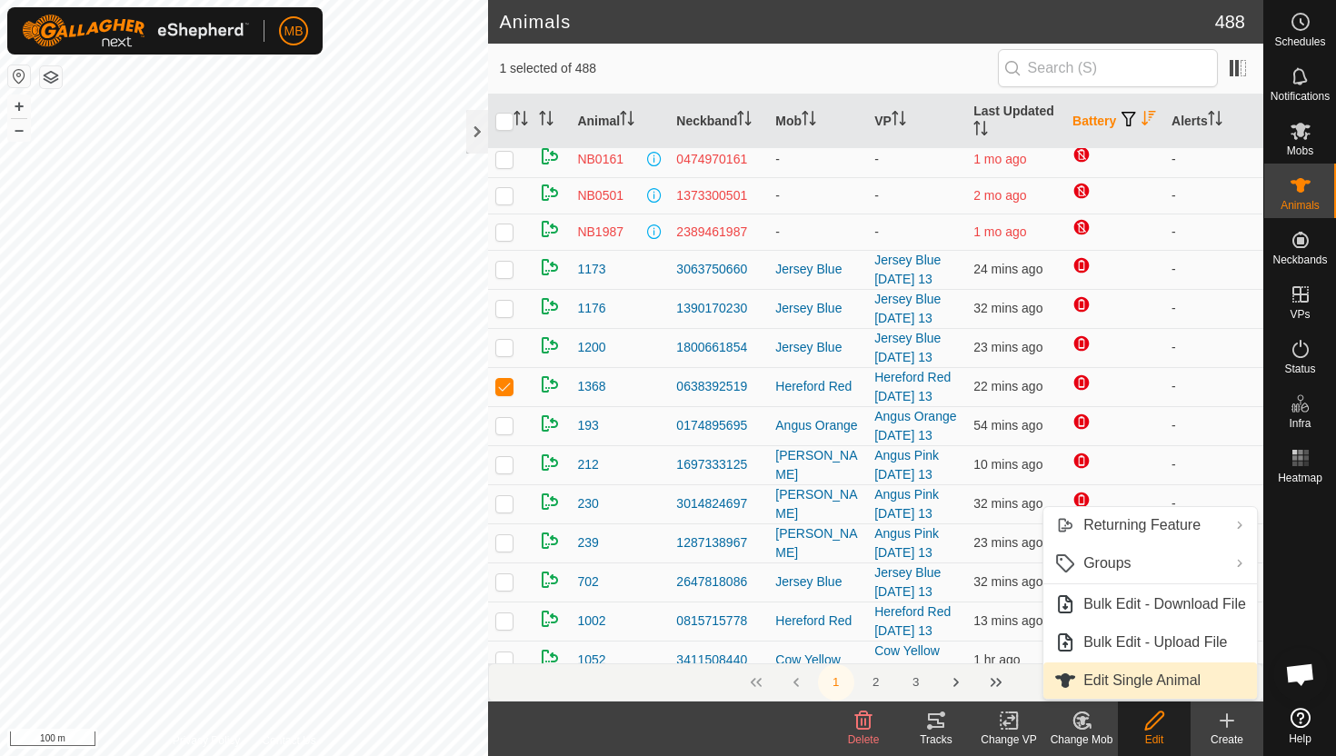
click at [1086, 672] on link "Edit Single Animal" at bounding box center [1150, 681] width 214 height 36
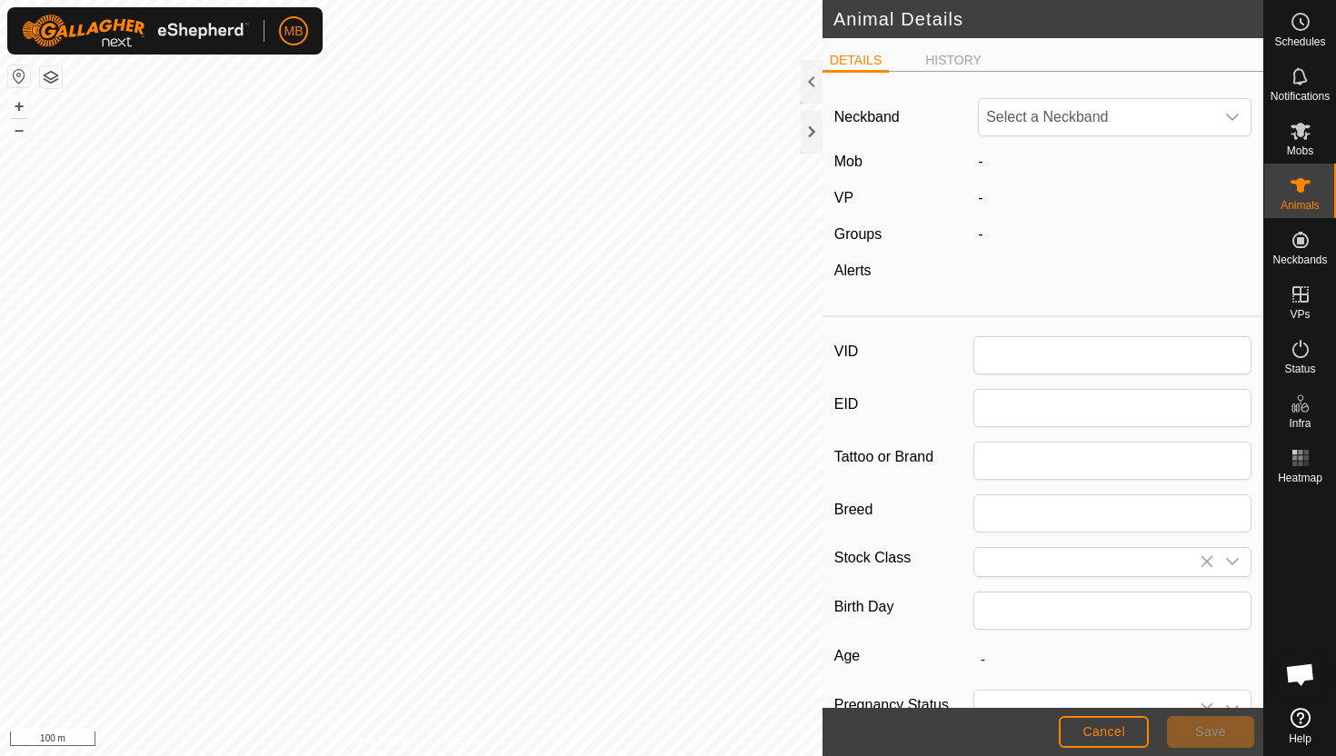
type input "1368"
type input "616"
type input "[DATE]"
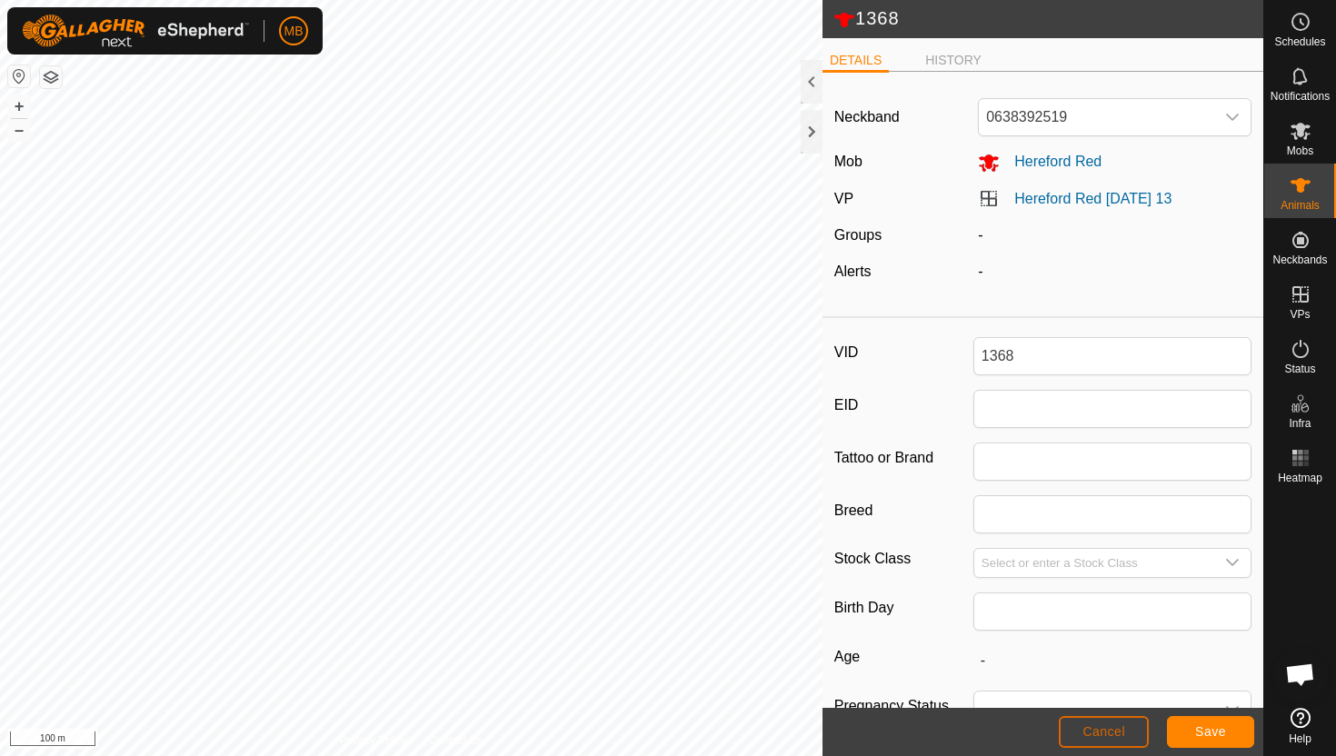
click at [1101, 733] on span "Cancel" at bounding box center [1103, 731] width 43 height 15
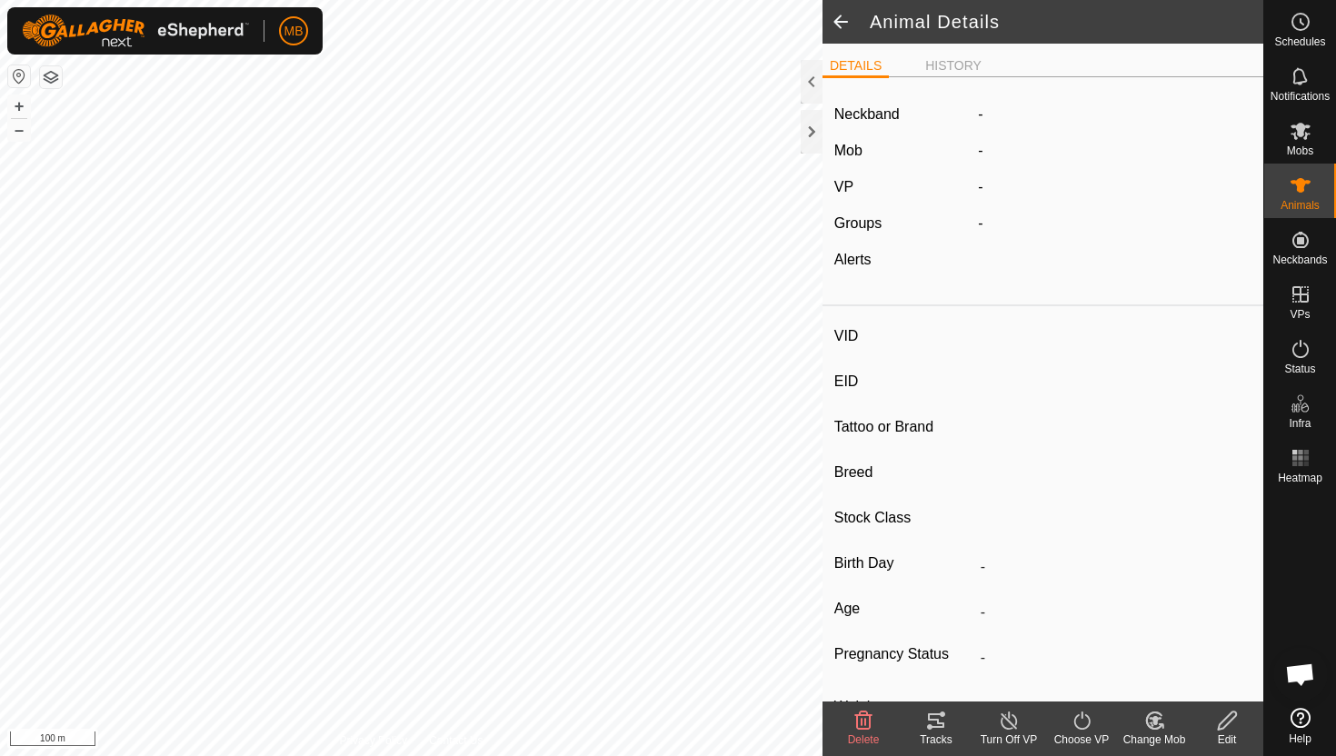
type input "1368"
type input "-"
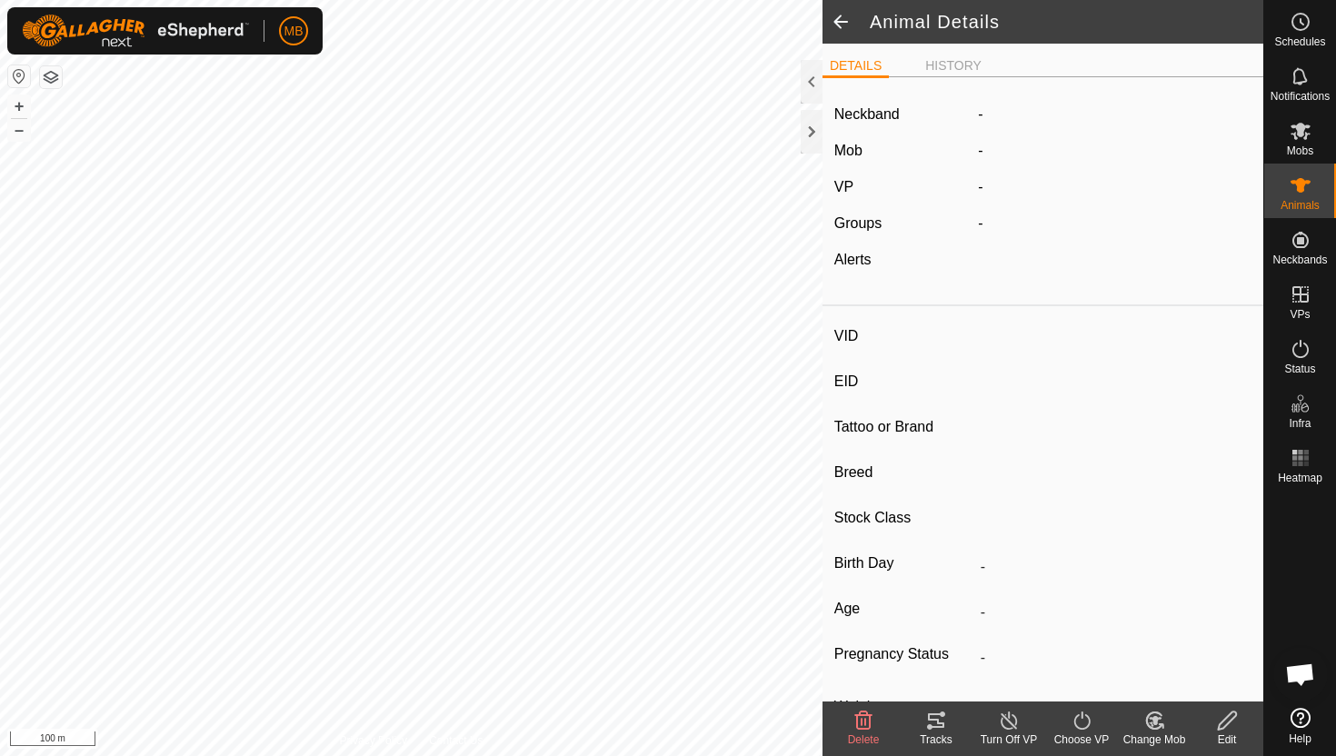
type input "616 kg"
type input "-"
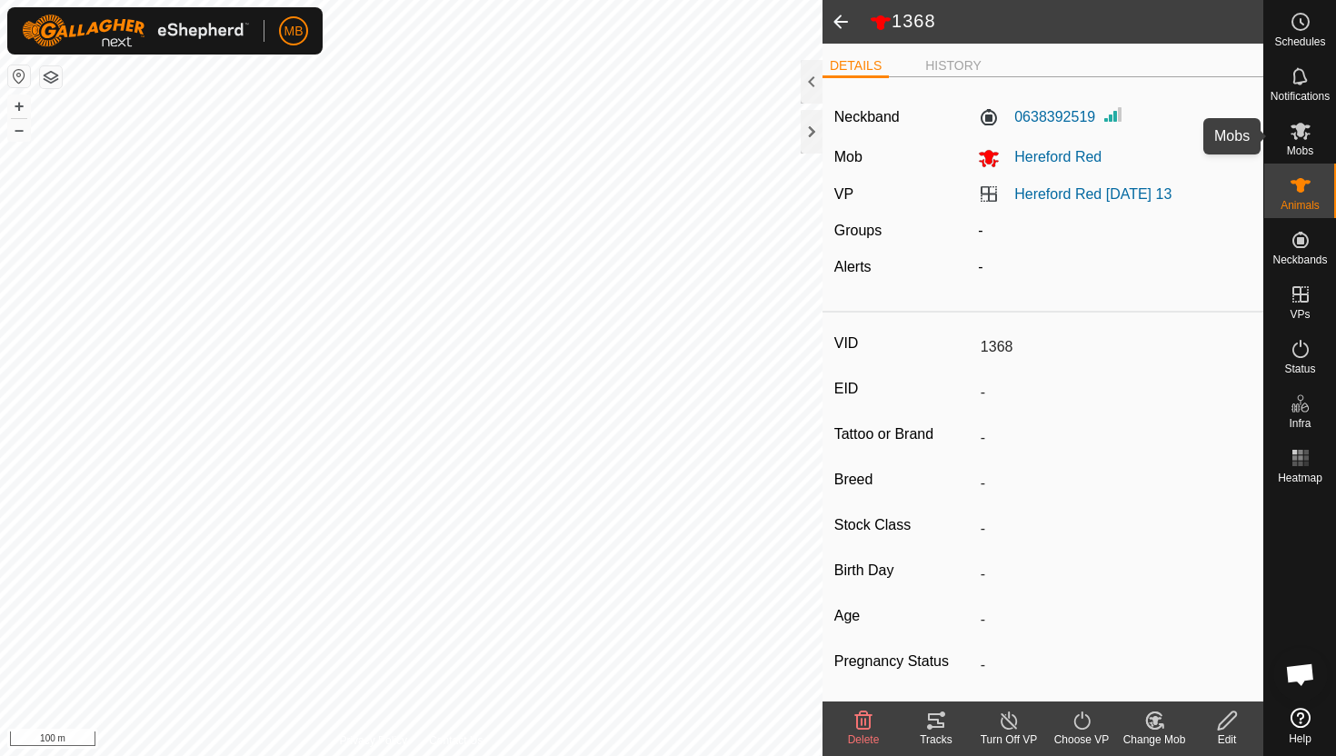
click at [1301, 134] on icon at bounding box center [1301, 131] width 20 height 17
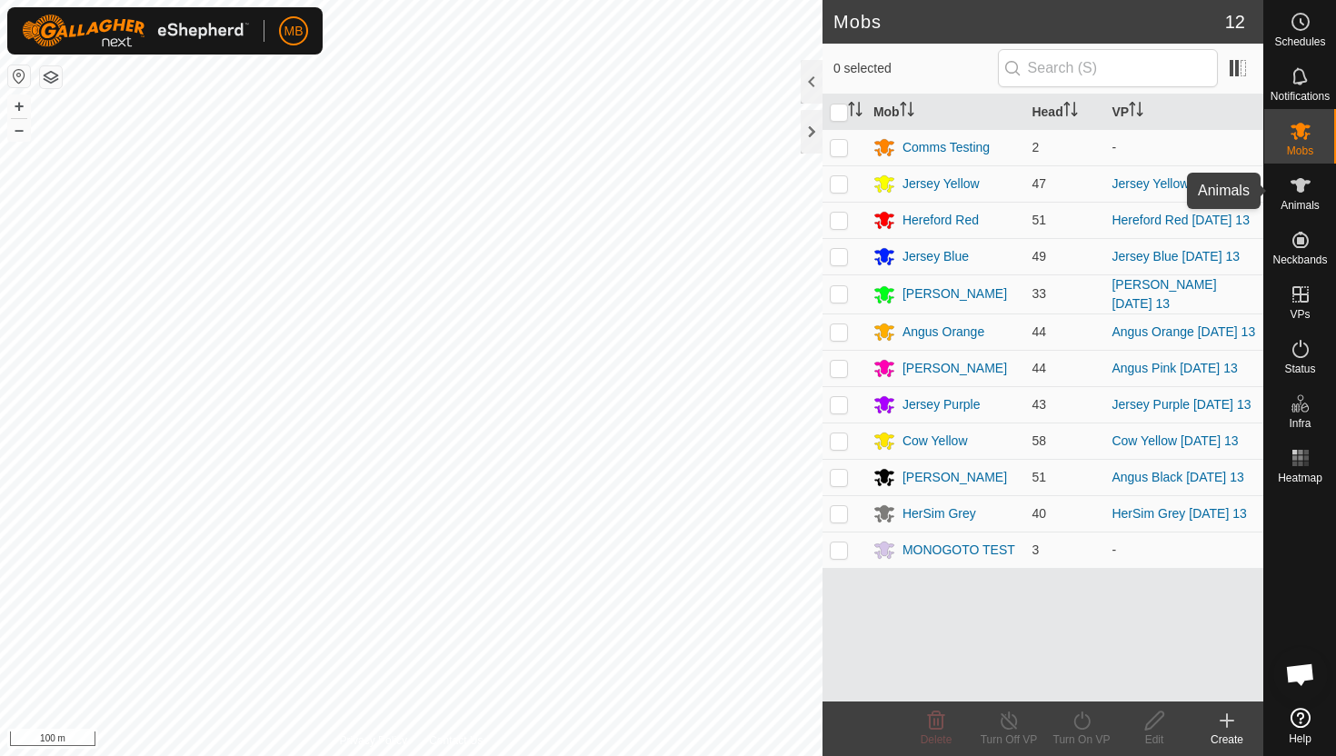
click at [1303, 192] on icon at bounding box center [1301, 185] width 22 height 22
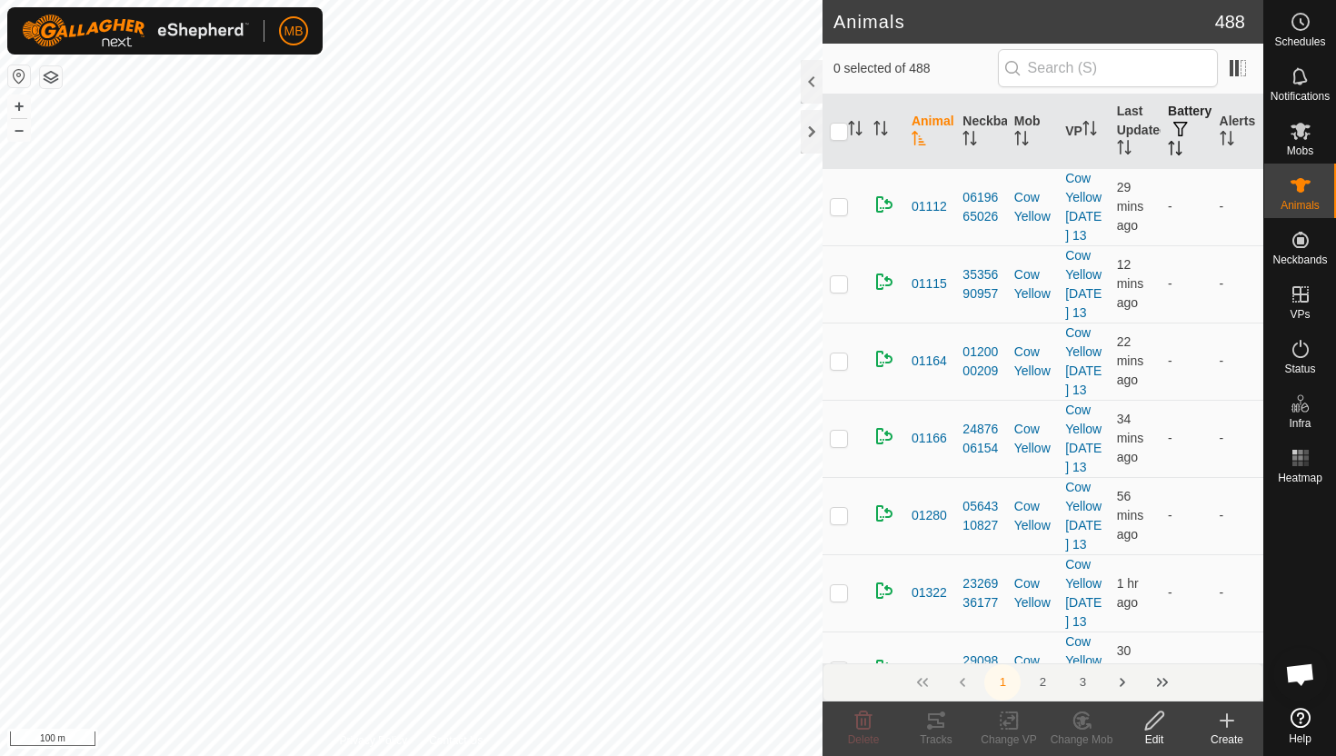
click at [1178, 138] on button "button" at bounding box center [1180, 130] width 25 height 18
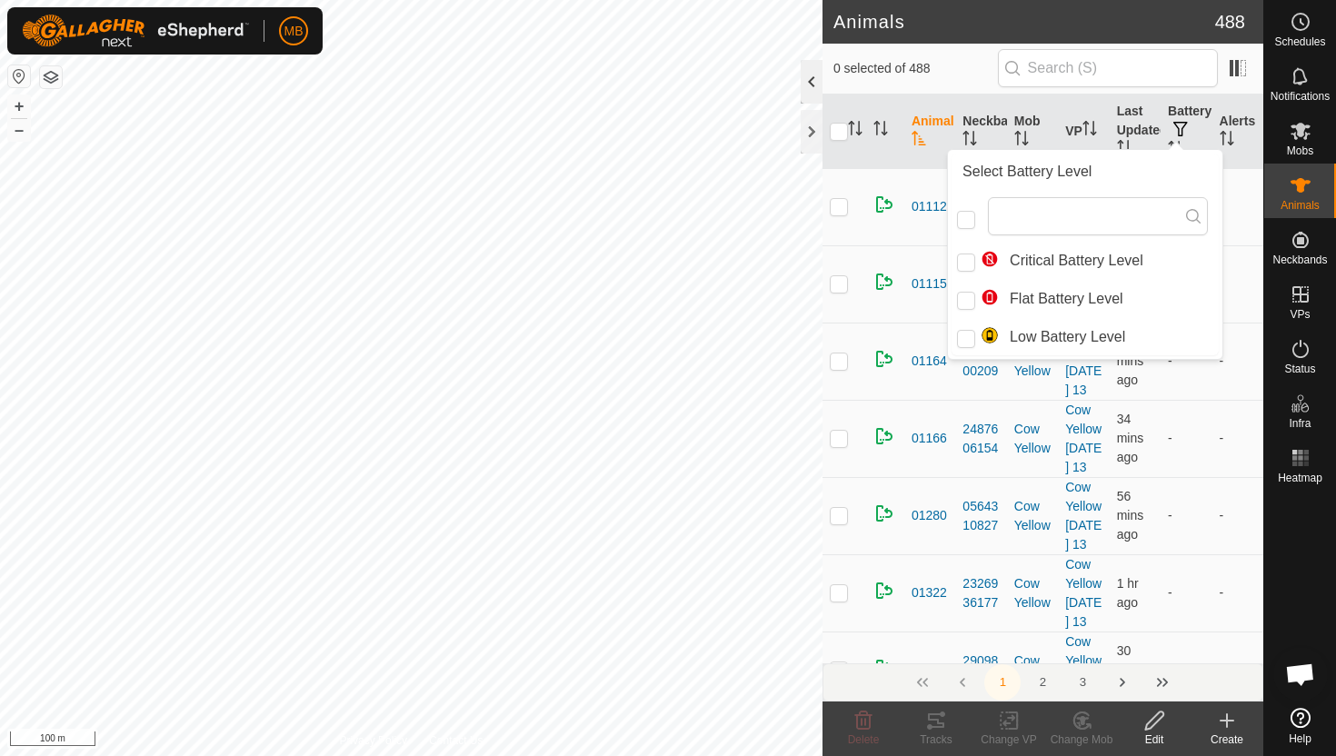
click at [805, 74] on div at bounding box center [812, 82] width 22 height 44
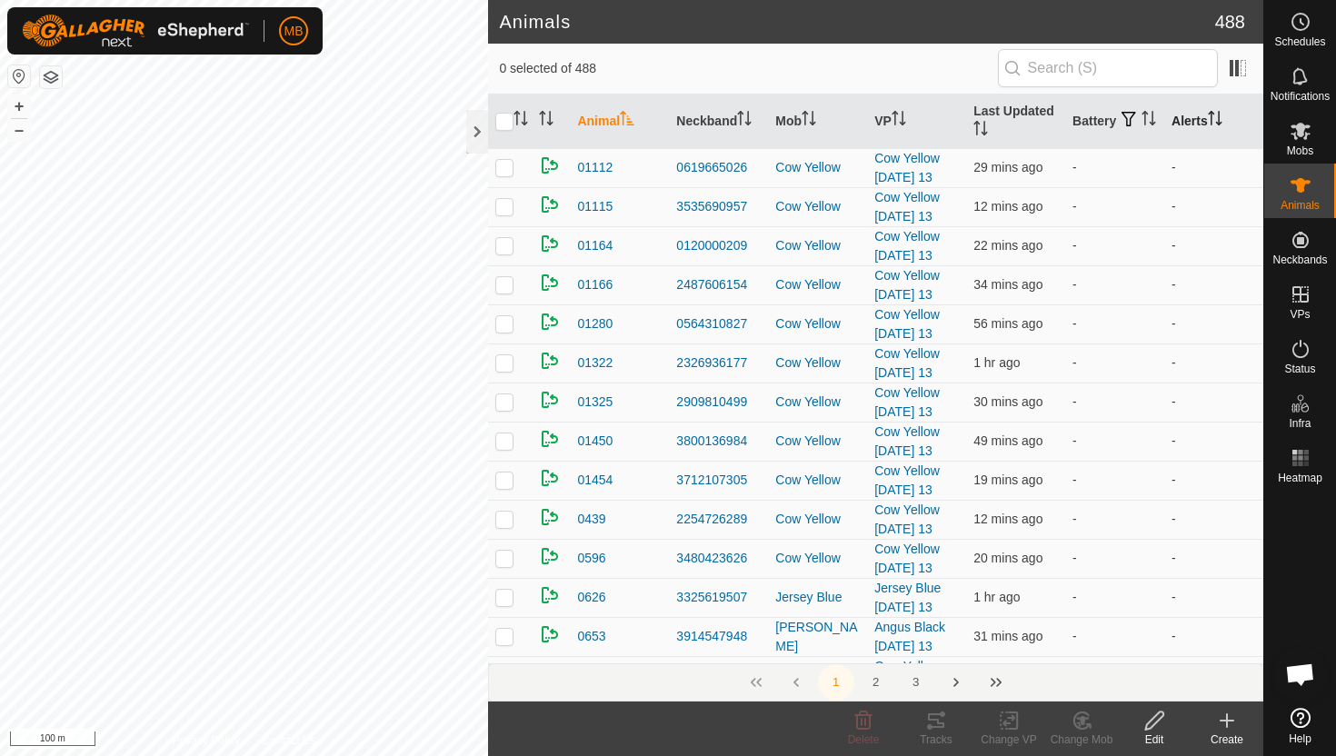
click at [1190, 123] on th "Alerts" at bounding box center [1213, 122] width 99 height 55
click at [1186, 116] on th "Alerts" at bounding box center [1213, 122] width 99 height 55
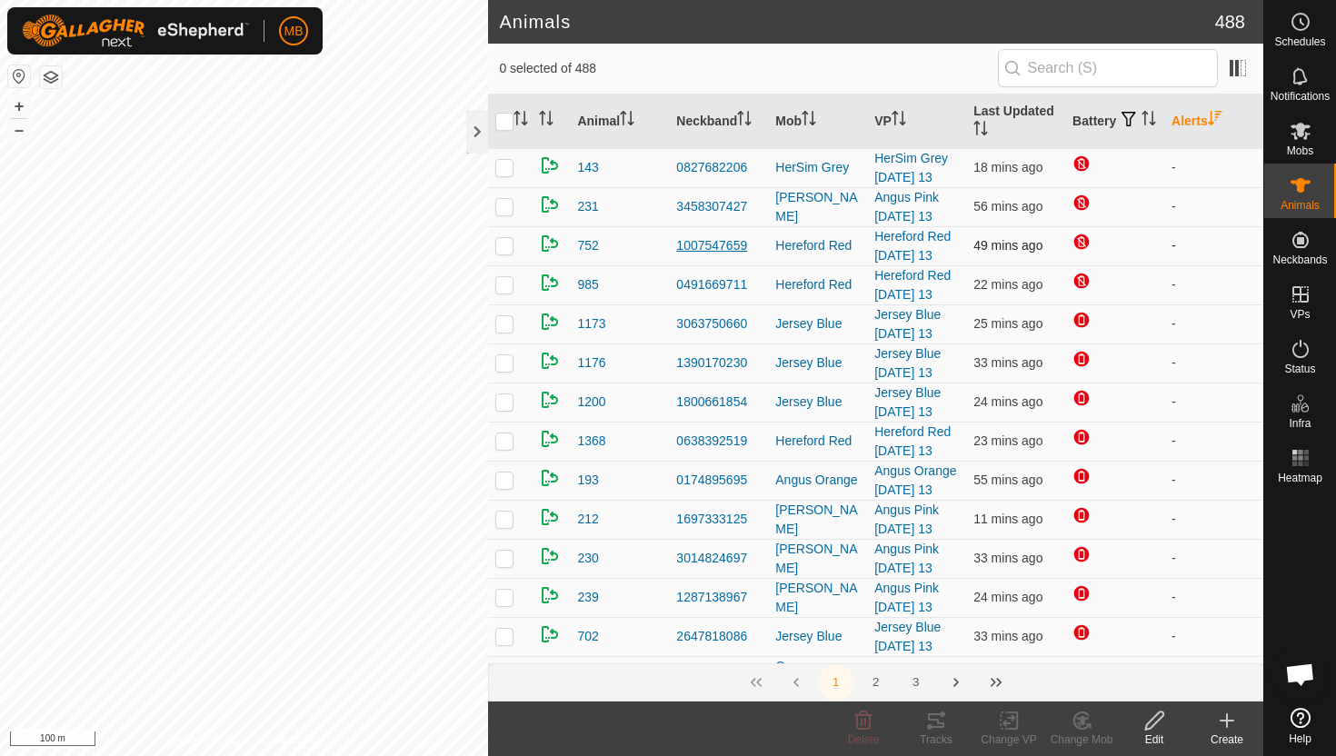
click at [725, 249] on div "1007547659" at bounding box center [718, 245] width 85 height 19
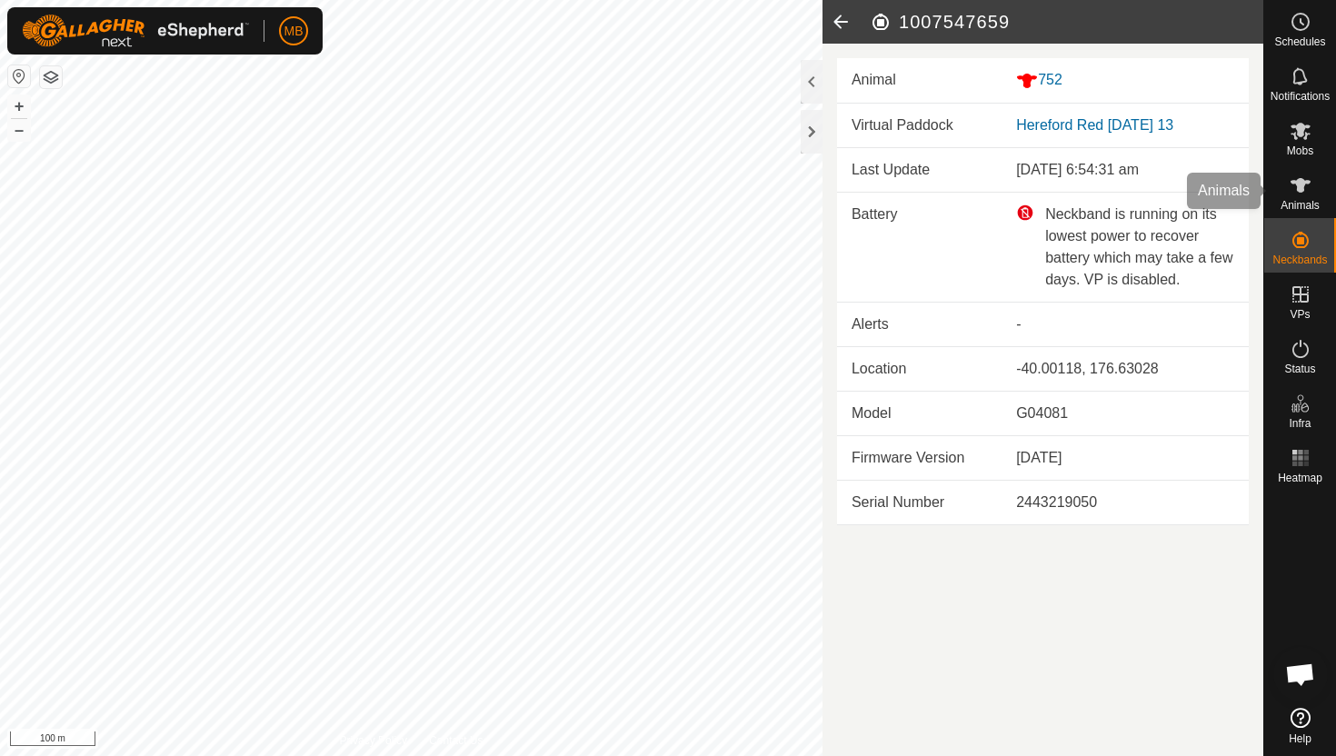
click at [1304, 196] on es-animals-svg-icon at bounding box center [1300, 185] width 33 height 29
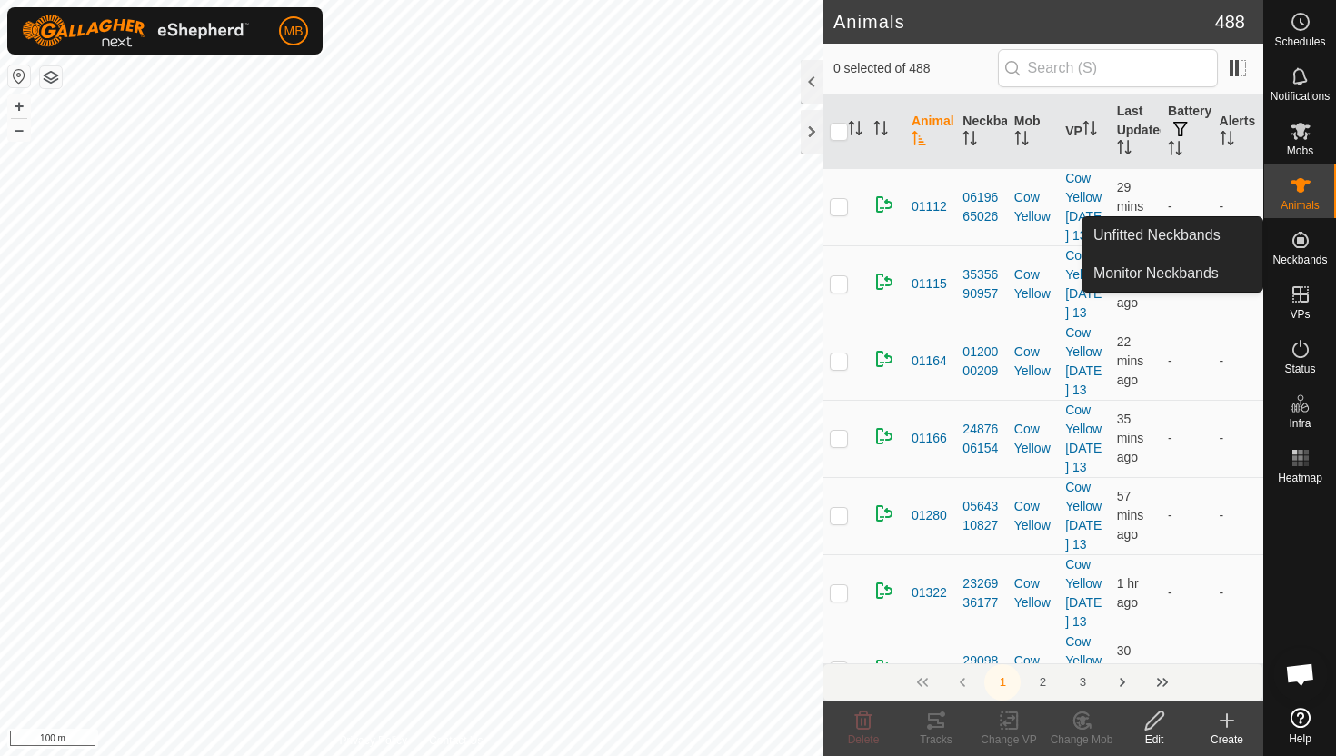
click at [1302, 236] on icon at bounding box center [1301, 240] width 22 height 22
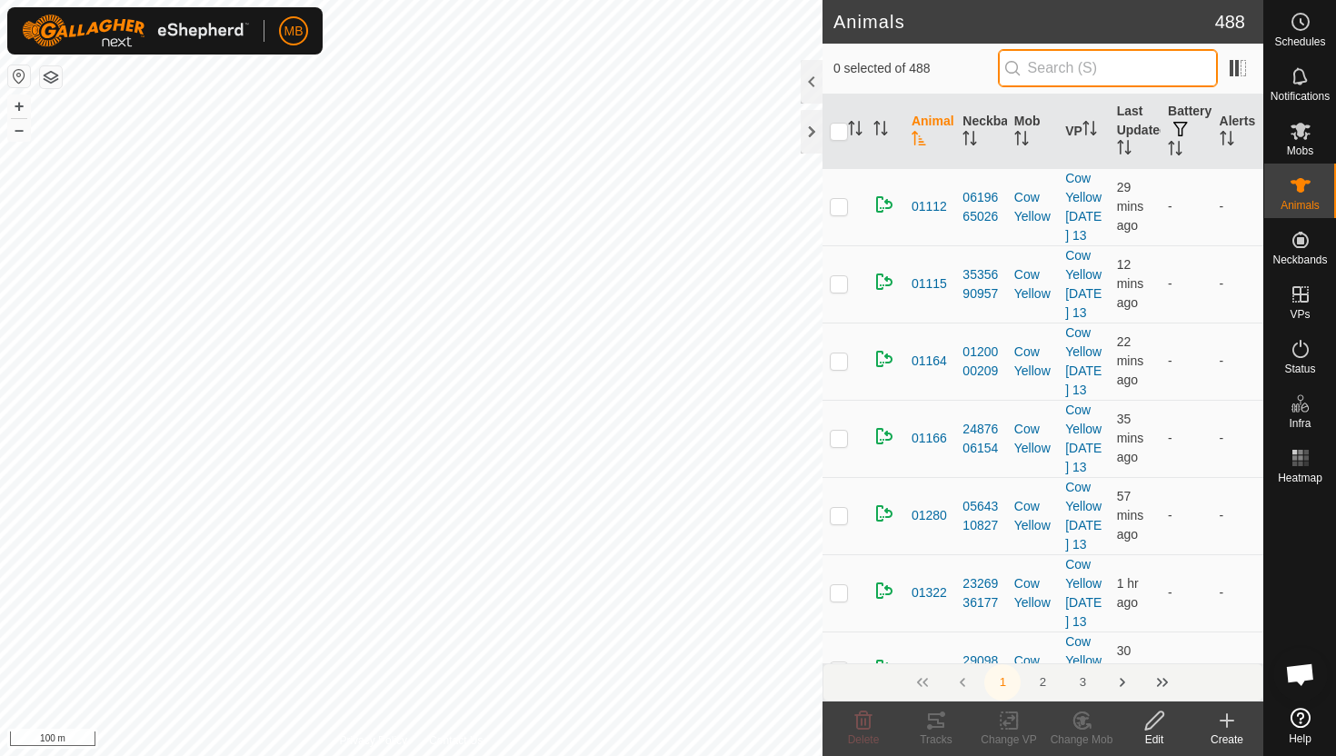
click at [1172, 75] on input "text" at bounding box center [1108, 68] width 220 height 38
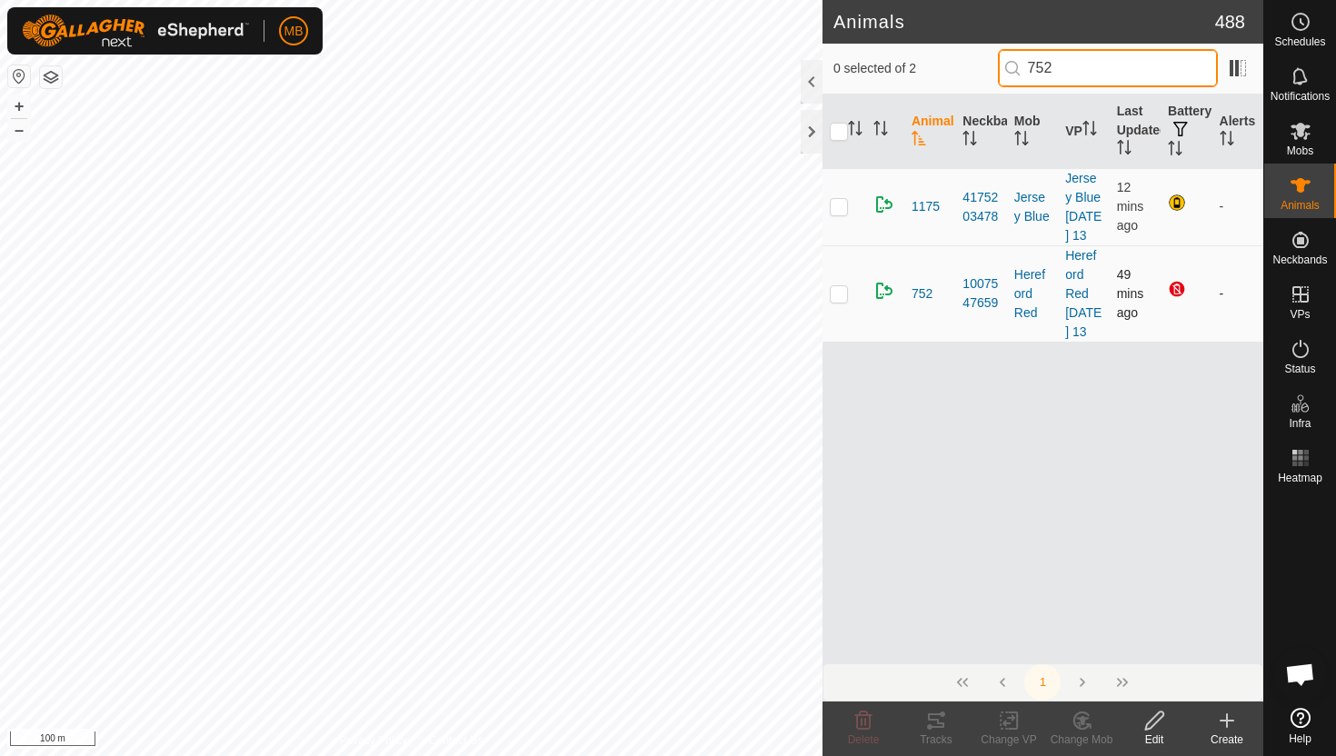
type input "752"
click at [845, 301] on p-checkbox at bounding box center [839, 293] width 18 height 15
checkbox input "true"
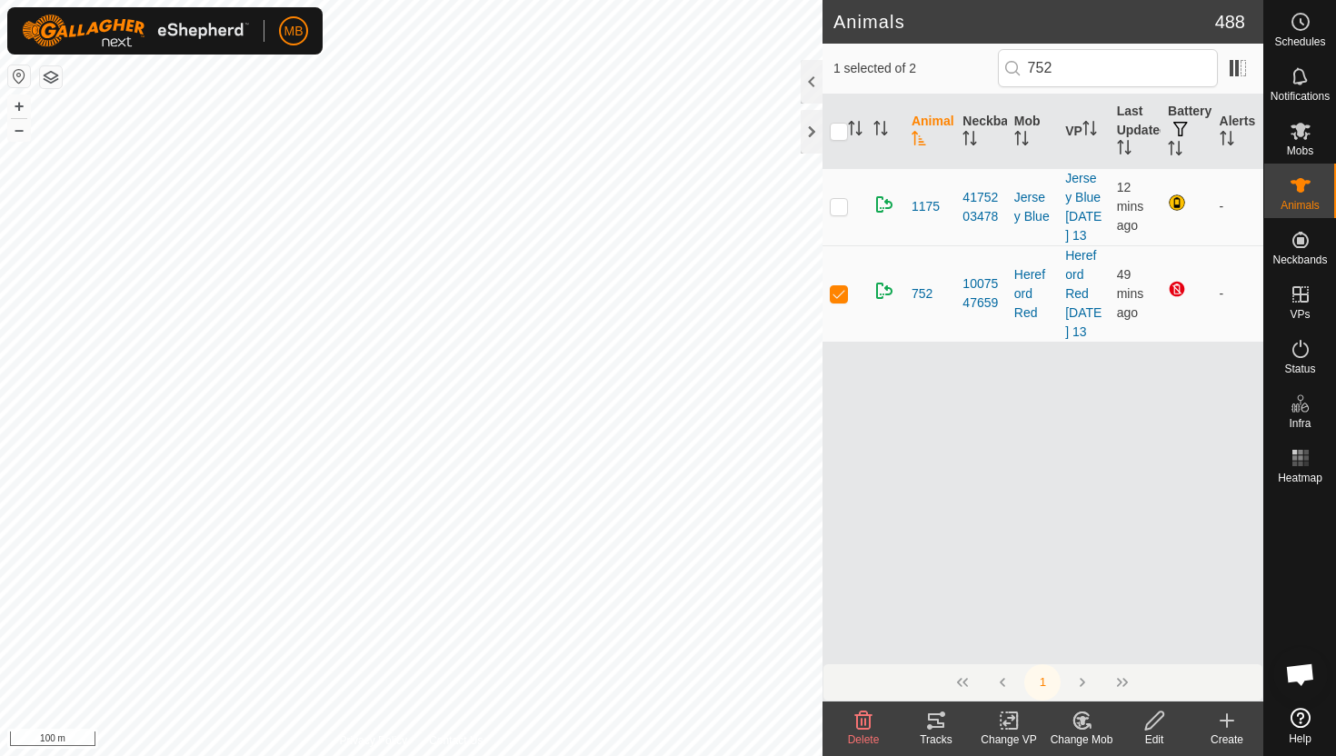
click at [1159, 730] on icon at bounding box center [1154, 721] width 23 height 22
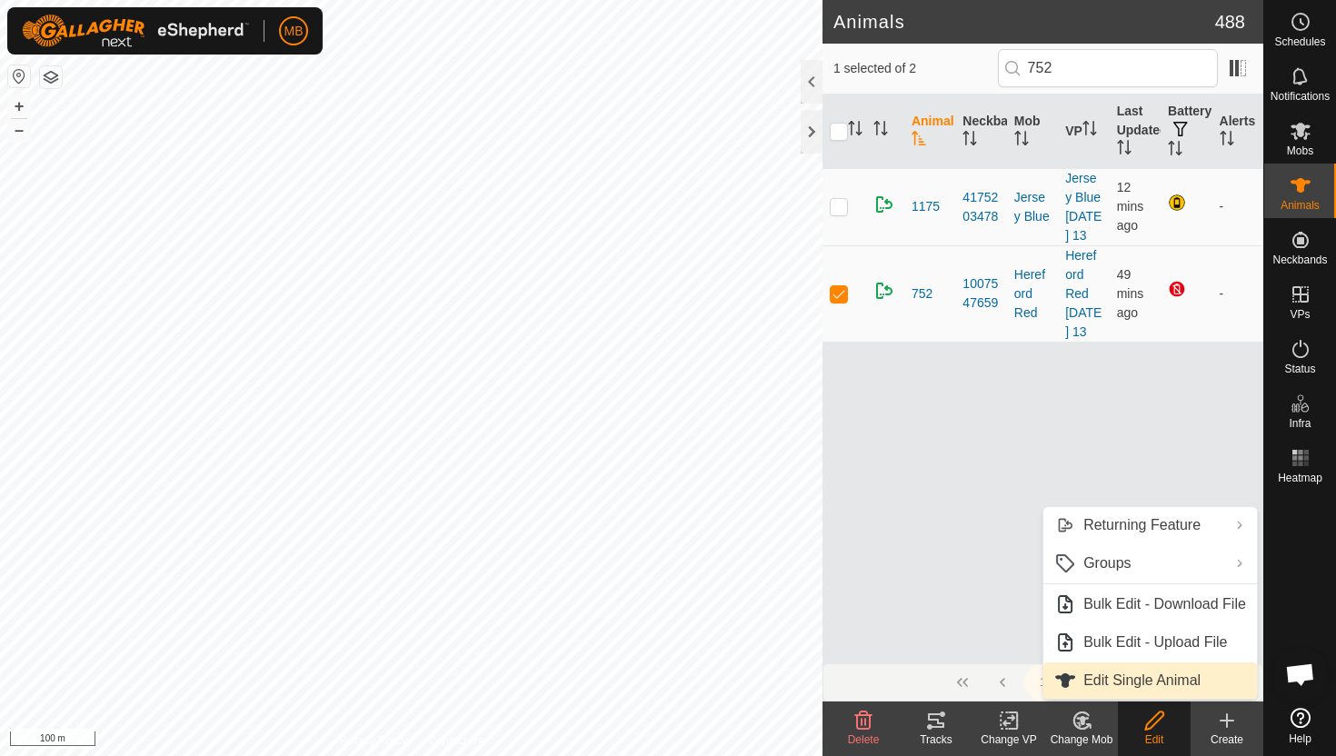
click at [1137, 686] on link "Edit Single Animal" at bounding box center [1150, 681] width 214 height 36
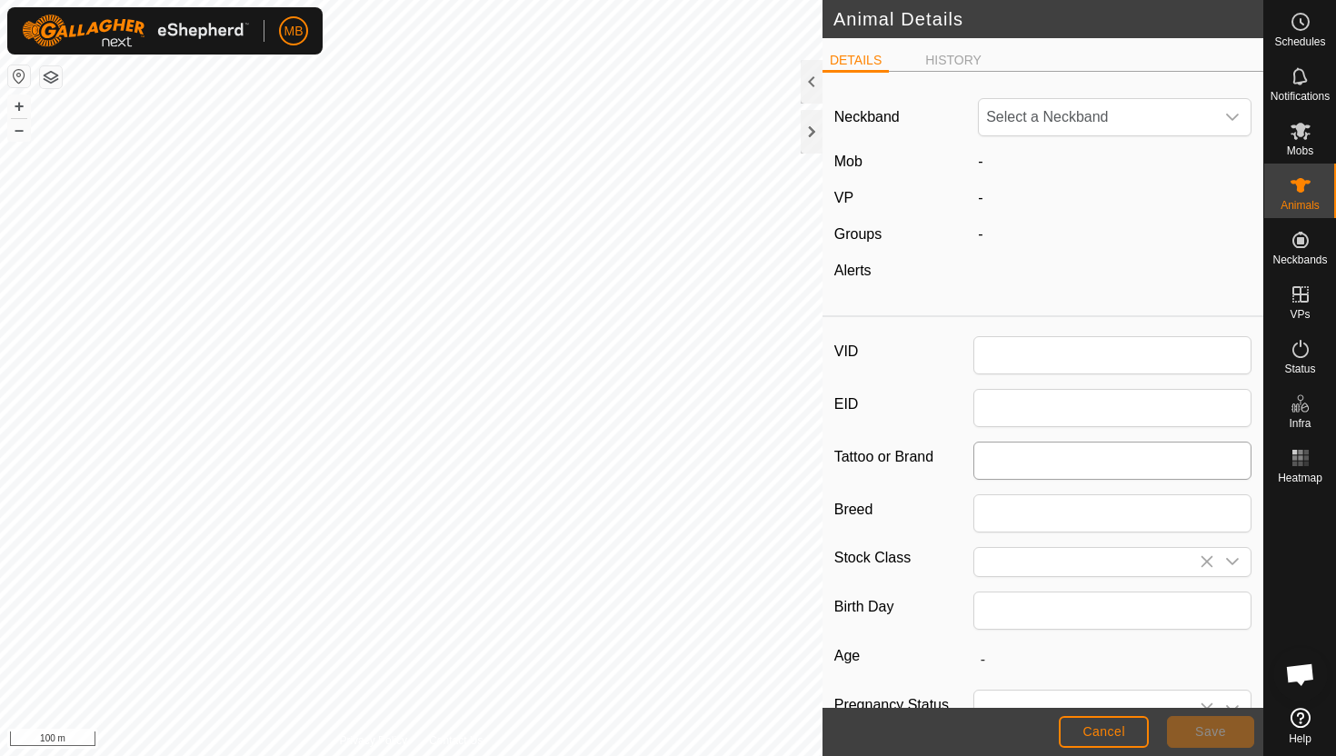
type input "752"
type input "490"
type input "[DATE]"
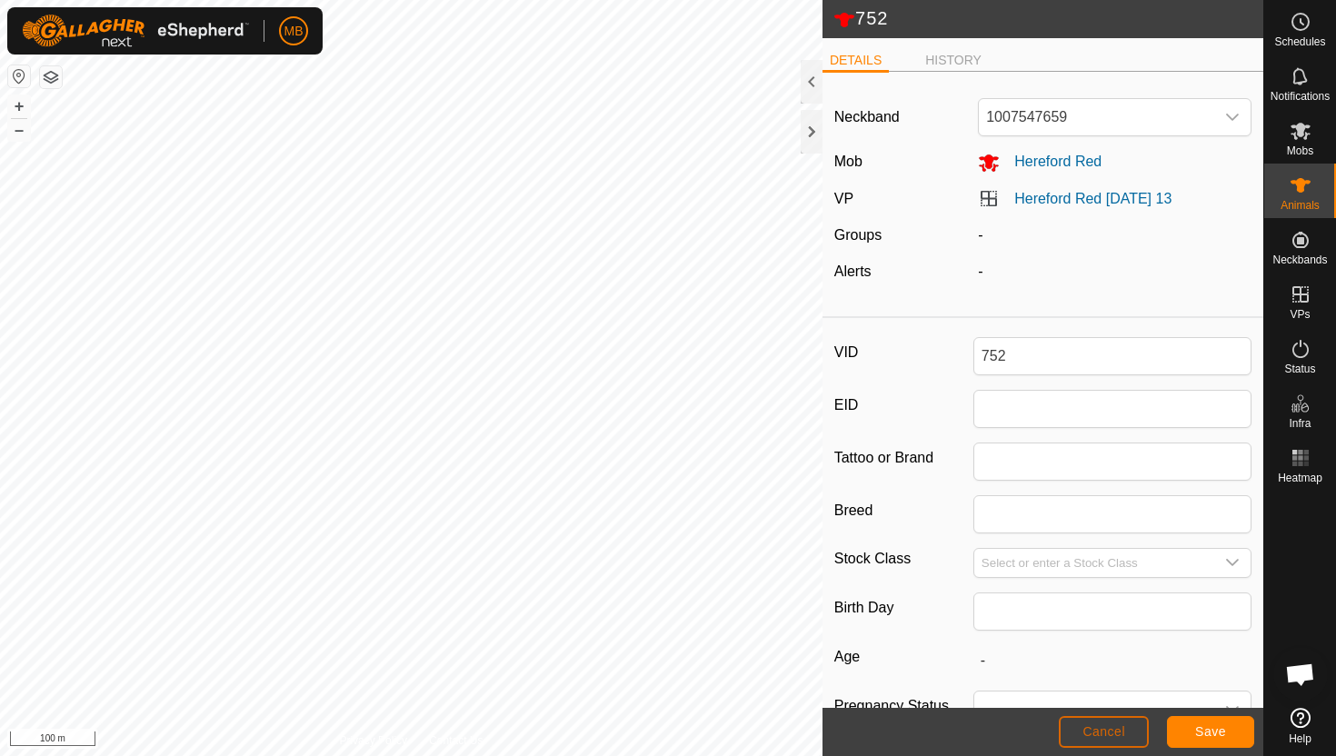
click at [1121, 732] on span "Cancel" at bounding box center [1103, 731] width 43 height 15
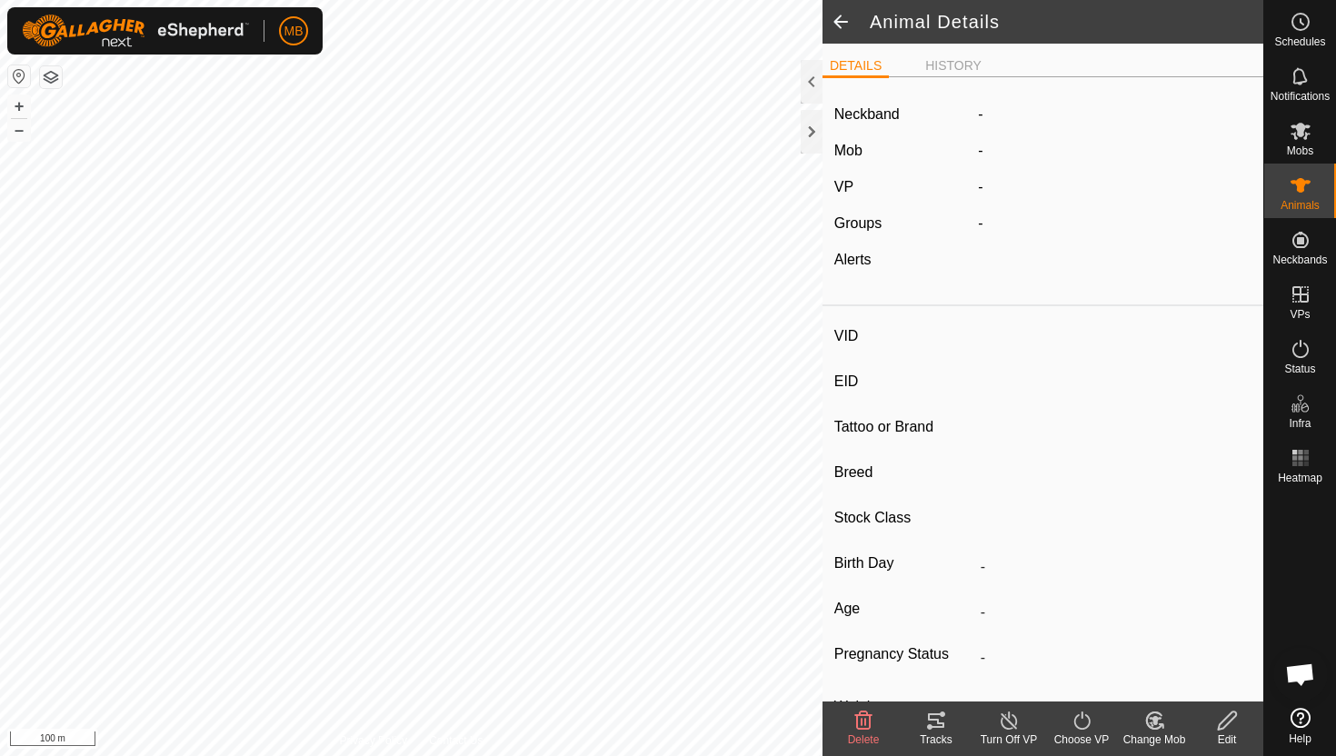
type input "752"
type input "-"
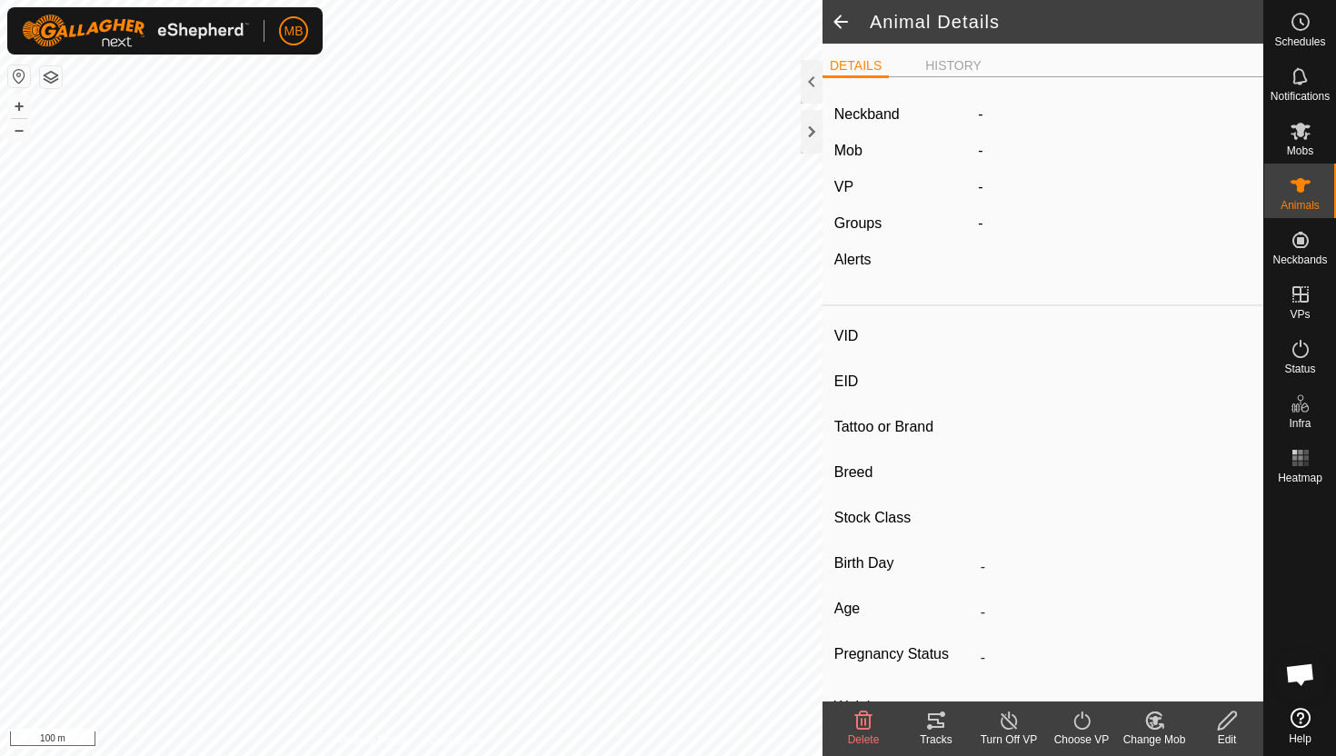
type input "490 kg"
type input "-"
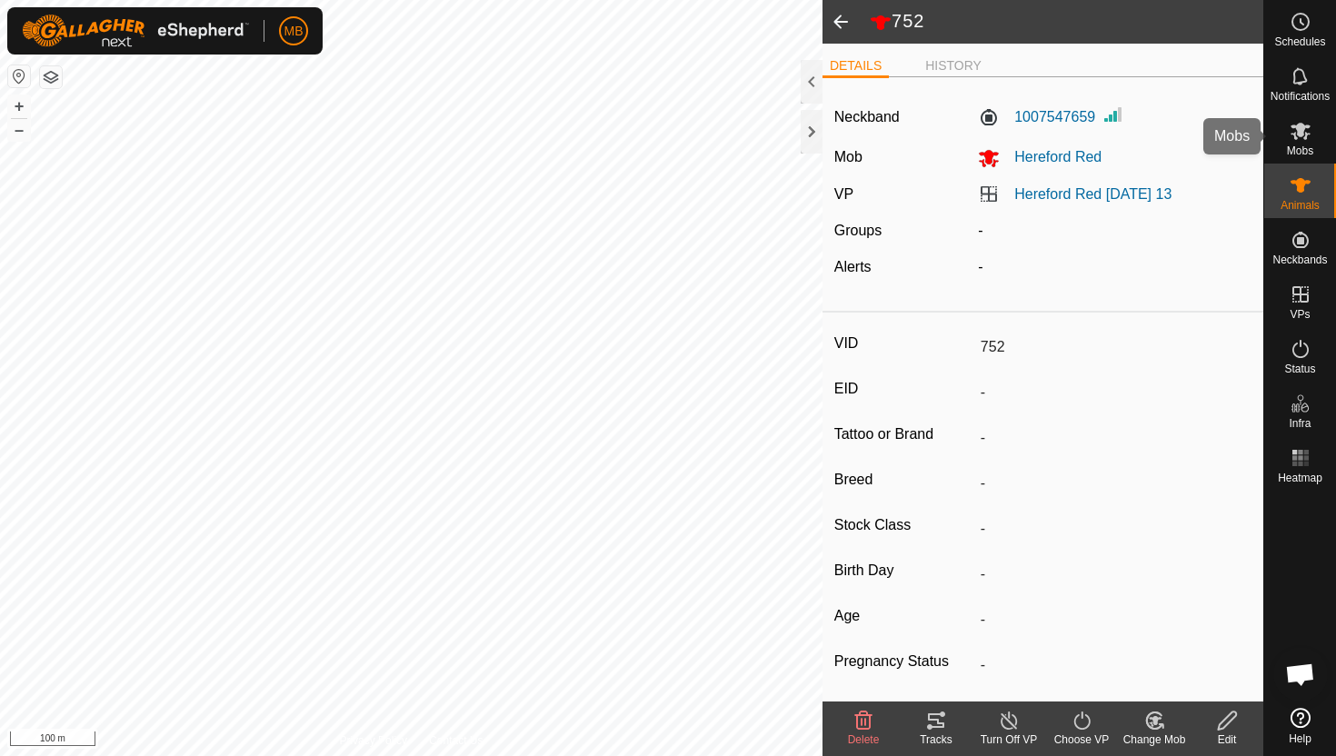
click at [1294, 148] on span "Mobs" at bounding box center [1300, 150] width 26 height 11
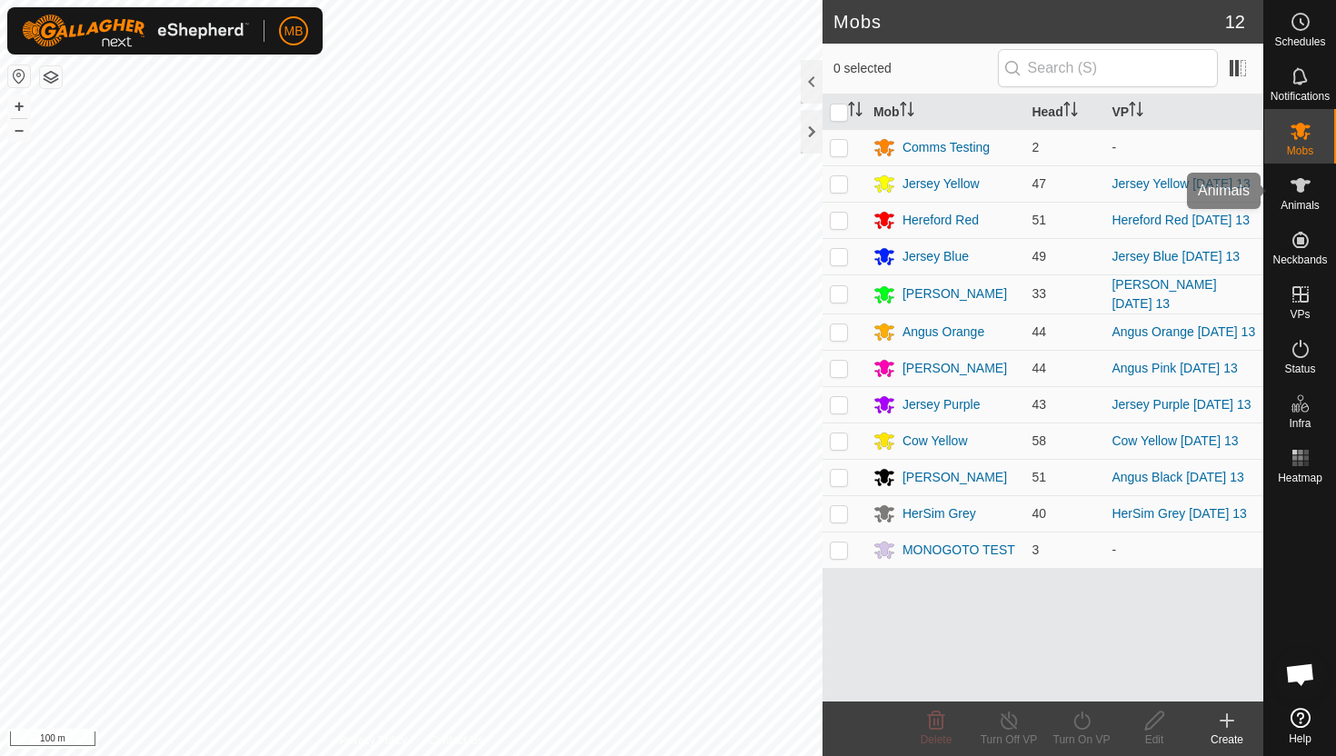
click at [1308, 214] on div "Animals" at bounding box center [1300, 191] width 72 height 55
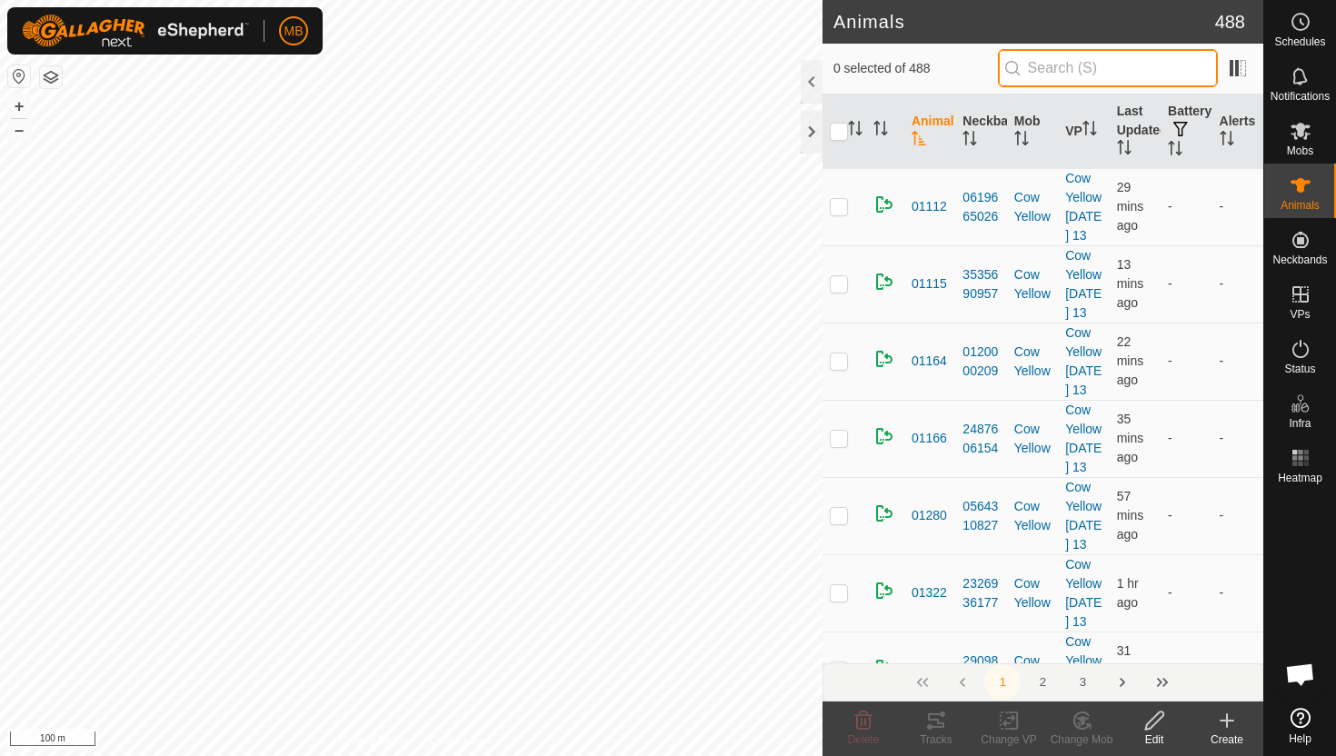
click at [1159, 81] on input "text" at bounding box center [1108, 68] width 220 height 38
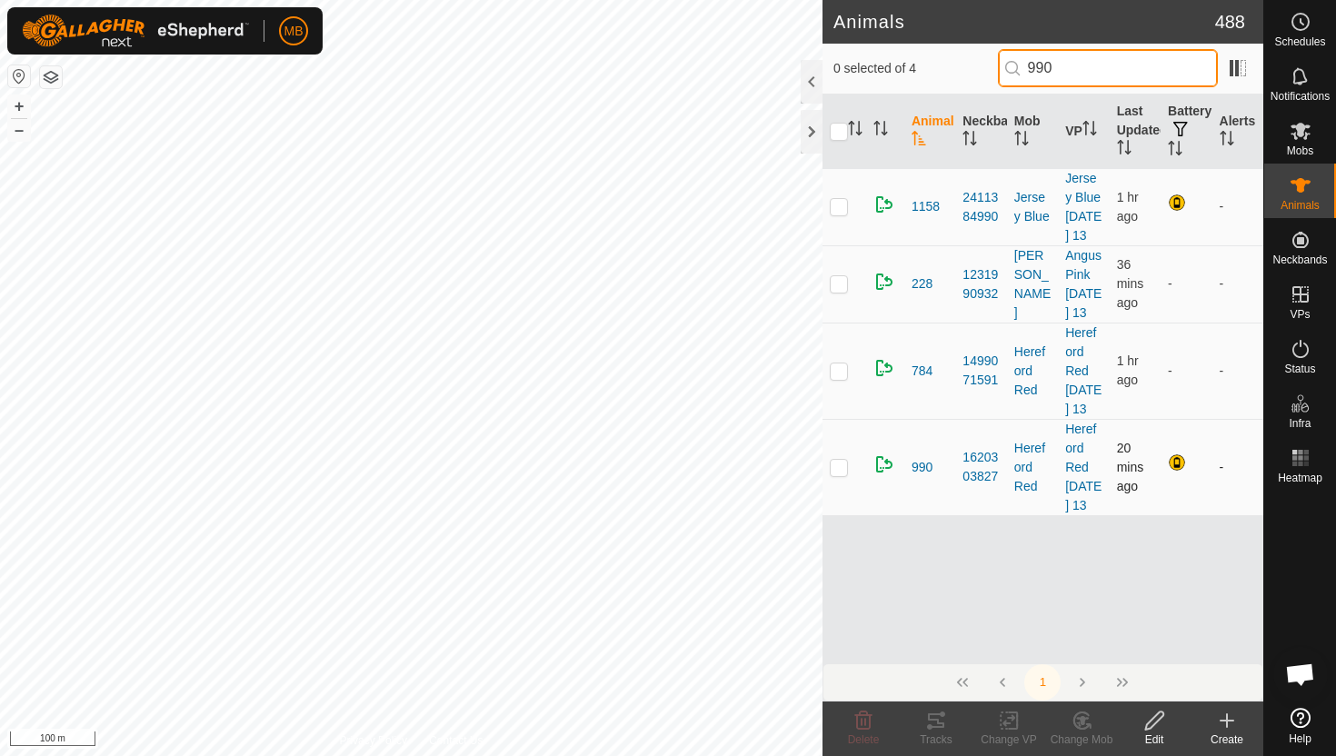
type input "990"
click at [838, 474] on p-checkbox at bounding box center [839, 467] width 18 height 15
checkbox input "true"
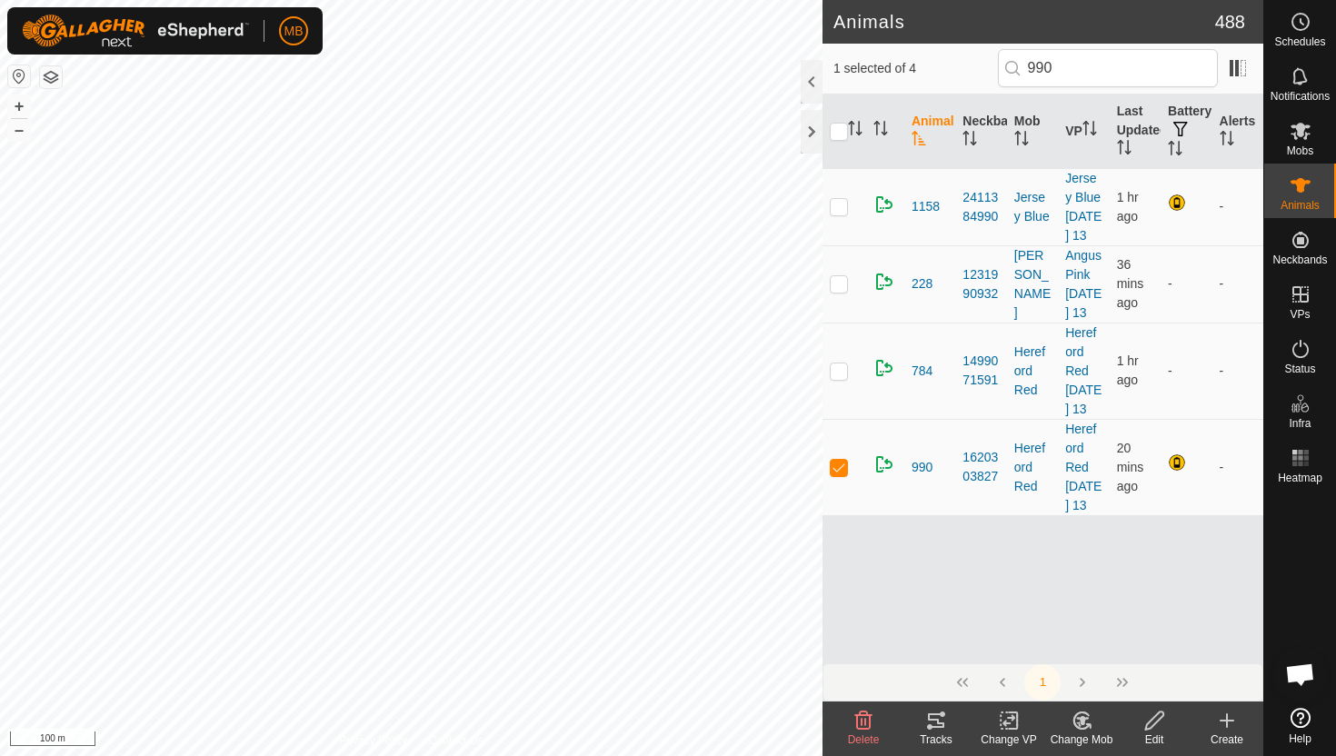
click at [1156, 730] on icon at bounding box center [1154, 721] width 23 height 22
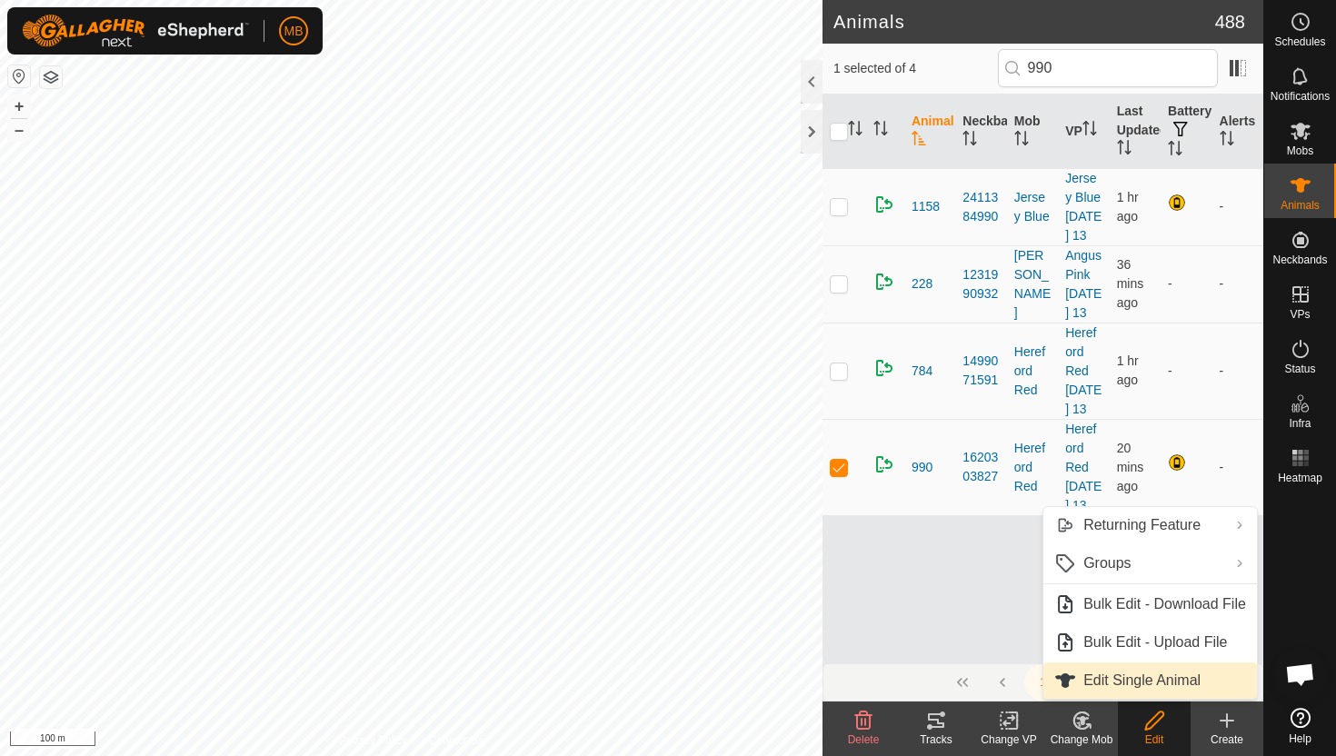
click at [1138, 684] on link "Edit Single Animal" at bounding box center [1150, 681] width 214 height 36
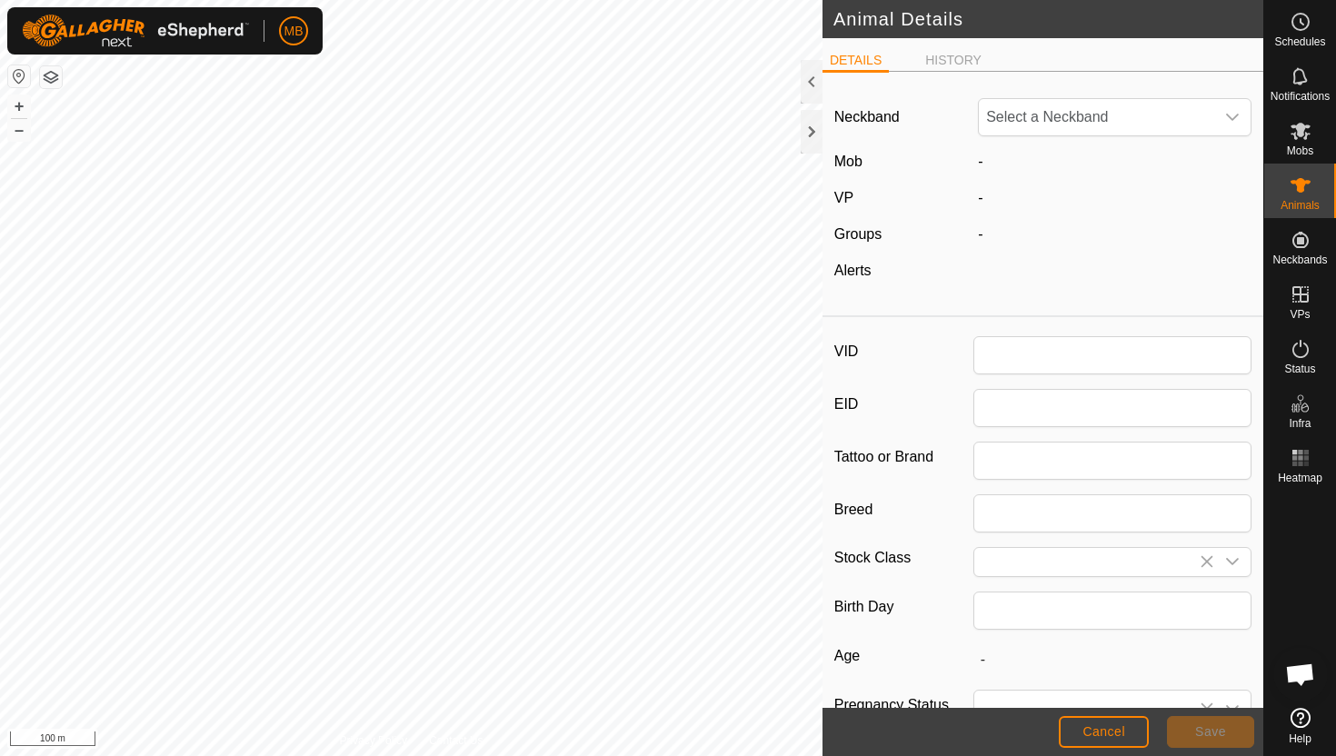
type input "990"
type input "534"
type input "[DATE]"
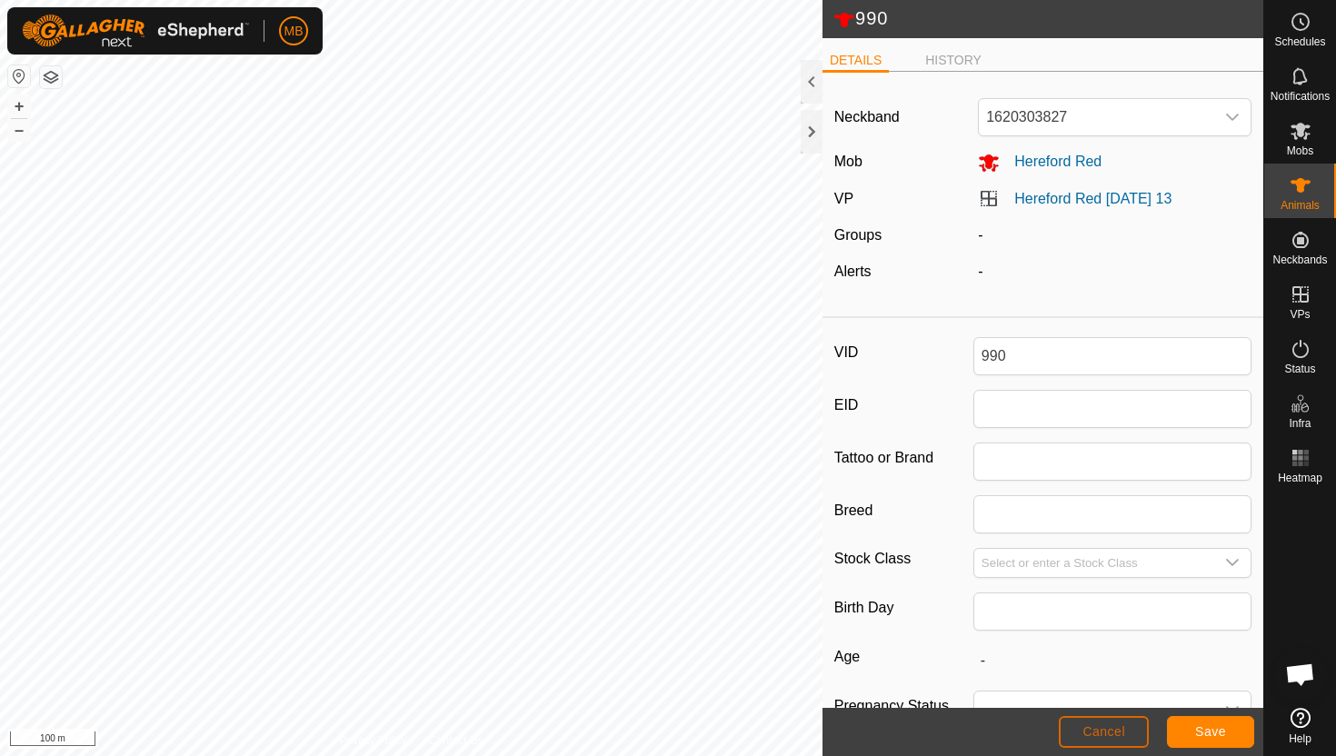
click at [1095, 727] on span "Cancel" at bounding box center [1103, 731] width 43 height 15
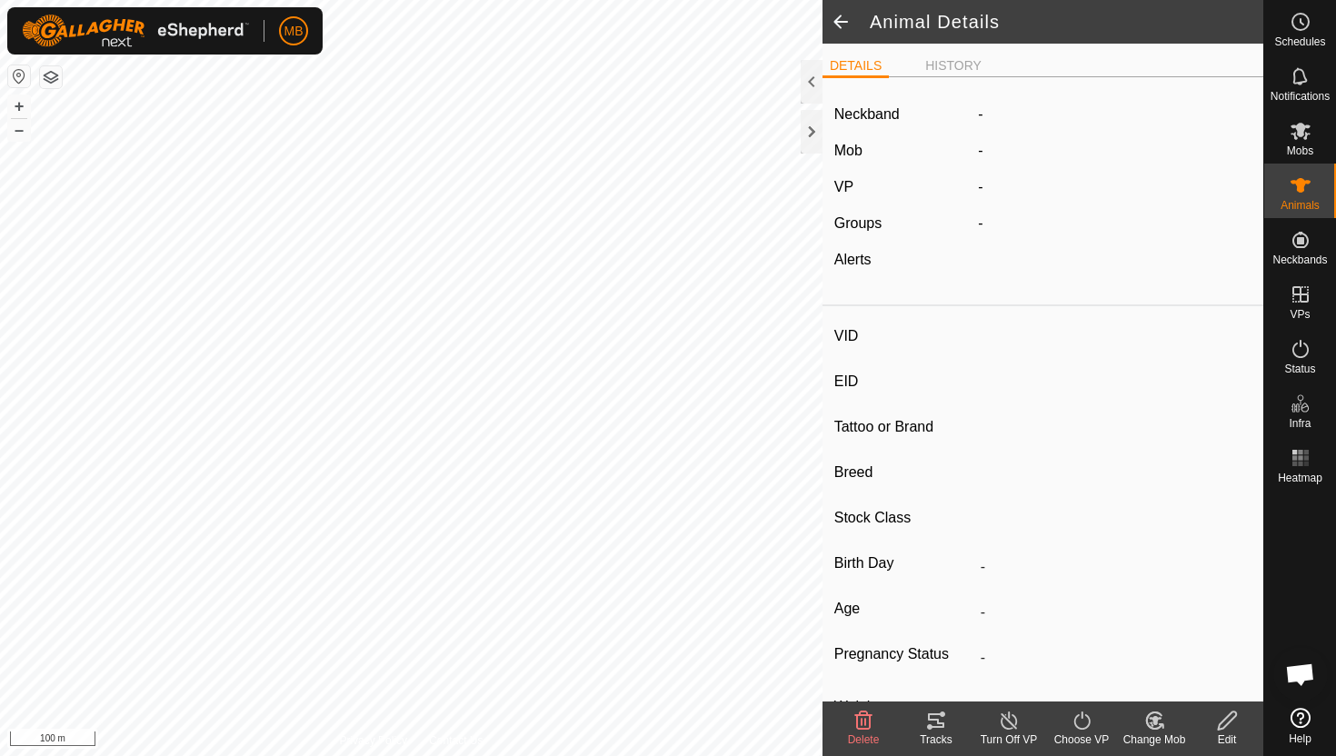
type input "990"
type input "-"
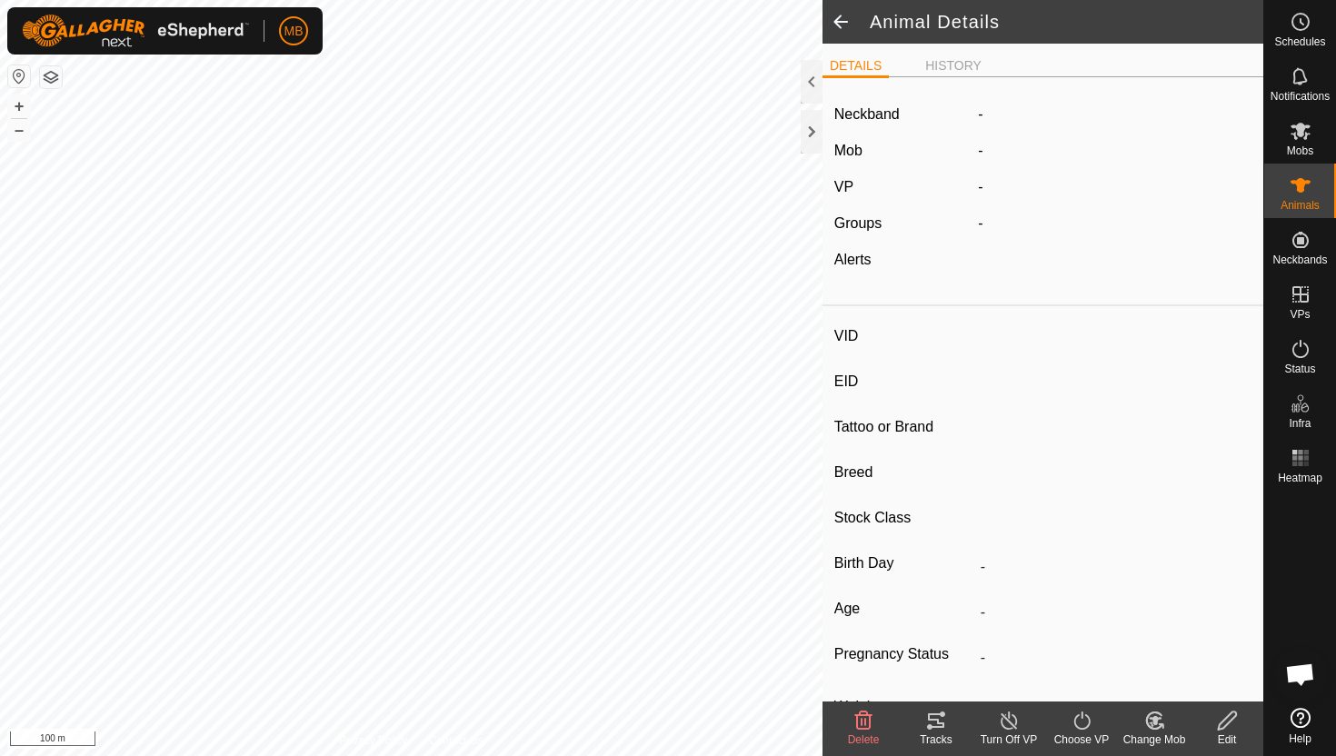
type input "534 kg"
type input "-"
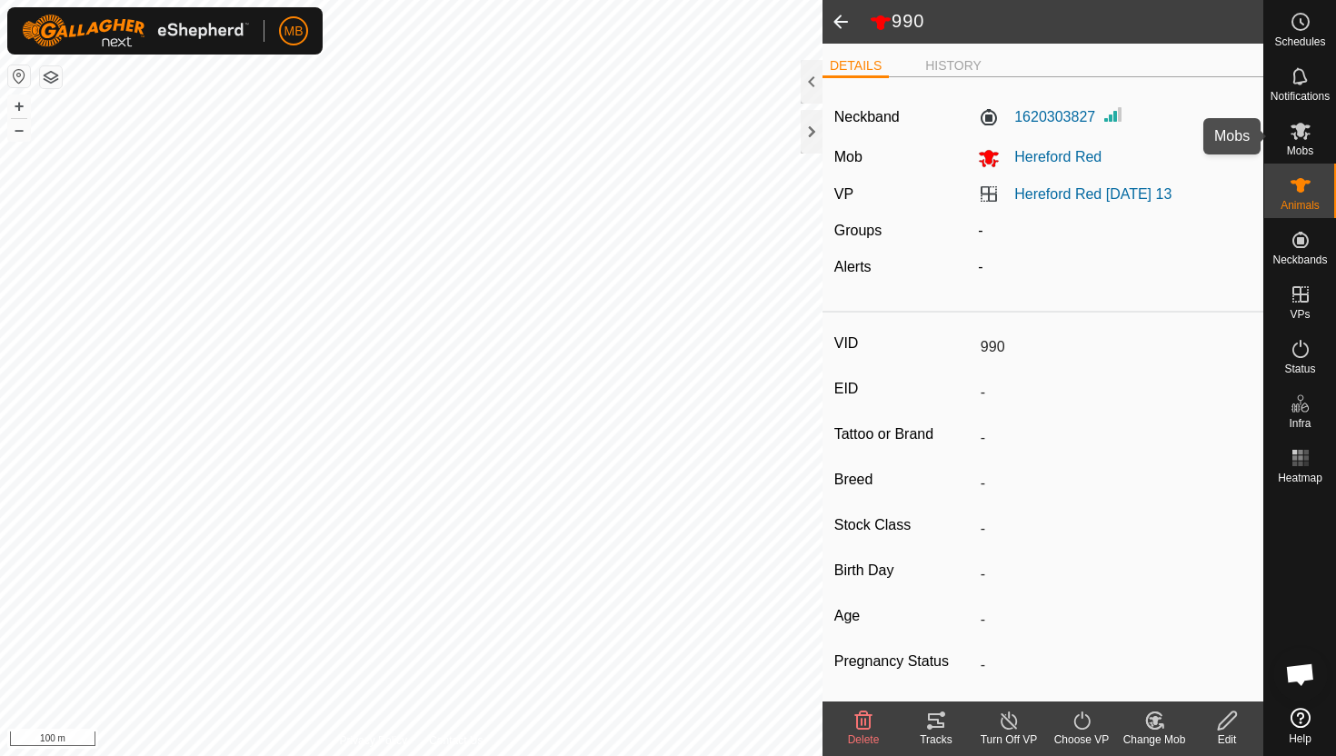
click at [1314, 140] on es-mob-svg-icon at bounding box center [1300, 130] width 33 height 29
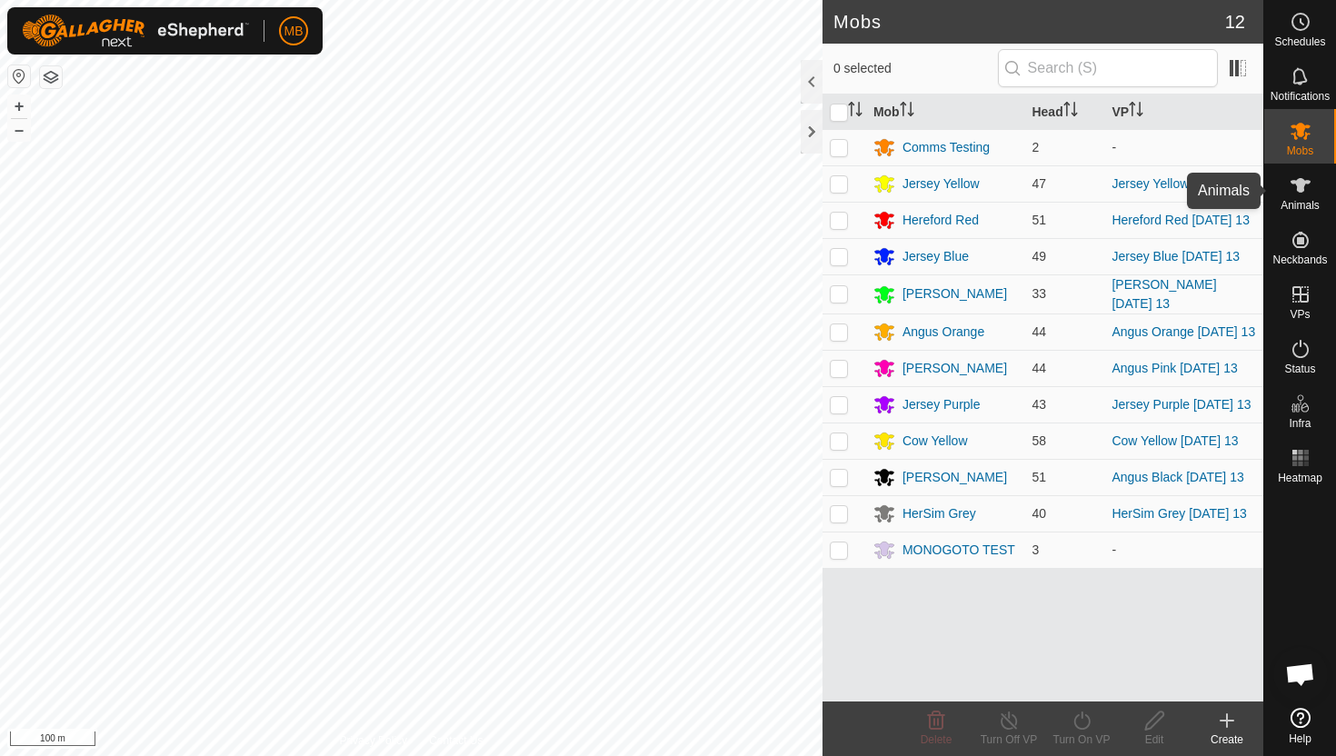
click at [1302, 181] on icon at bounding box center [1301, 185] width 20 height 15
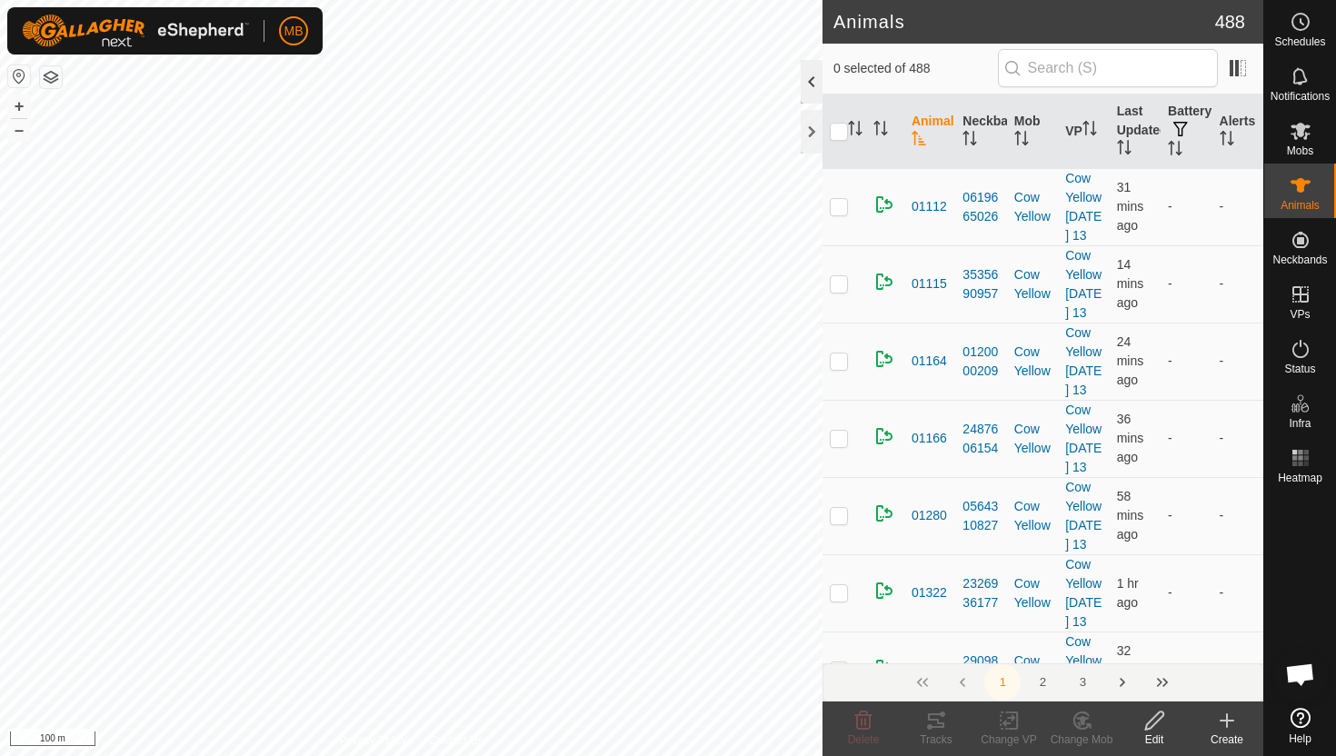
click at [809, 73] on div at bounding box center [812, 82] width 22 height 44
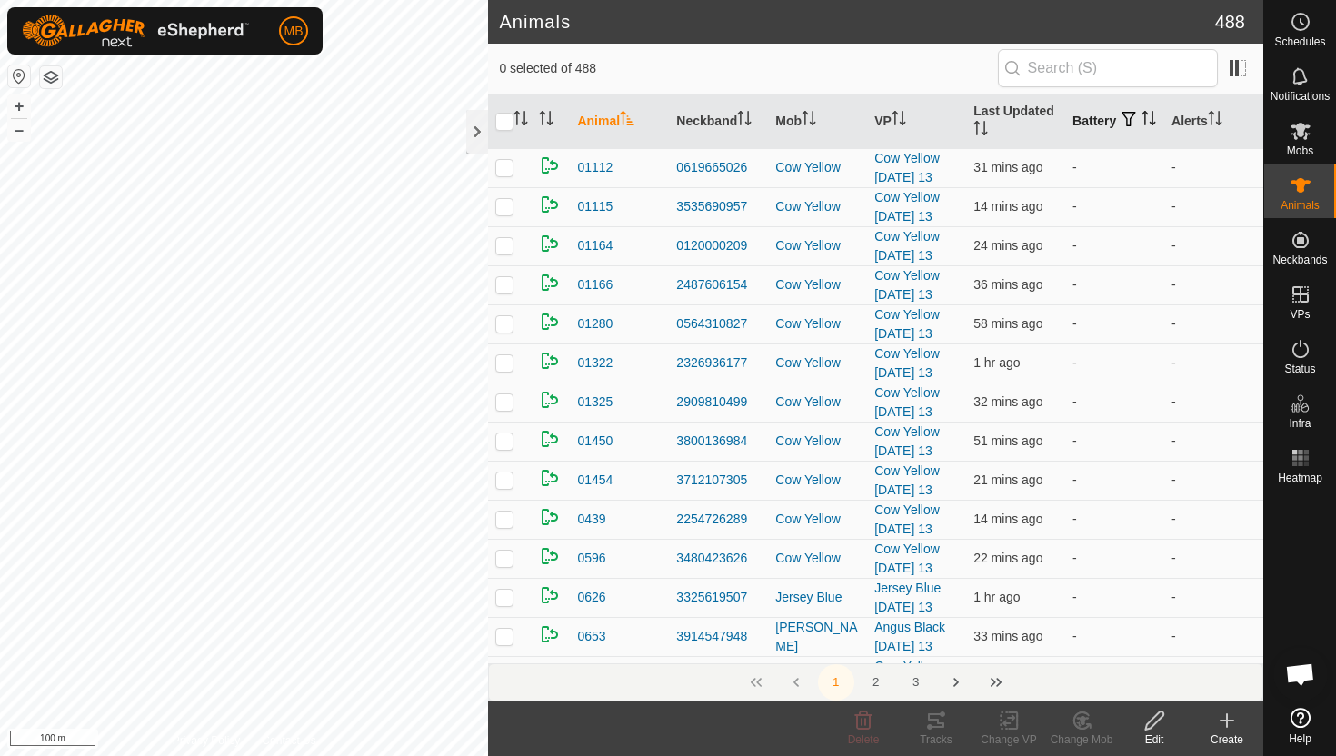
click at [1142, 125] on icon "Activate to sort" at bounding box center [1149, 118] width 15 height 15
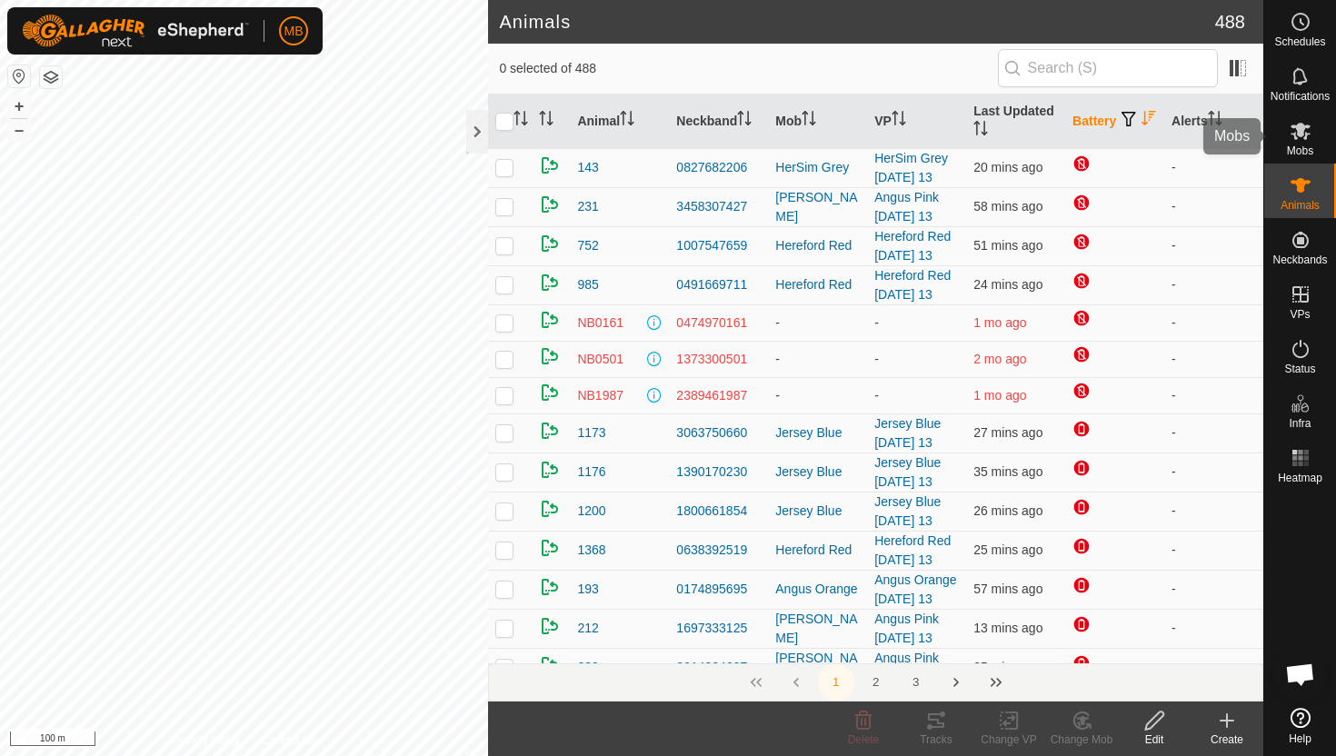
click at [1301, 123] on icon at bounding box center [1301, 131] width 20 height 17
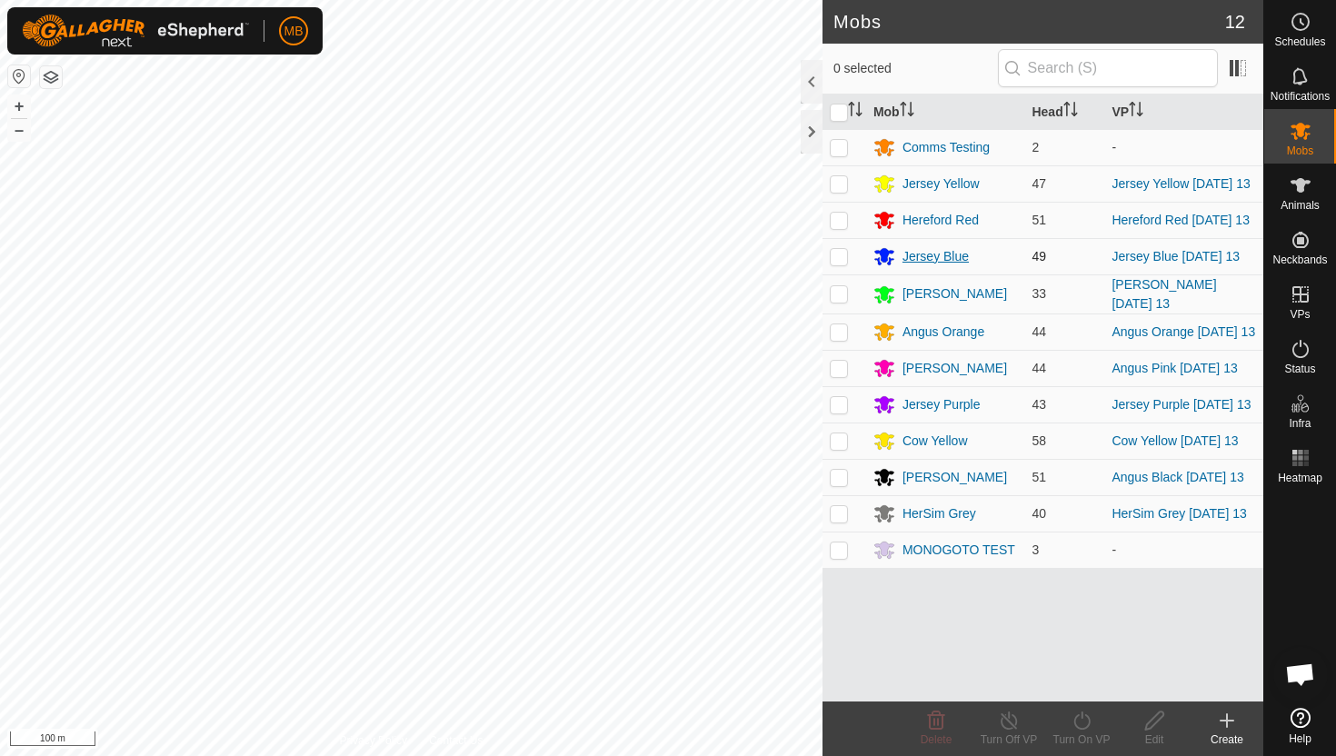
click at [947, 264] on div "Jersey Blue" at bounding box center [935, 256] width 66 height 19
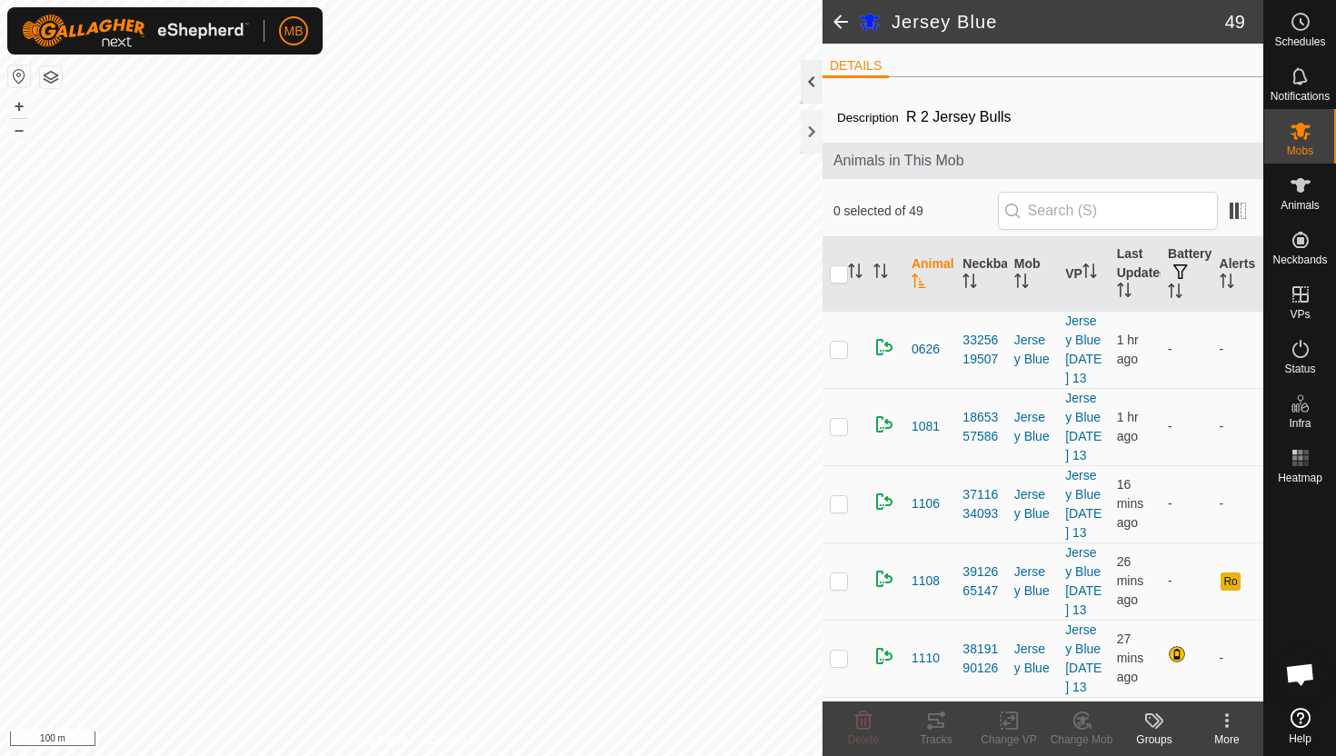
click at [802, 88] on div at bounding box center [812, 82] width 22 height 44
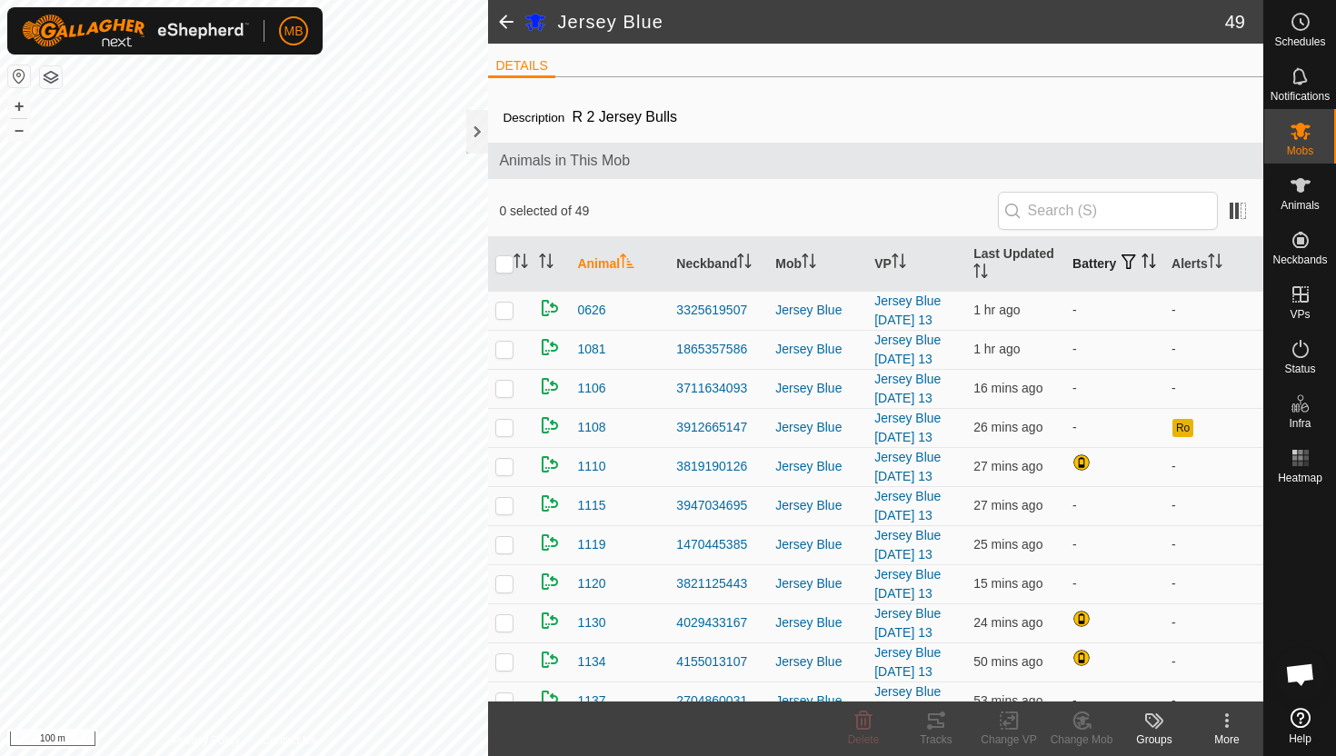
click at [1088, 273] on th "Battery" at bounding box center [1114, 264] width 99 height 55
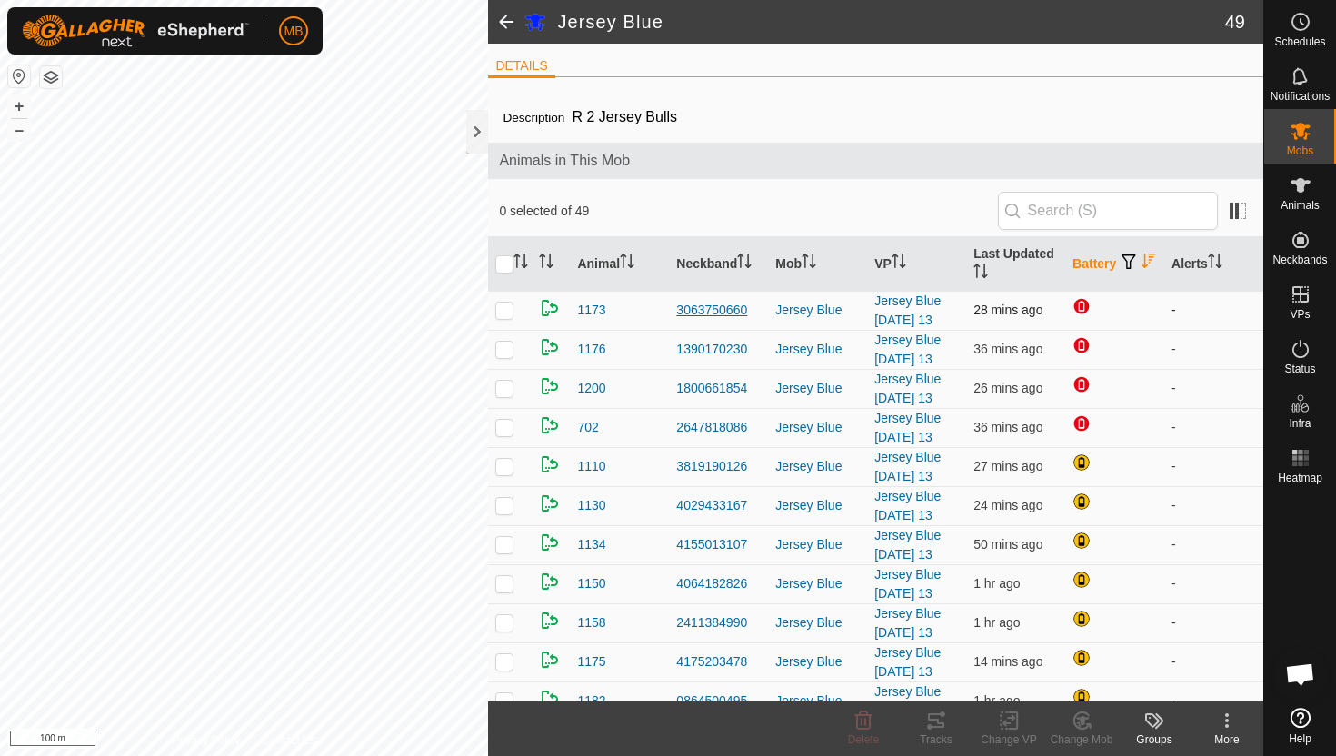
click at [727, 306] on div "3063750660" at bounding box center [718, 310] width 85 height 19
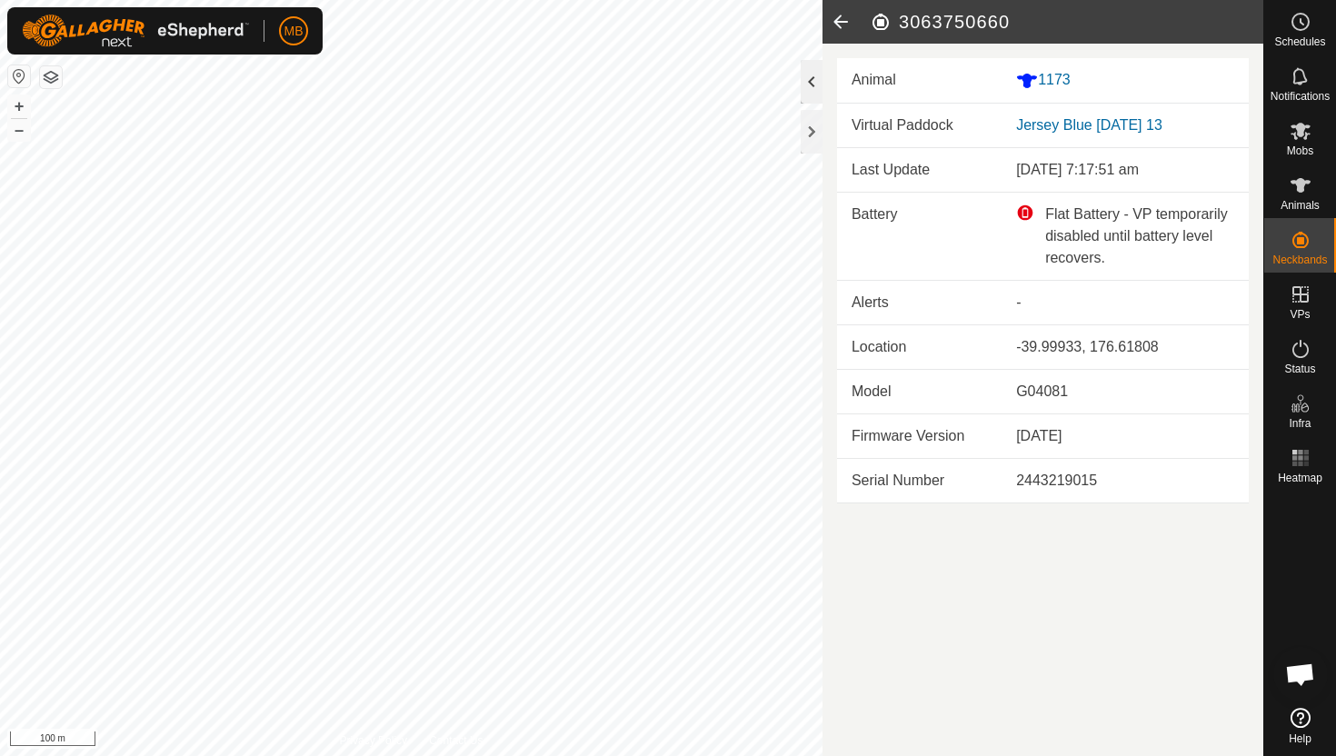
click at [813, 75] on div at bounding box center [812, 82] width 22 height 44
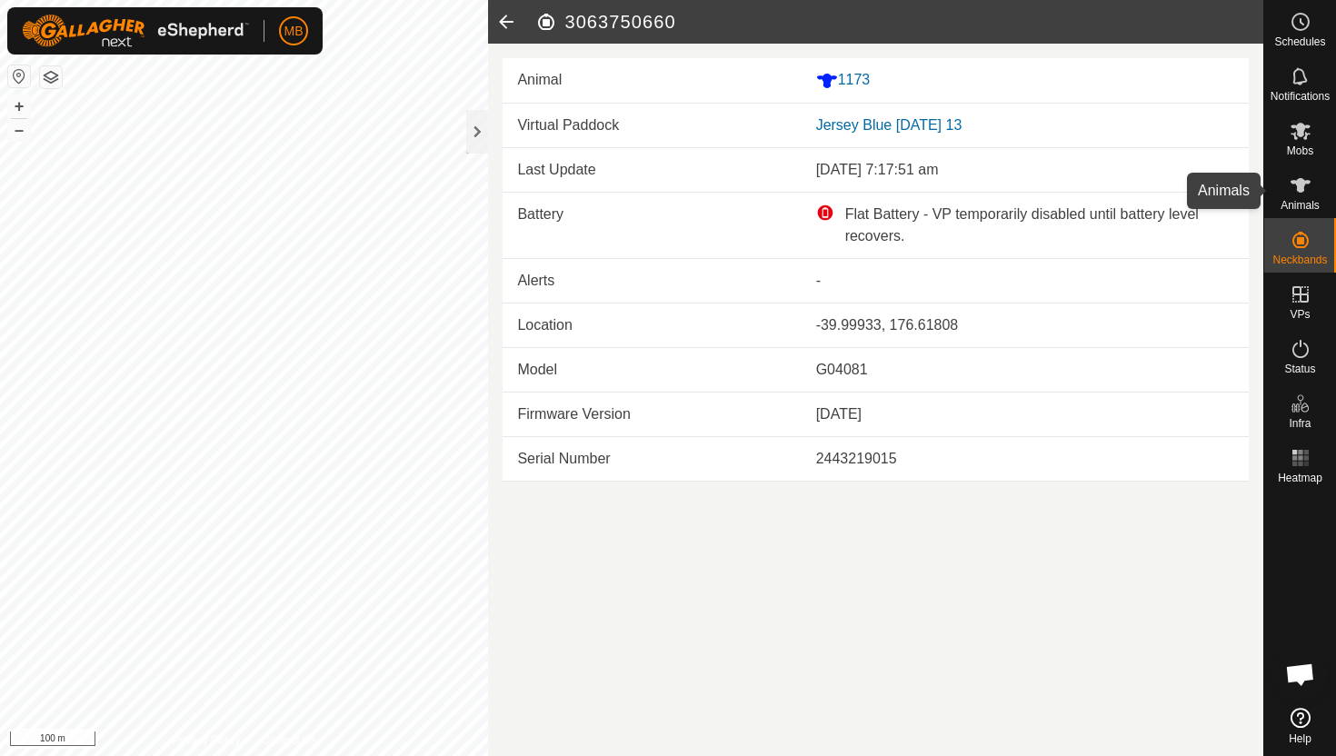
click at [1306, 184] on icon at bounding box center [1301, 185] width 22 height 22
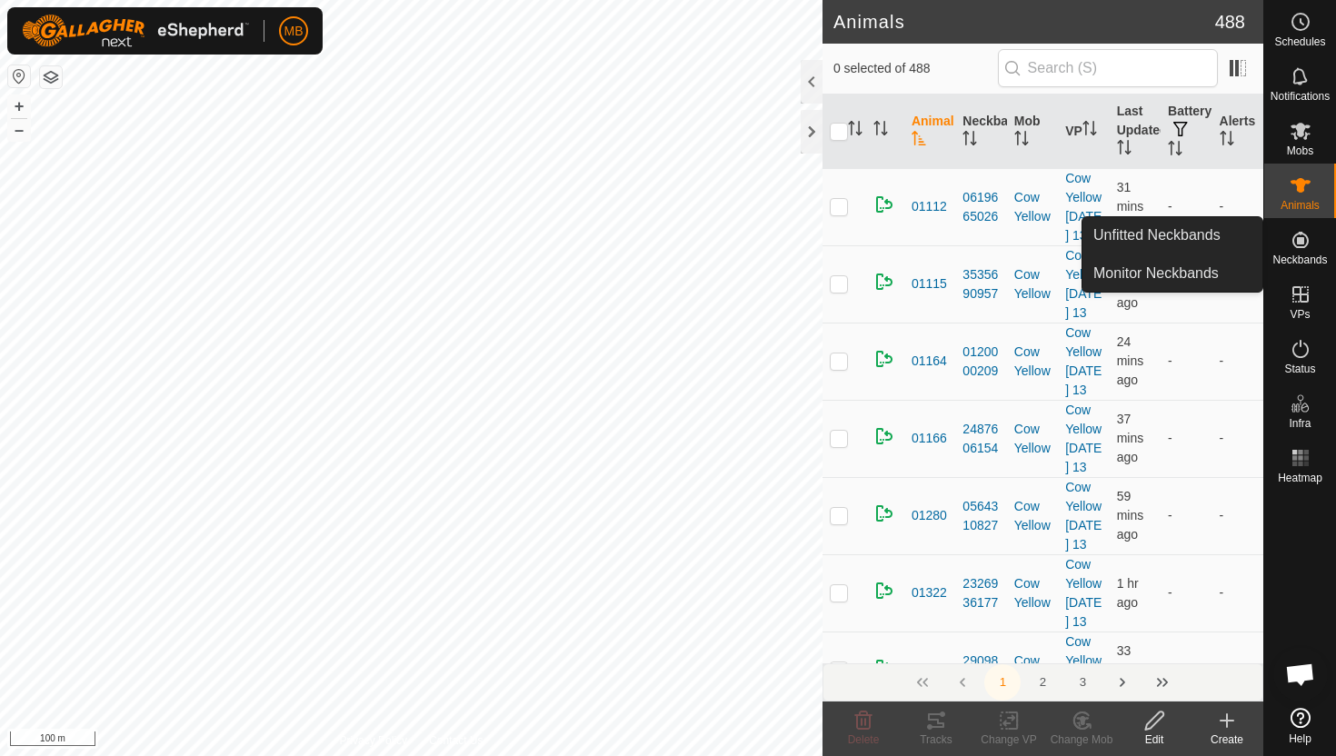
click at [1300, 250] on icon at bounding box center [1301, 240] width 22 height 22
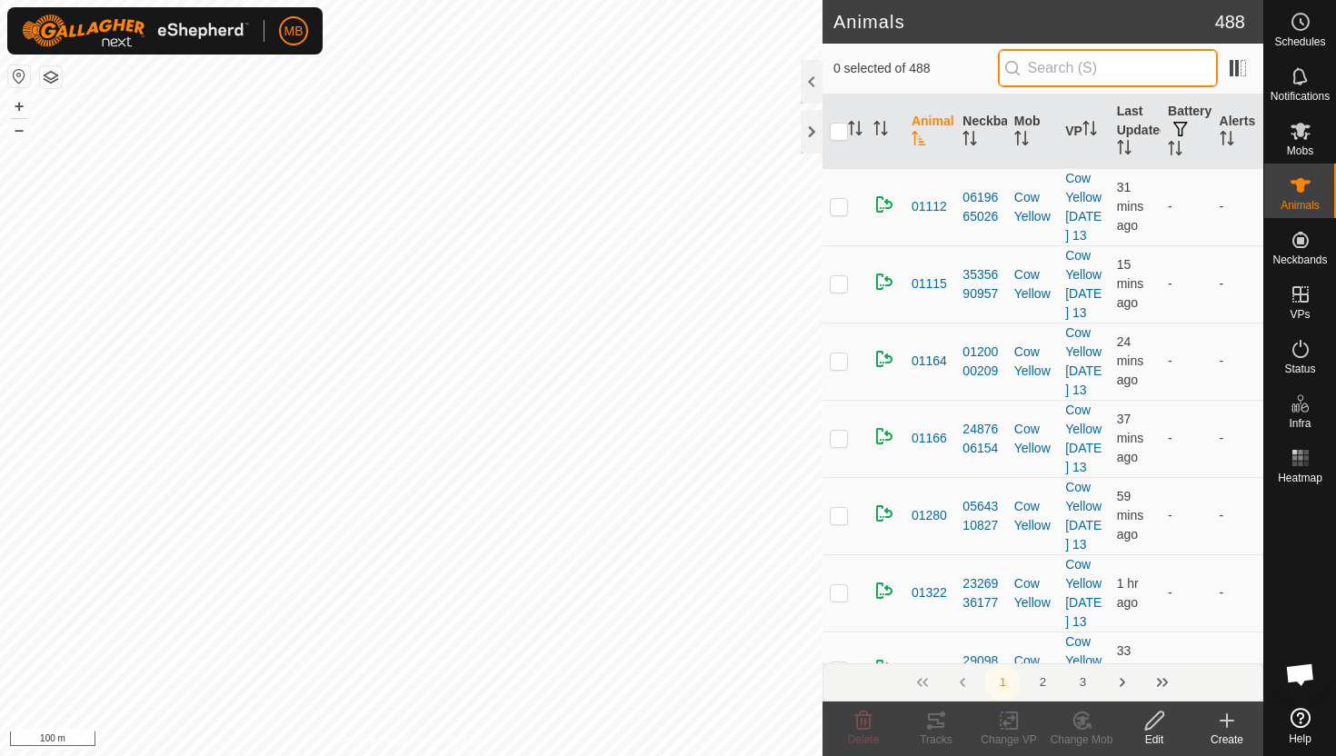
click at [1091, 68] on input "text" at bounding box center [1108, 68] width 220 height 38
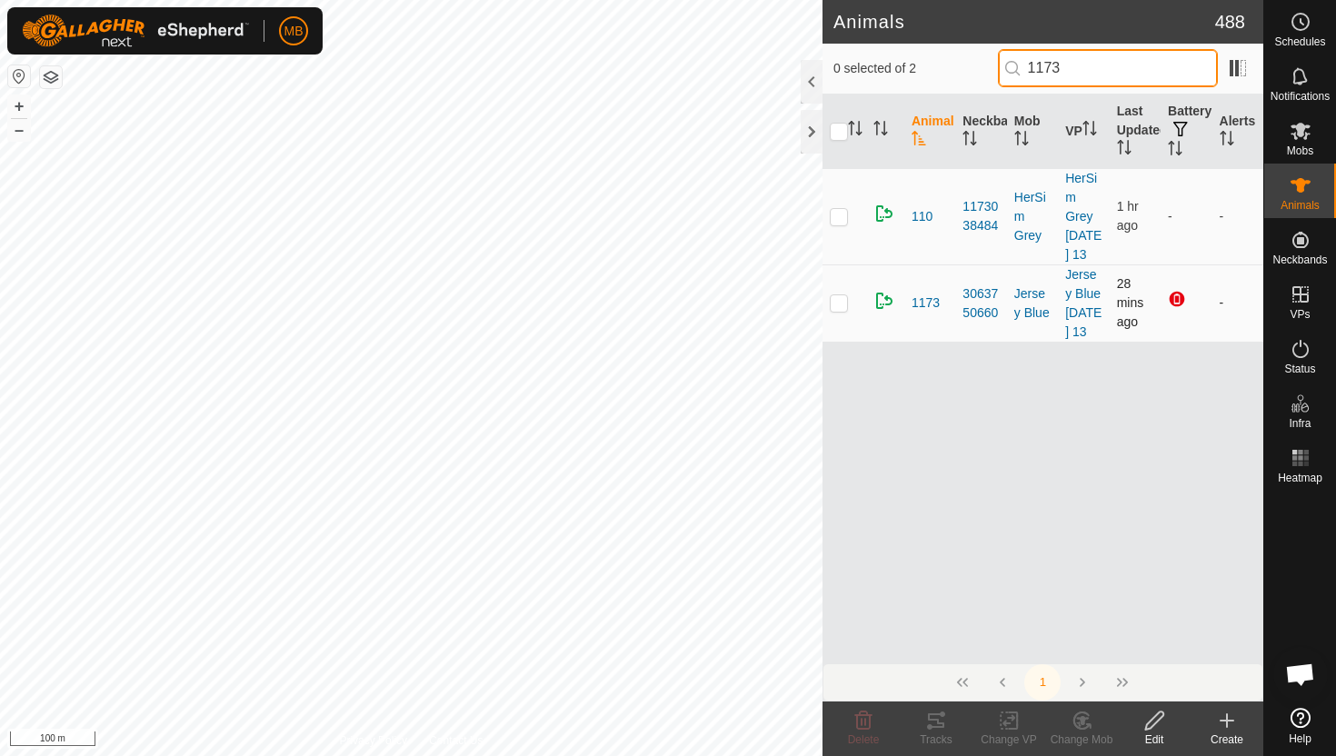
type input "1173"
click at [848, 329] on td at bounding box center [845, 302] width 44 height 77
checkbox input "true"
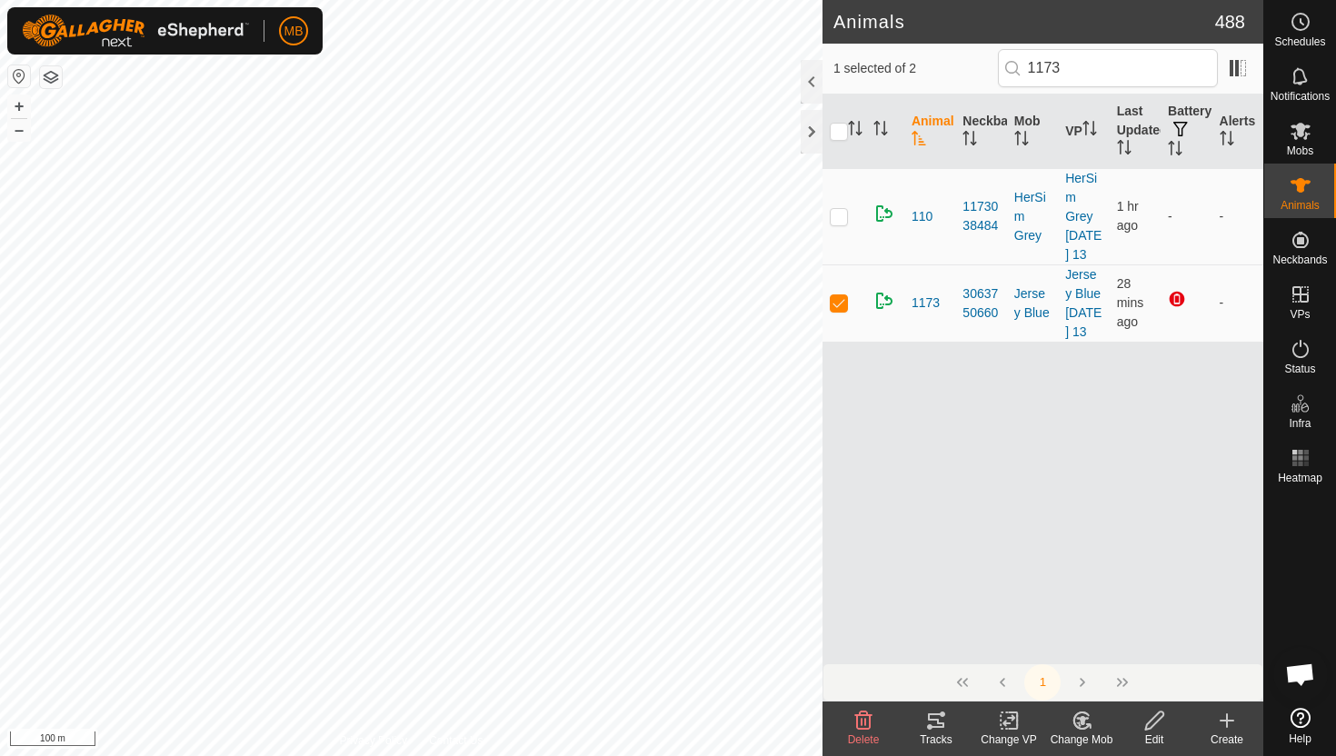
click at [1158, 715] on icon at bounding box center [1154, 721] width 23 height 22
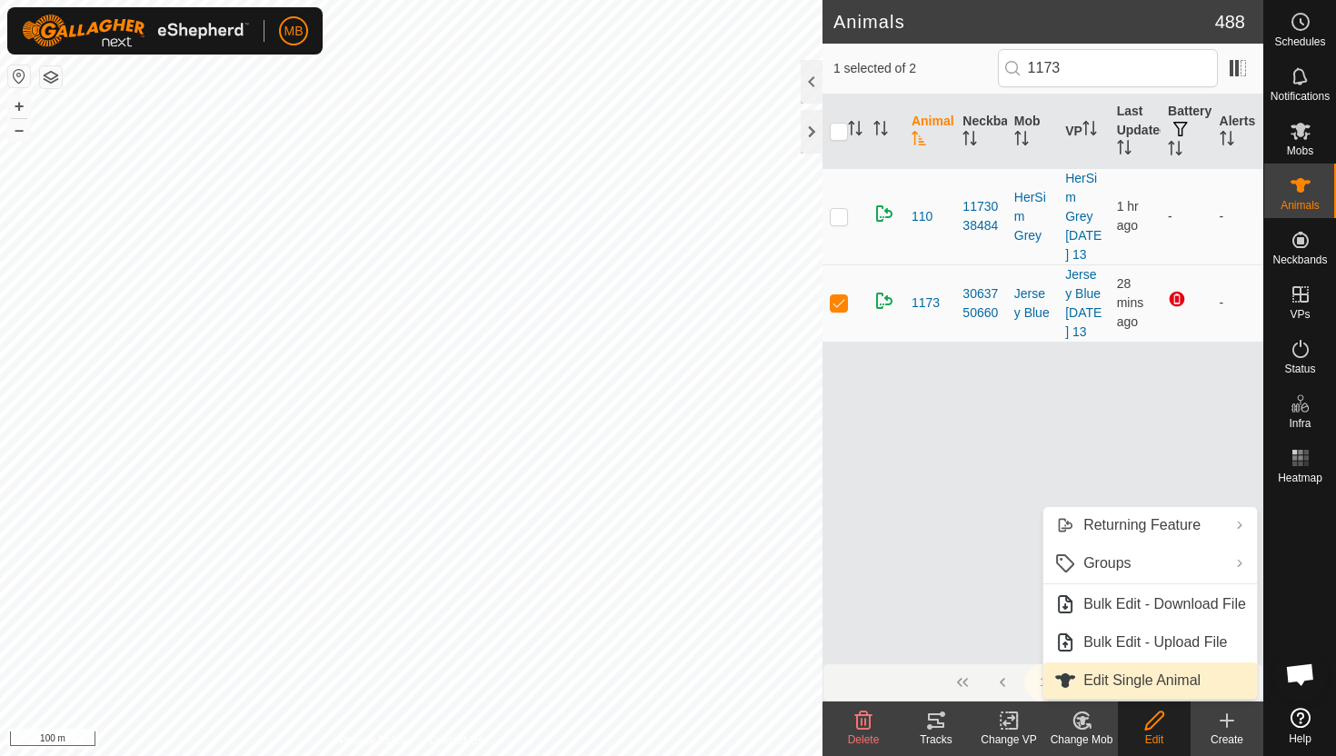
click at [1142, 684] on link "Edit Single Animal" at bounding box center [1150, 681] width 214 height 36
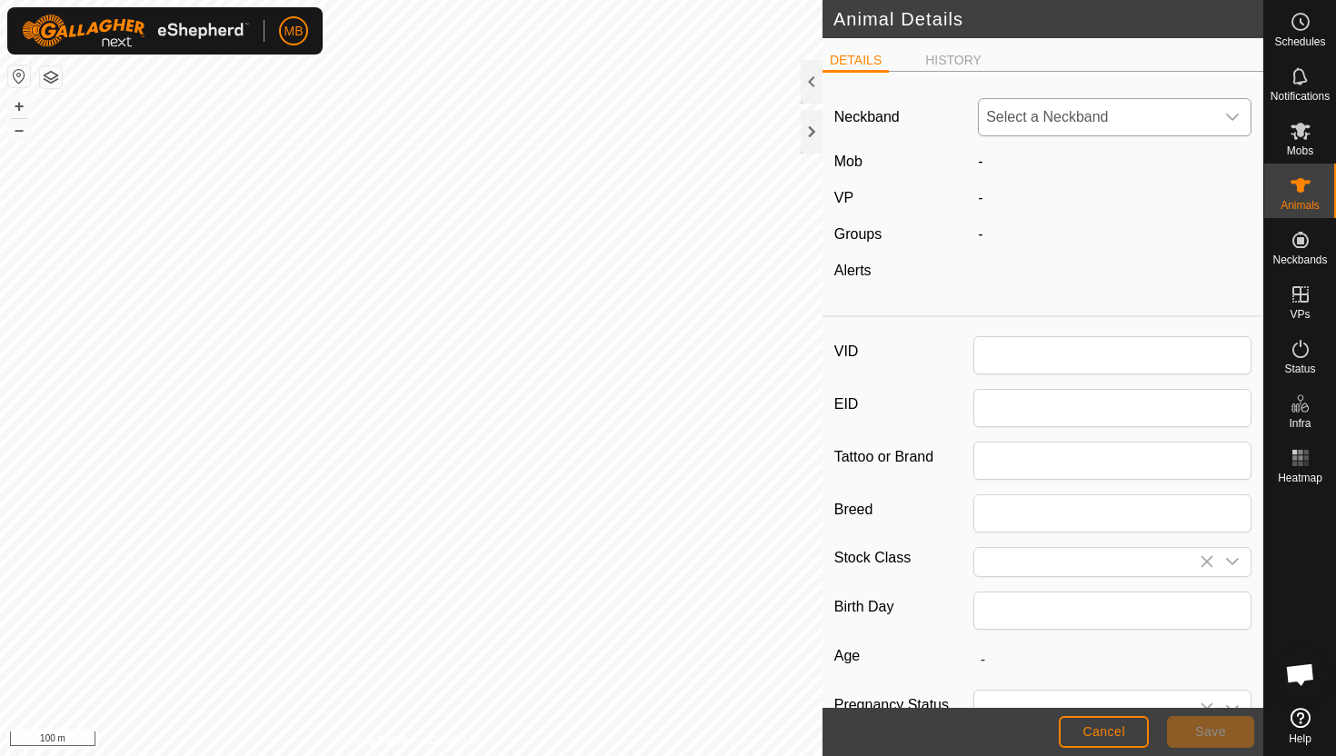
type input "1173"
type input "418"
type input "[DATE]"
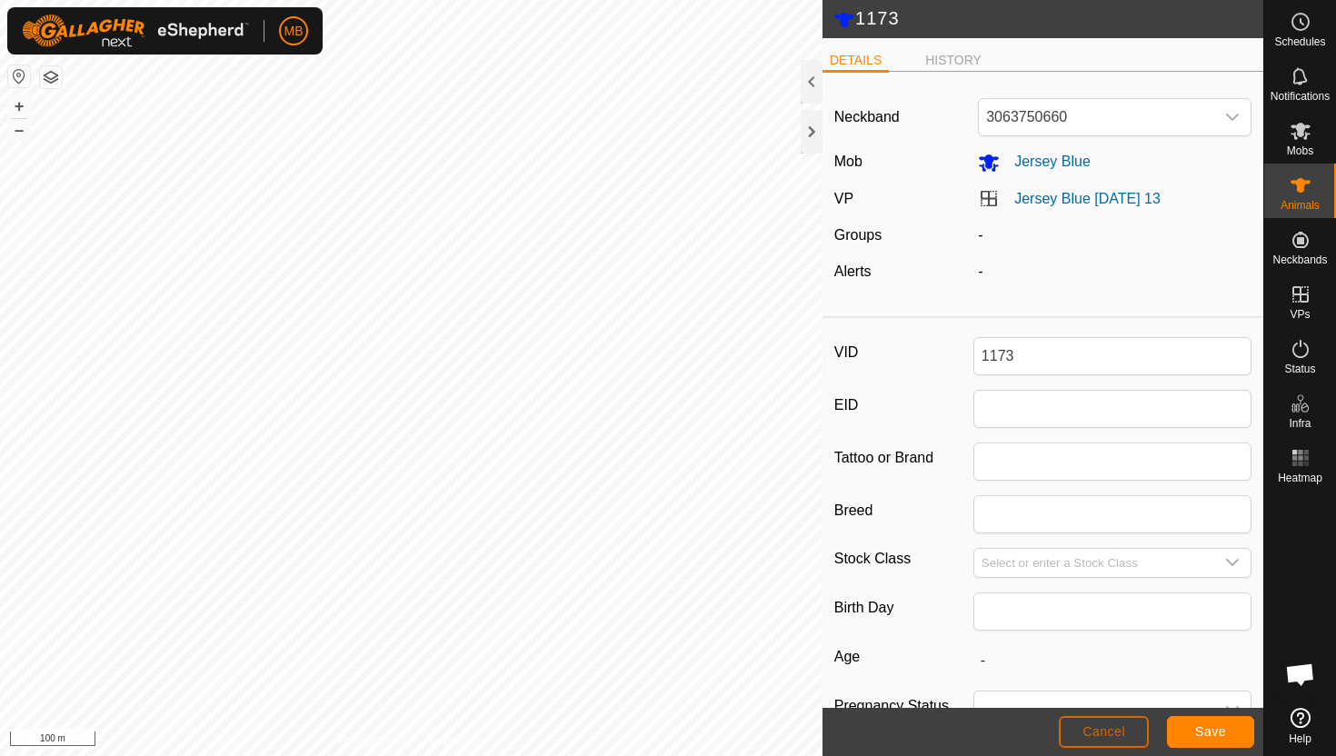
click at [1114, 734] on span "Cancel" at bounding box center [1103, 731] width 43 height 15
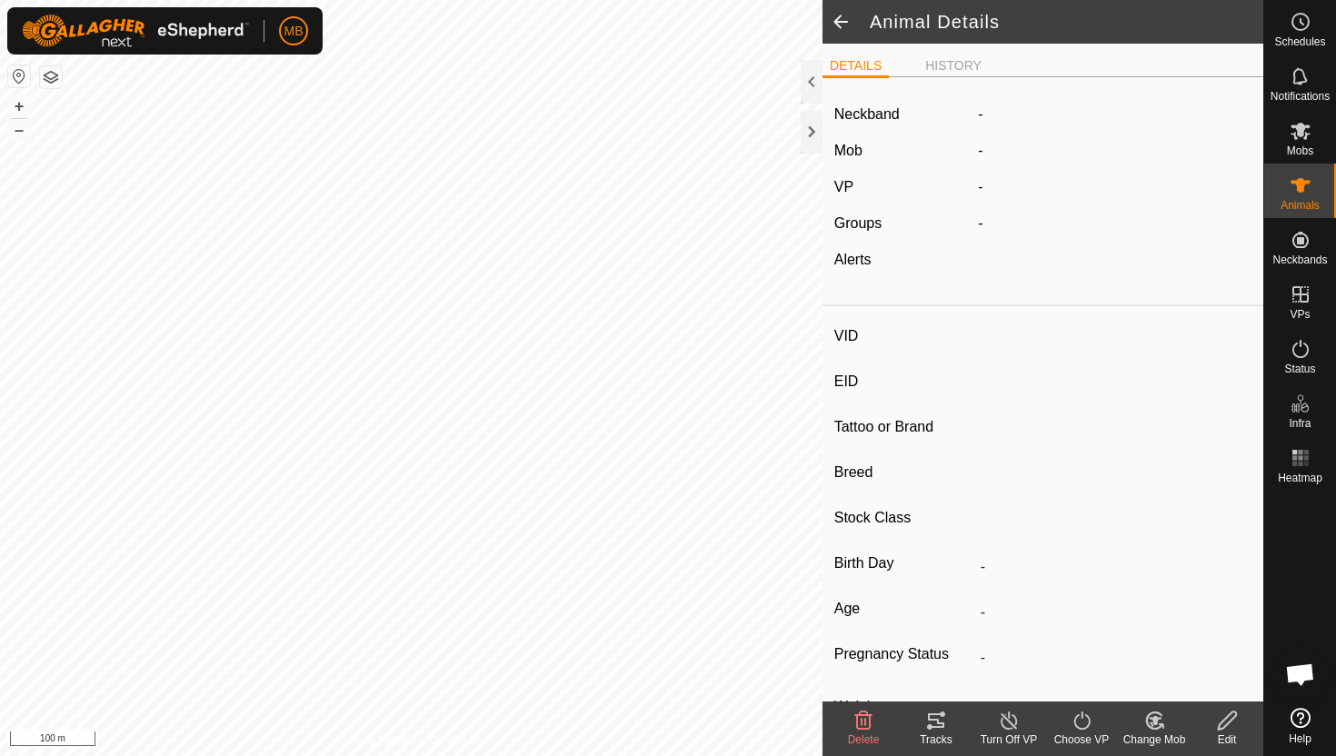
type input "1173"
type input "-"
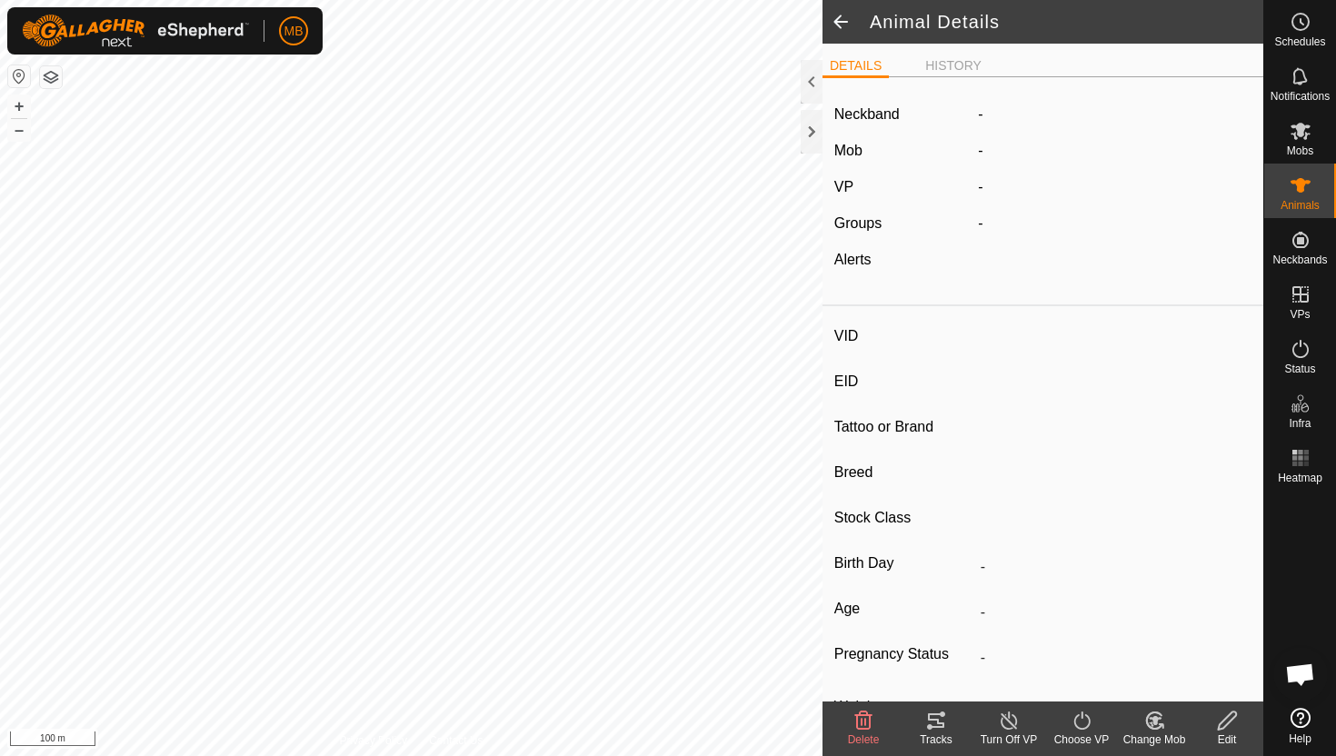
type input "418 kg"
type input "-"
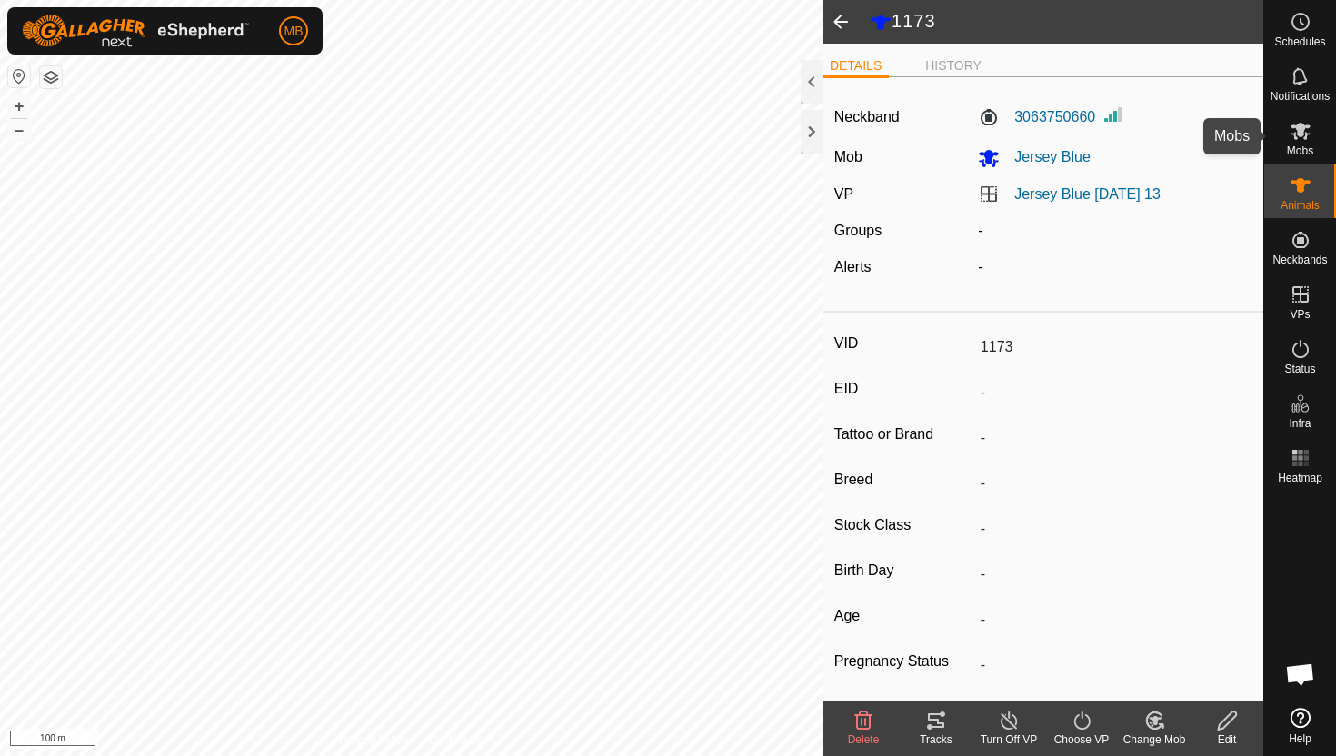
click at [1300, 133] on icon at bounding box center [1301, 131] width 20 height 17
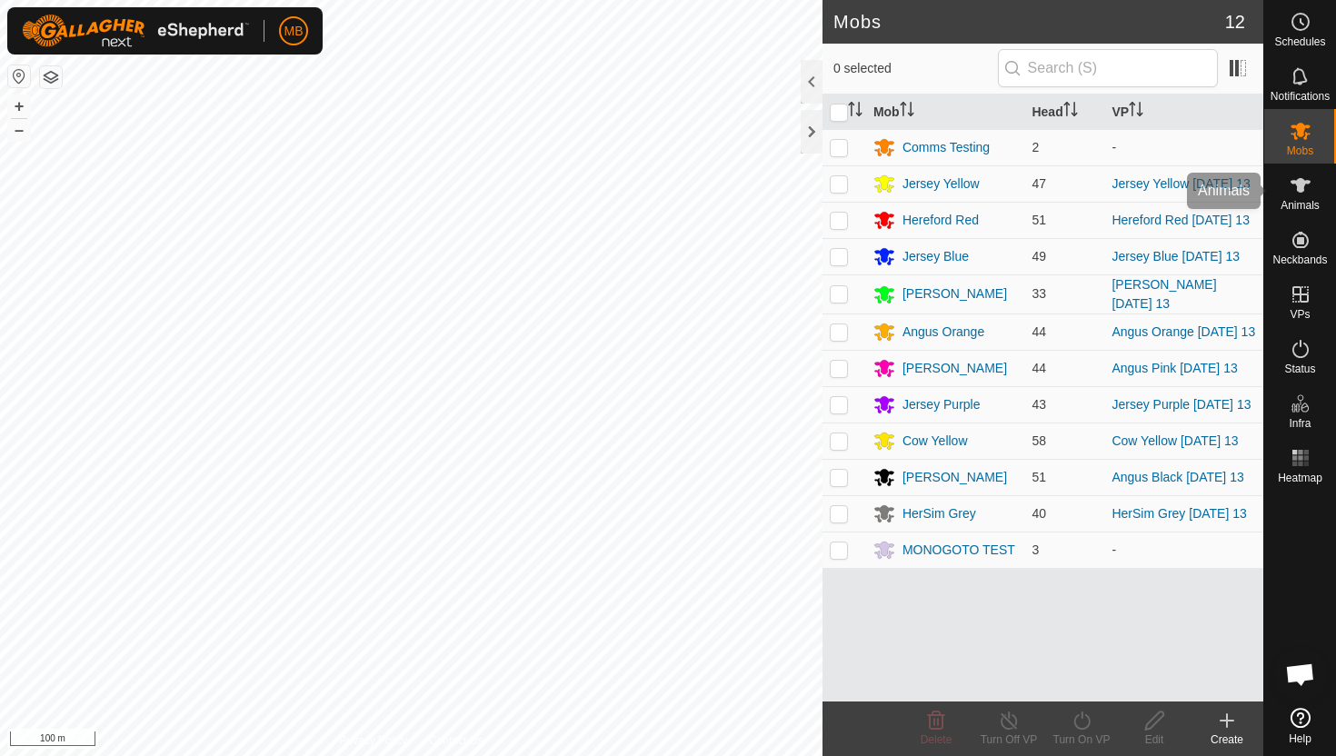
click at [1312, 205] on span "Animals" at bounding box center [1300, 205] width 39 height 11
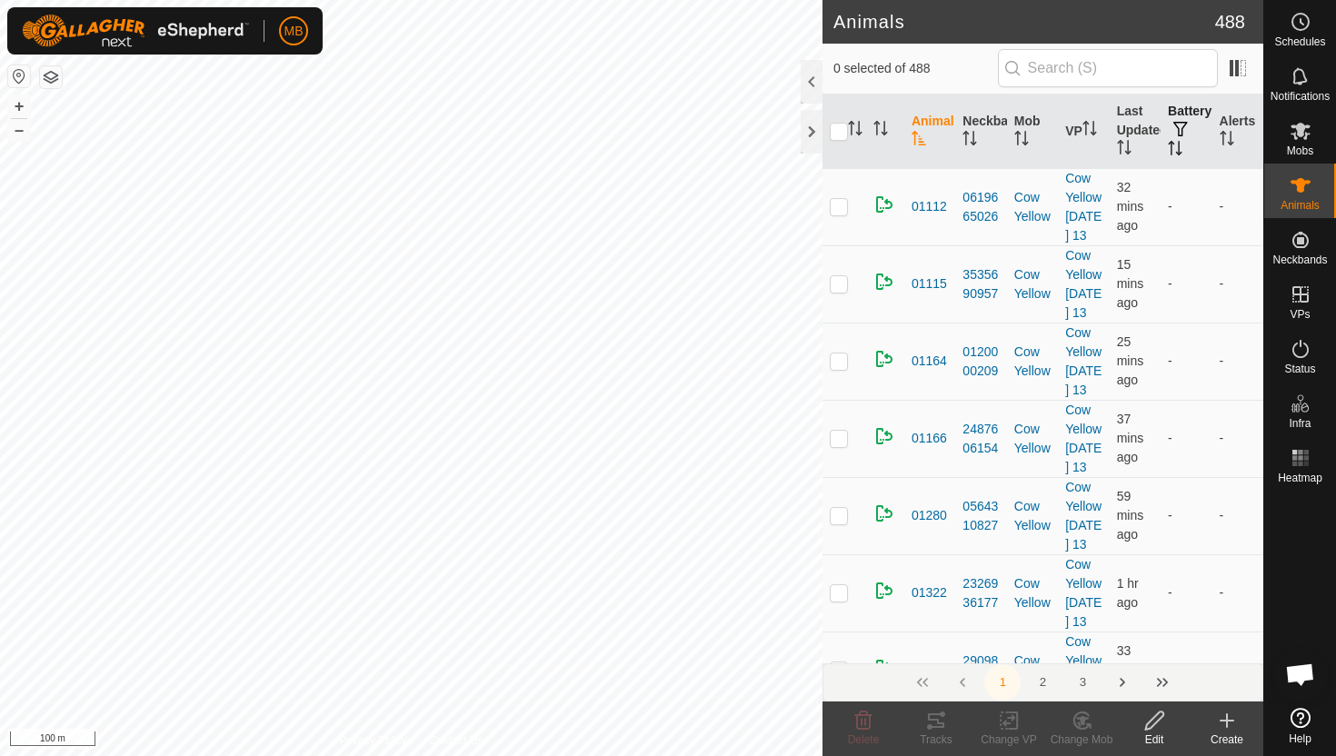
click at [1191, 143] on th "Battery" at bounding box center [1186, 132] width 51 height 75
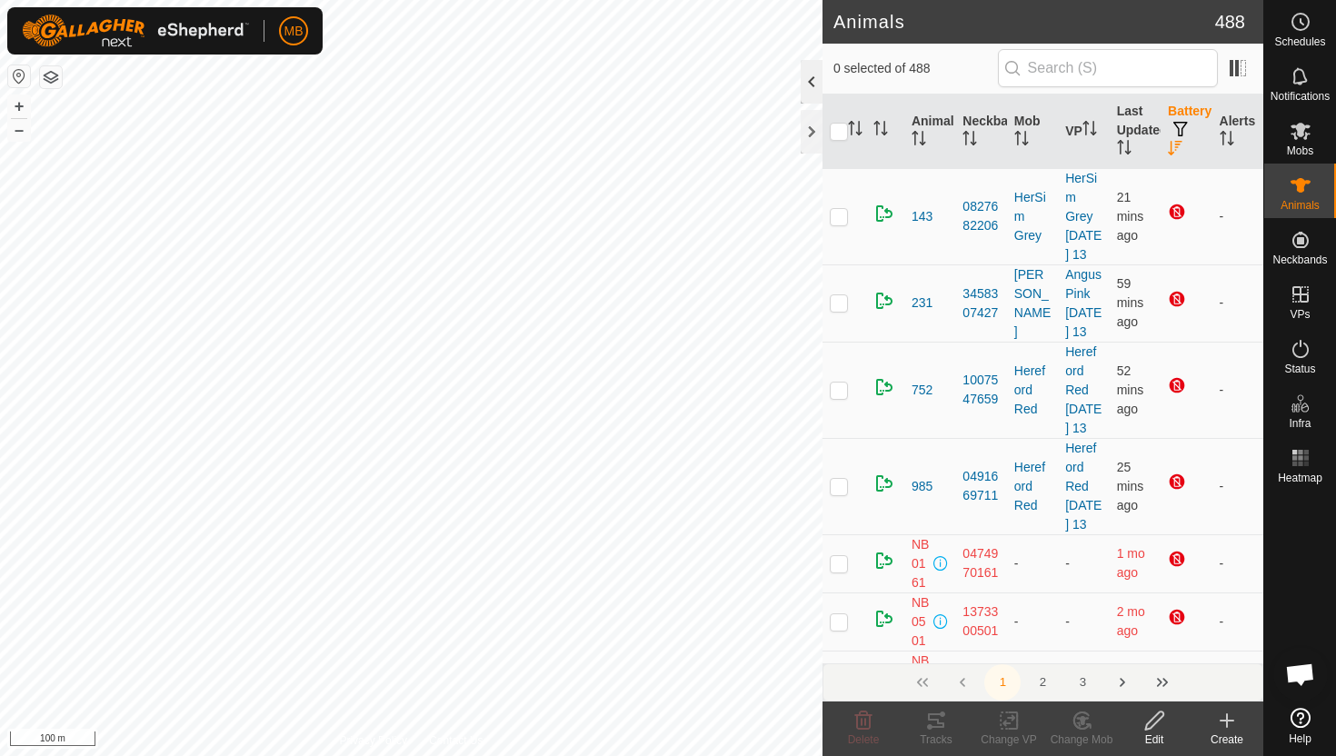
click at [815, 78] on div at bounding box center [812, 82] width 22 height 44
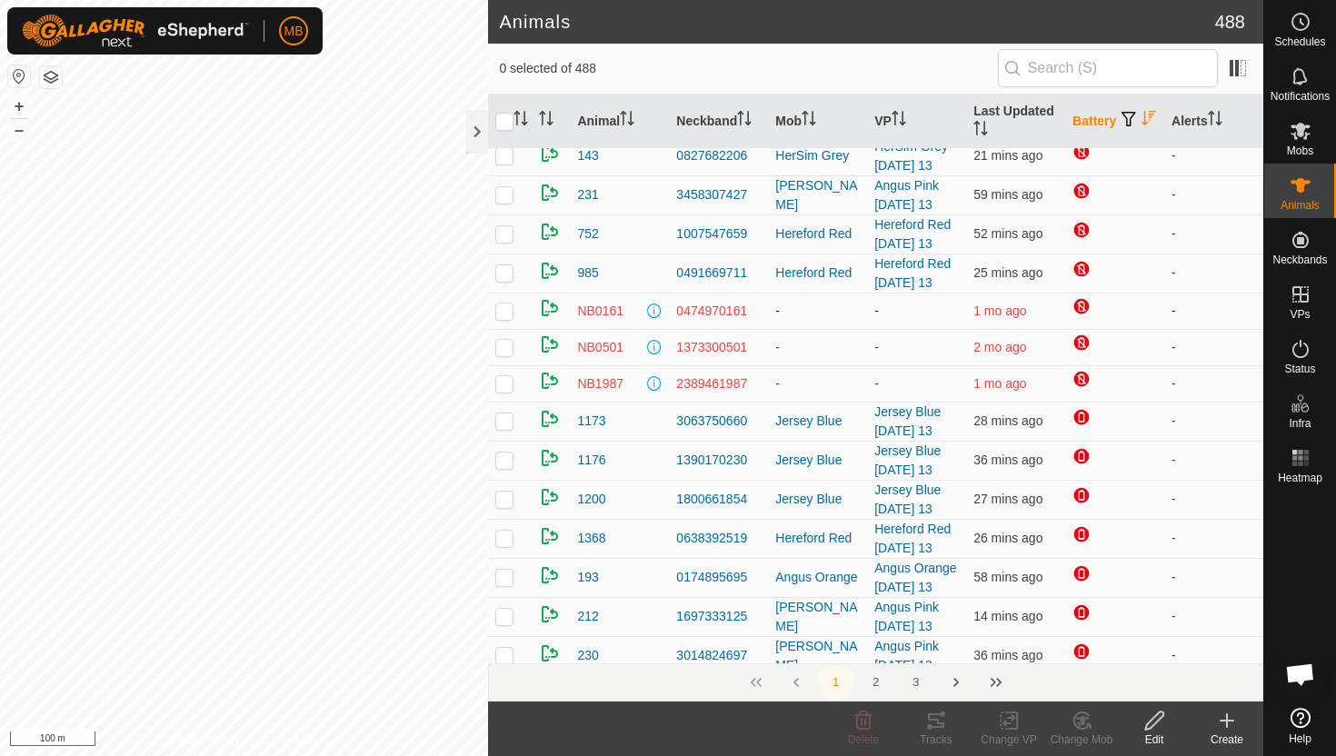
scroll to position [16, 0]
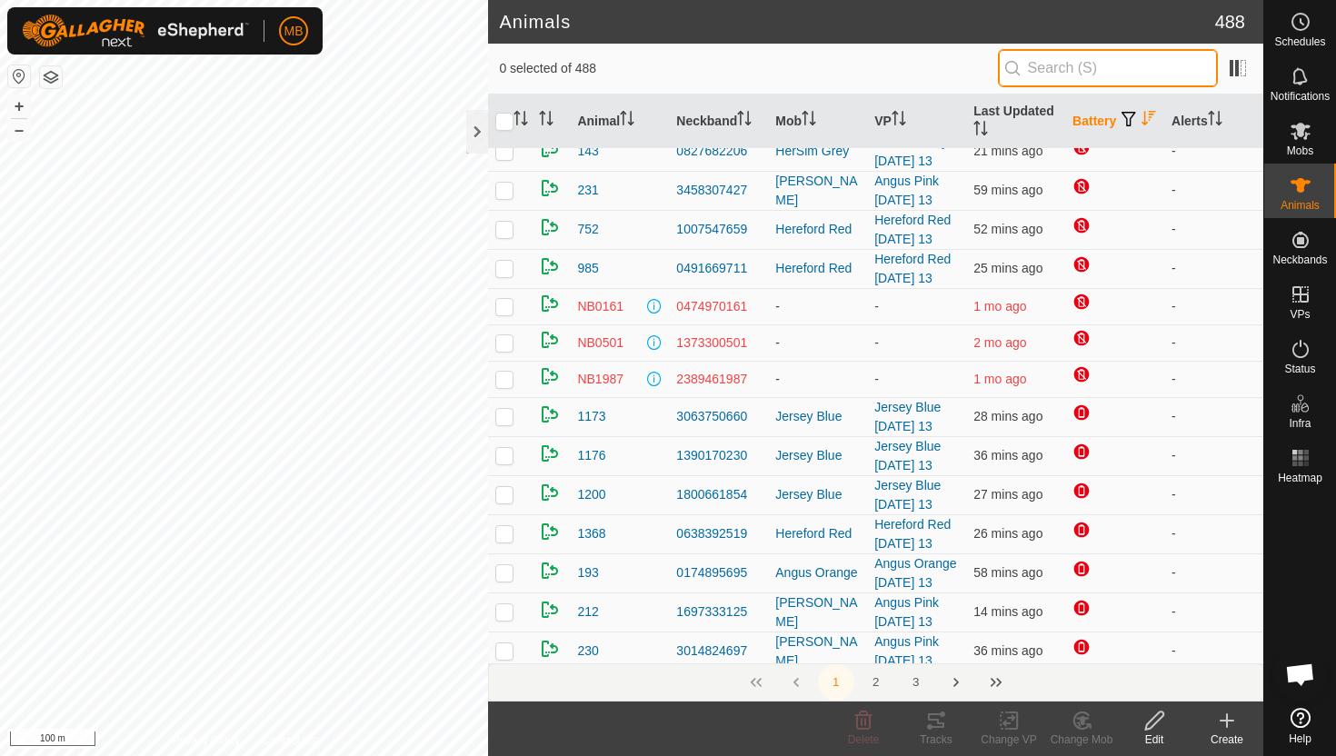
click at [1112, 72] on input "text" at bounding box center [1108, 68] width 220 height 38
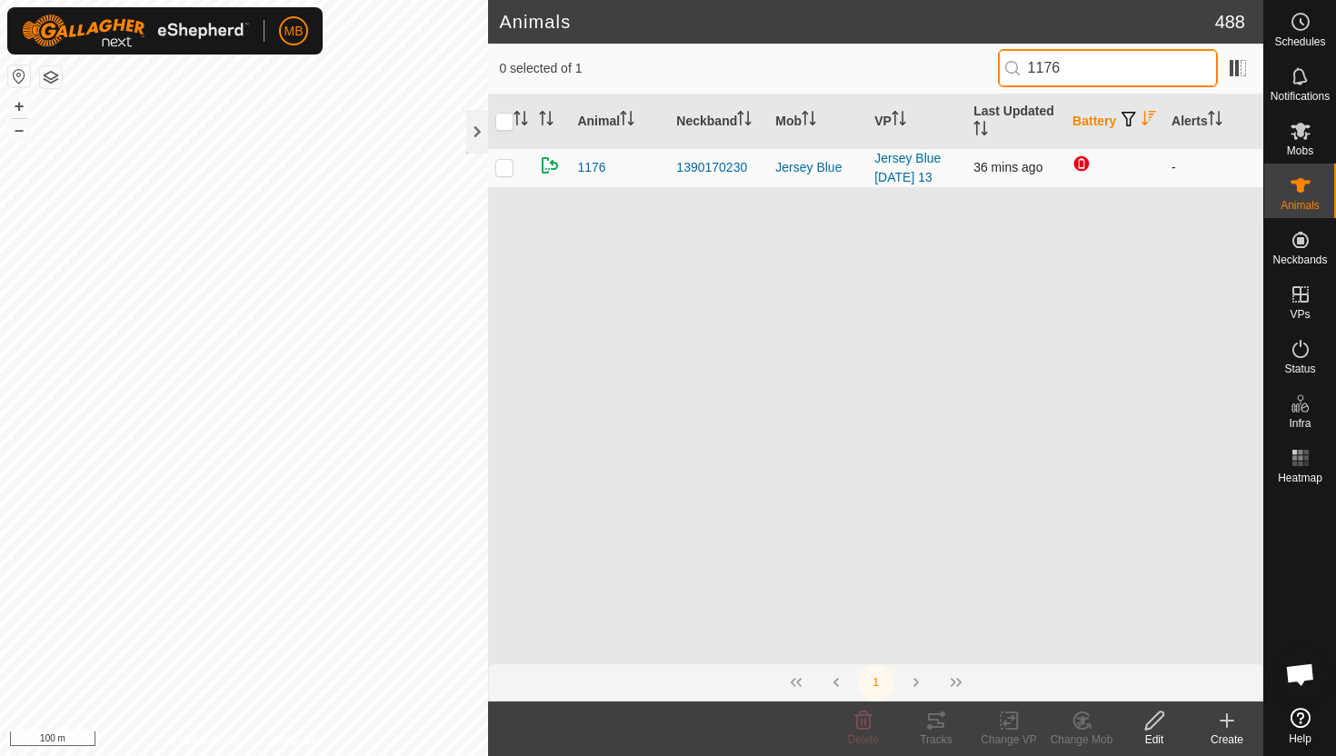
type input "1176"
click at [503, 166] on p-checkbox at bounding box center [504, 167] width 18 height 15
checkbox input "true"
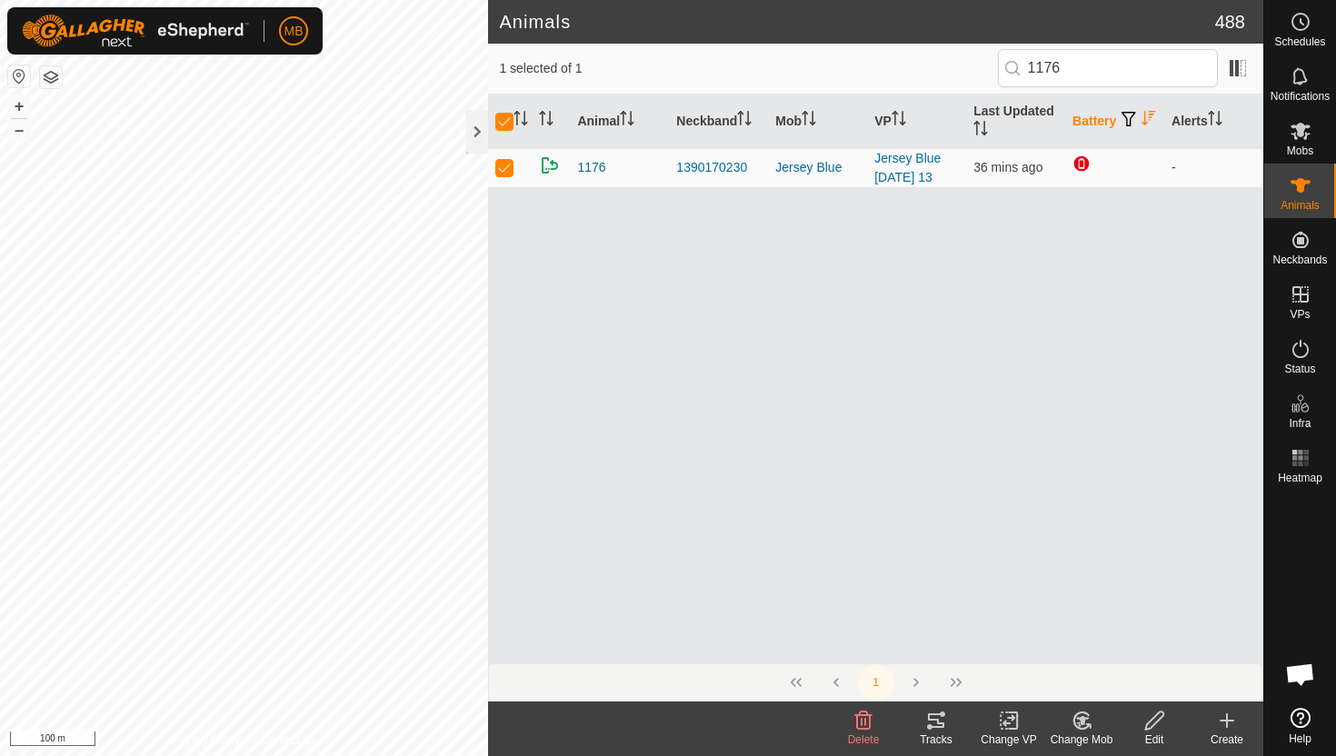
click at [1156, 726] on icon at bounding box center [1154, 721] width 23 height 22
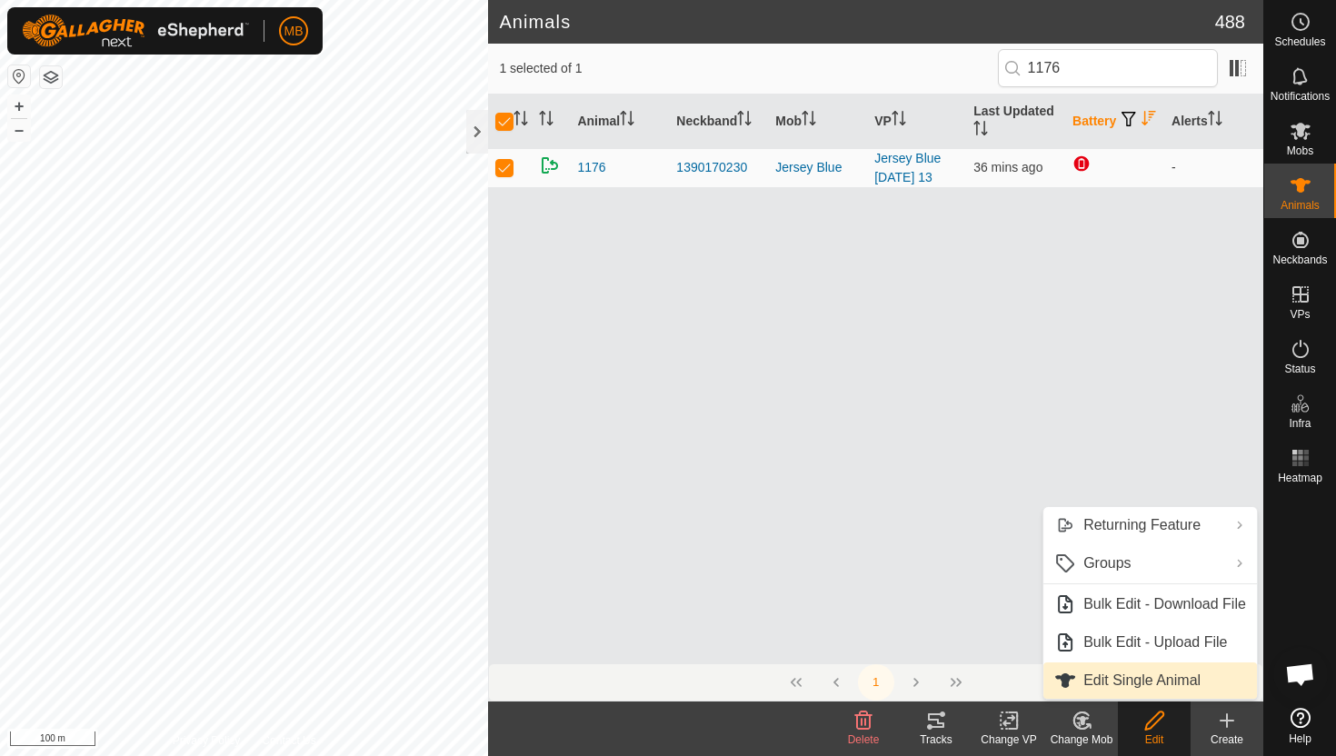
click at [1122, 678] on link "Edit Single Animal" at bounding box center [1150, 681] width 214 height 36
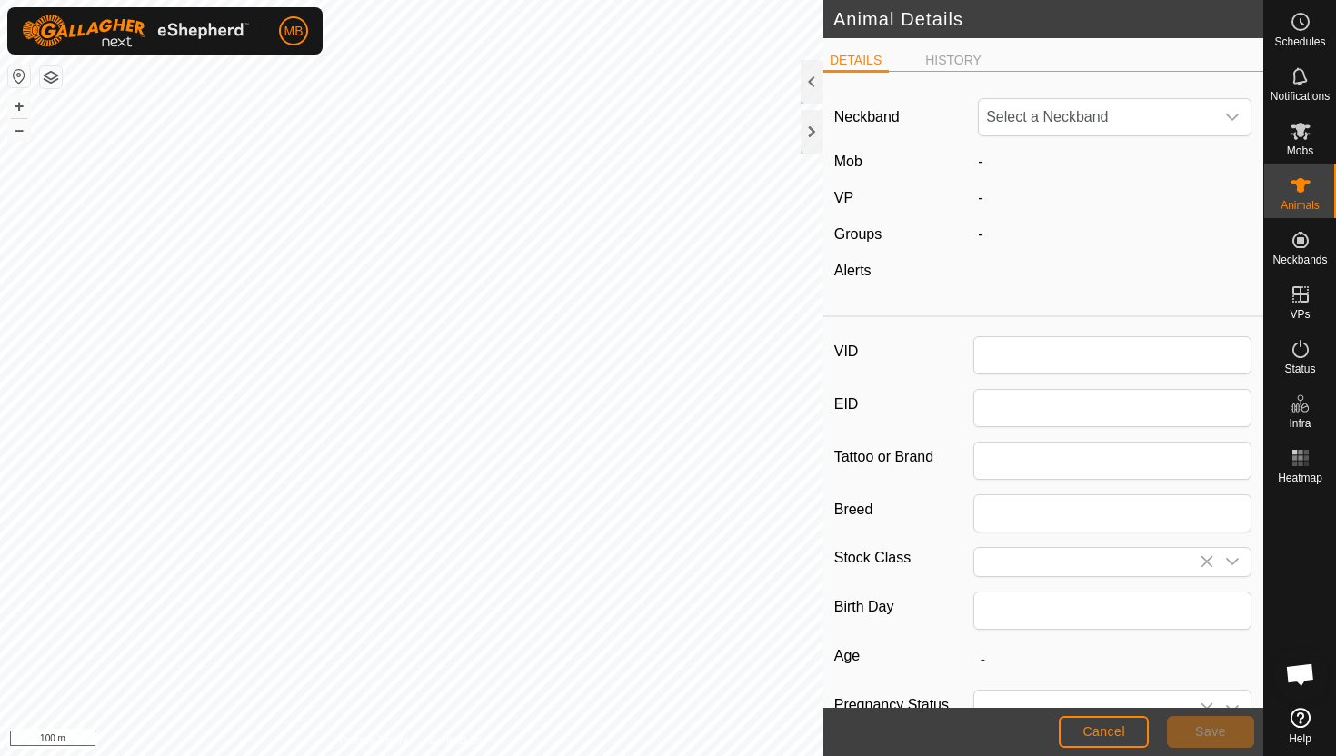
type input "1176"
type input "480"
type input "[DATE]"
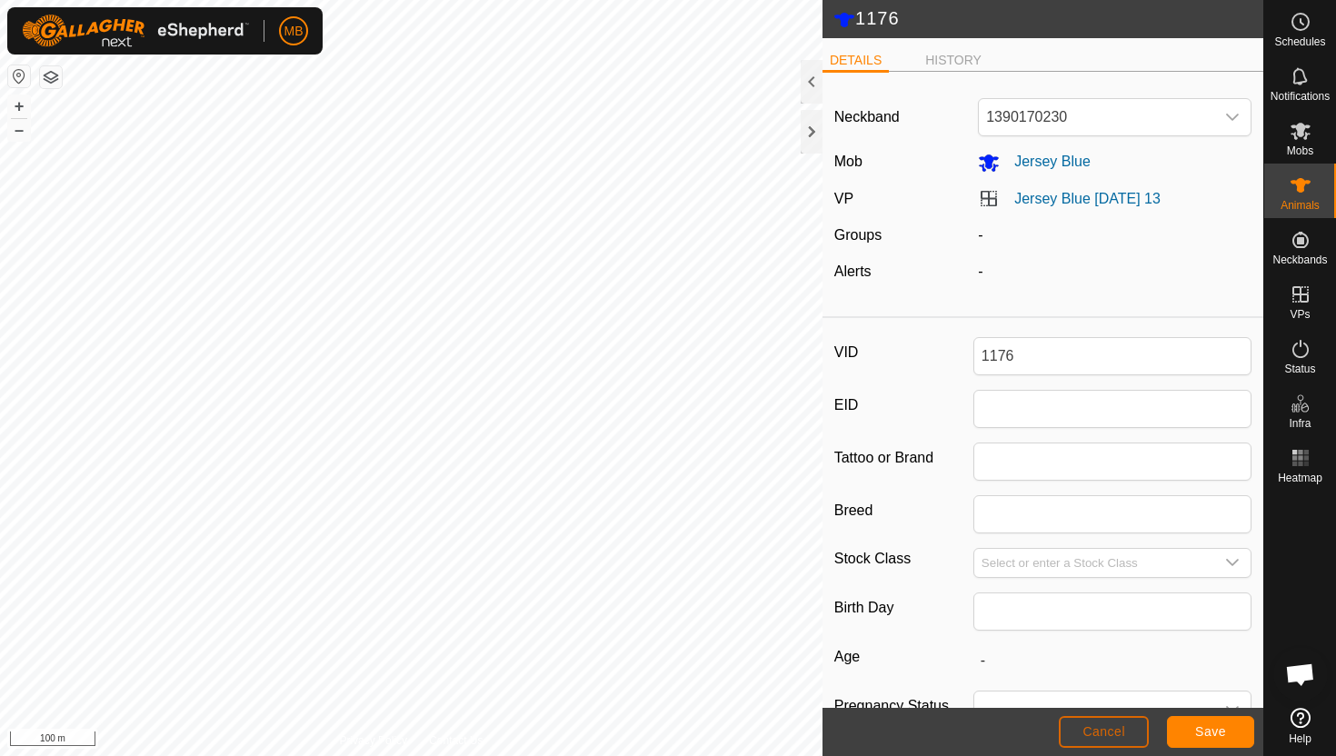
click at [1092, 733] on span "Cancel" at bounding box center [1103, 731] width 43 height 15
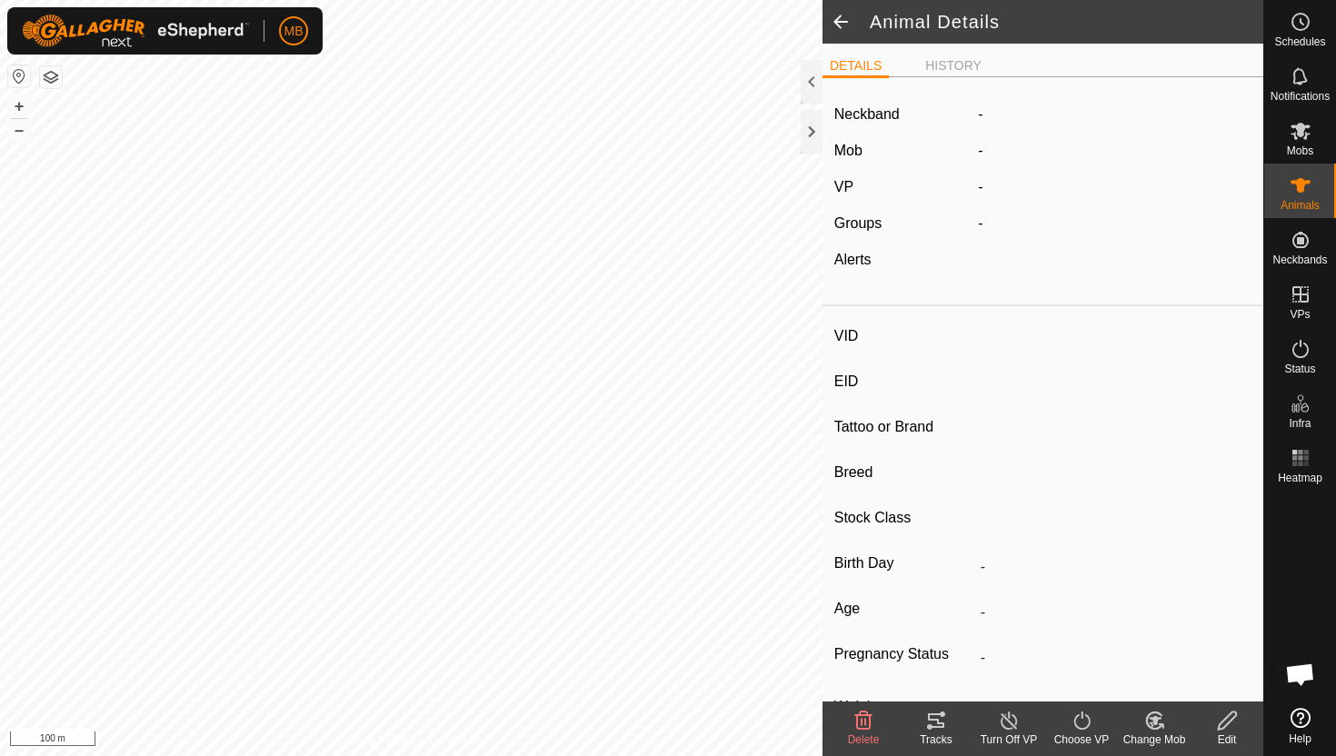
type input "1176"
type input "-"
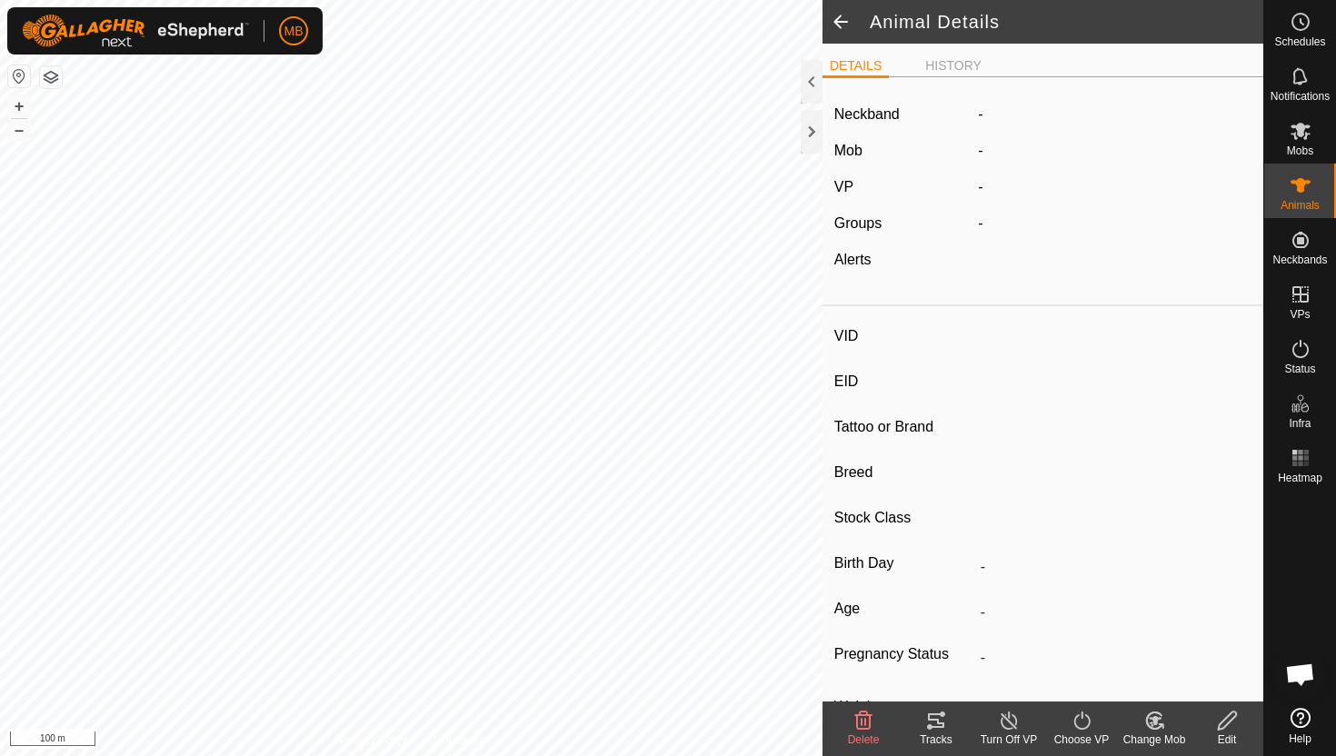
type input "480 kg"
type input "-"
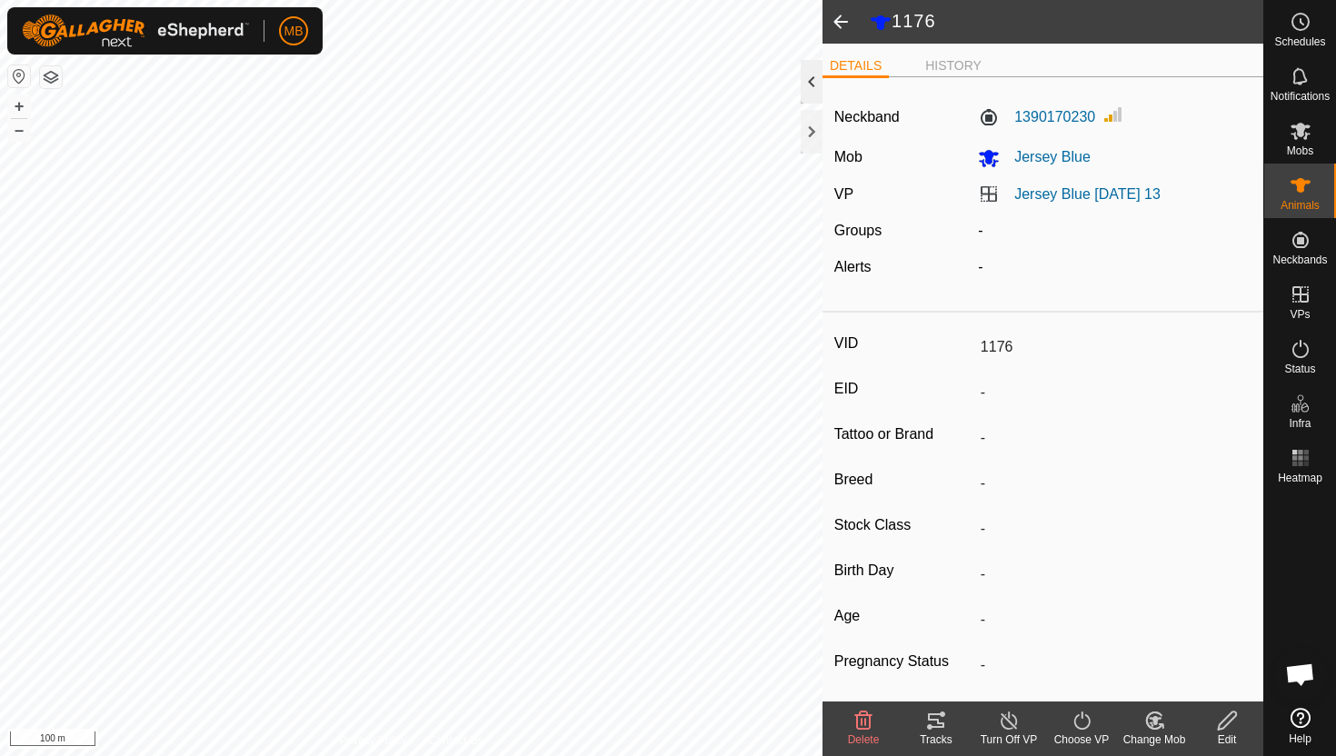
click at [815, 87] on div at bounding box center [812, 82] width 22 height 44
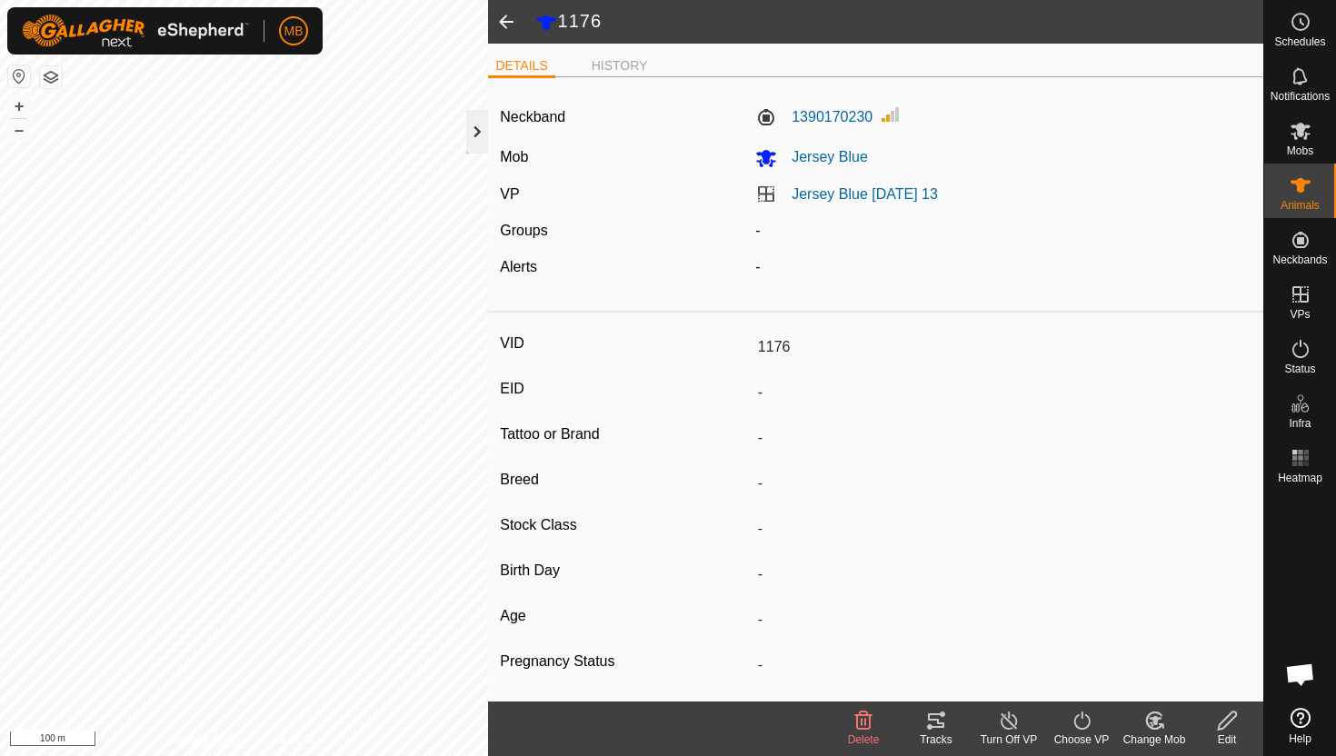
click at [476, 126] on div at bounding box center [477, 132] width 22 height 44
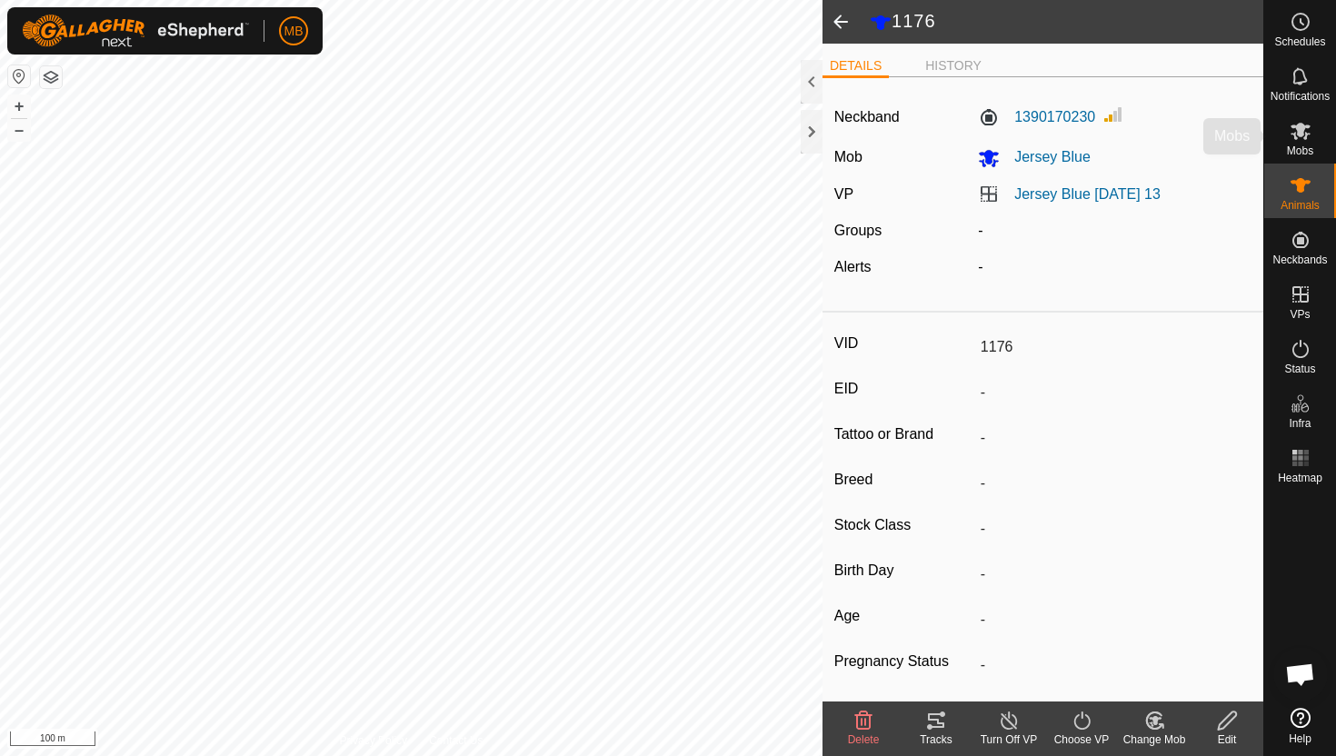
click at [1295, 148] on span "Mobs" at bounding box center [1300, 150] width 26 height 11
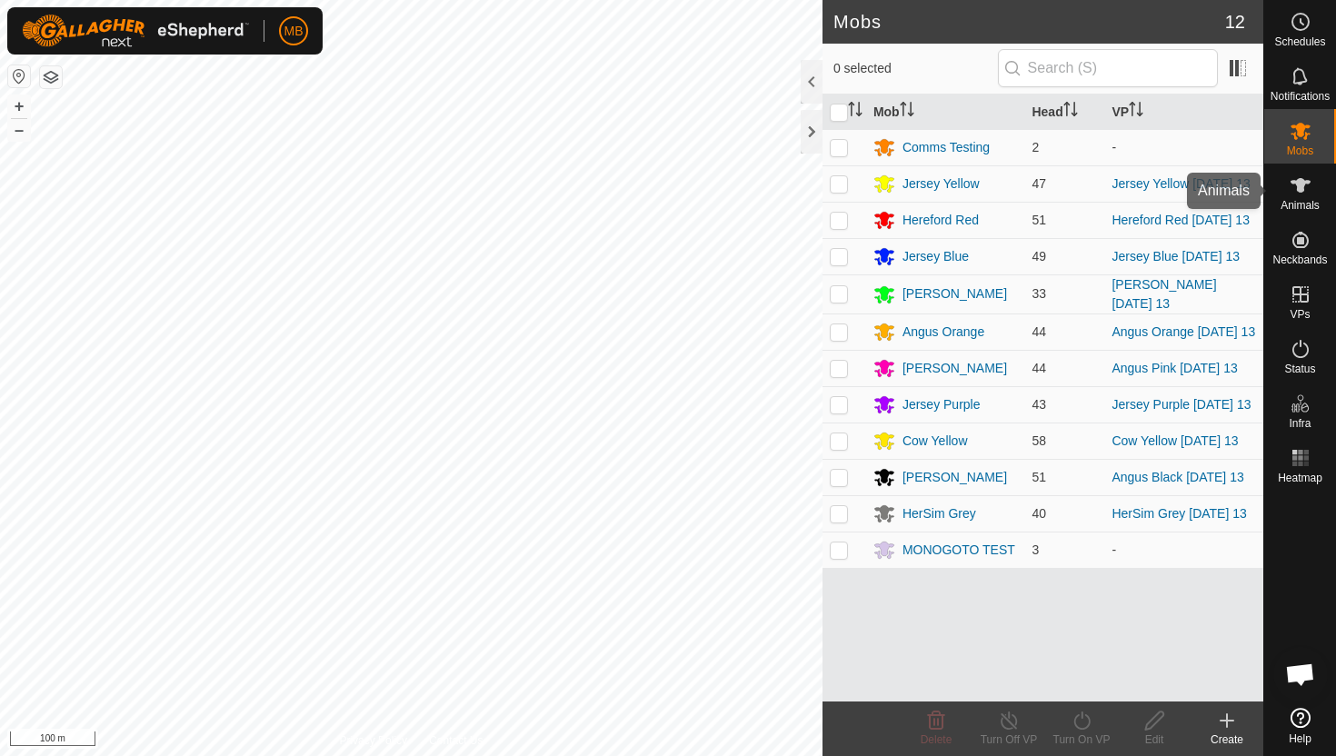
click at [1297, 193] on icon at bounding box center [1301, 185] width 22 height 22
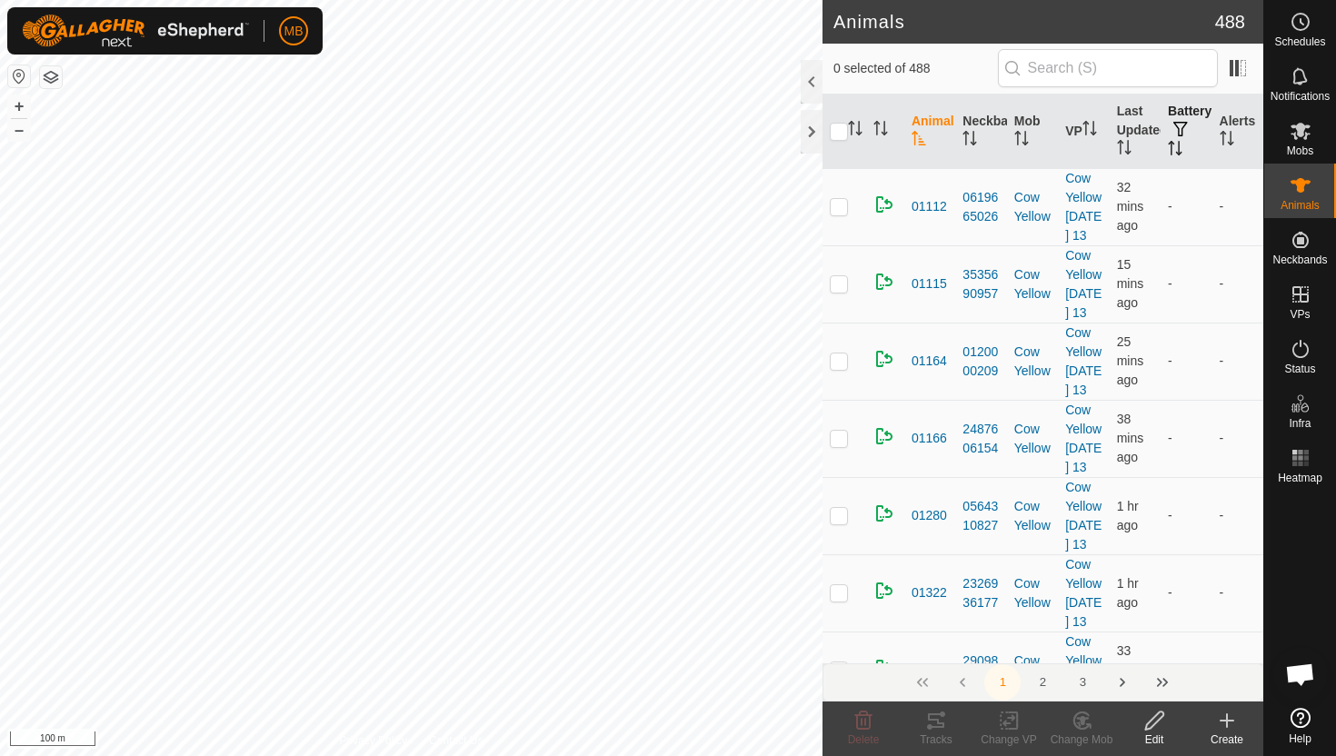
click at [1172, 141] on icon "Activate to sort" at bounding box center [1175, 148] width 15 height 15
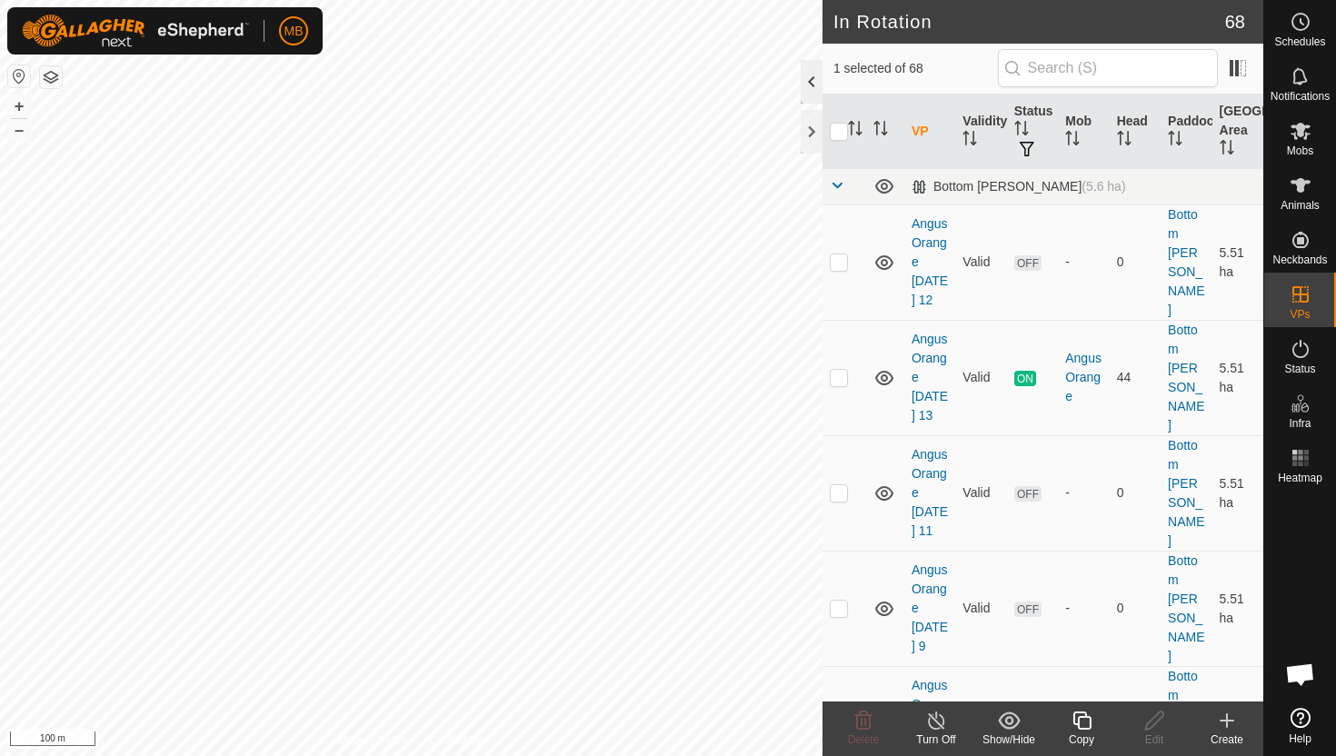
click at [807, 82] on div at bounding box center [812, 82] width 22 height 44
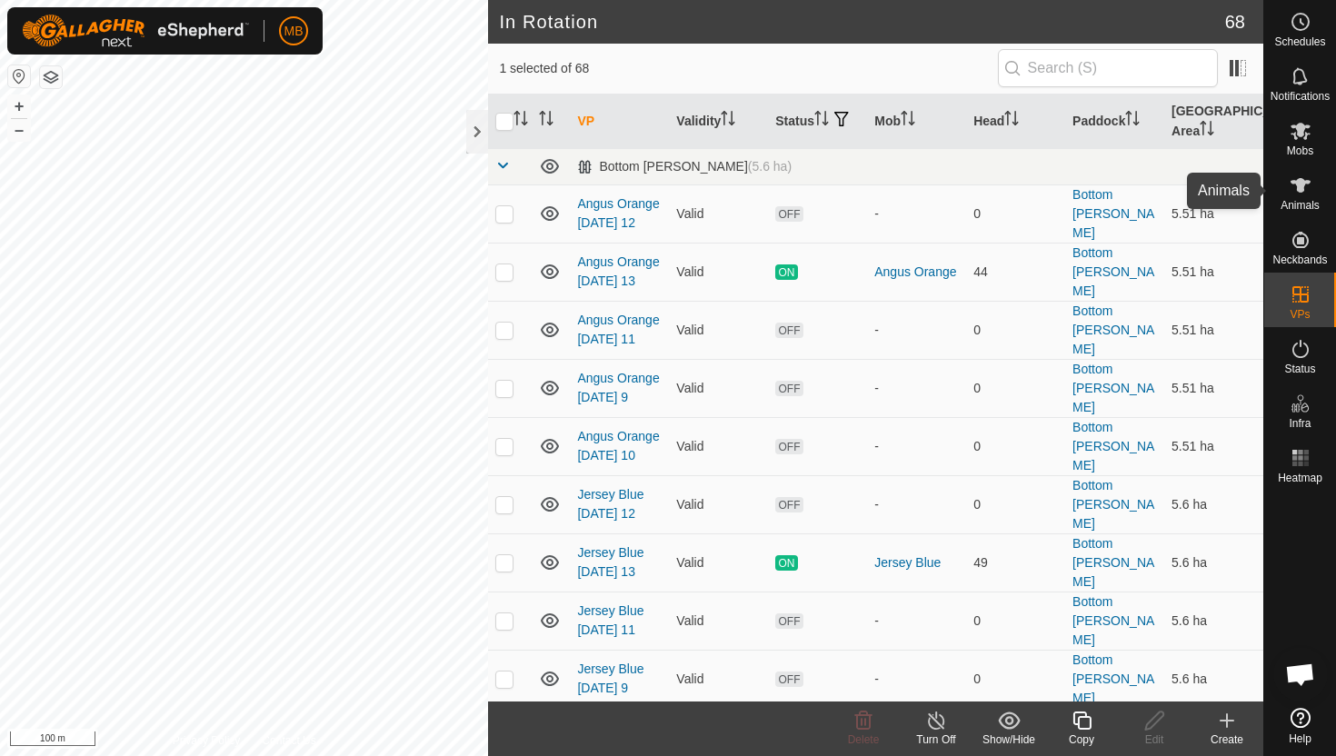
click at [1291, 188] on icon at bounding box center [1301, 185] width 22 height 22
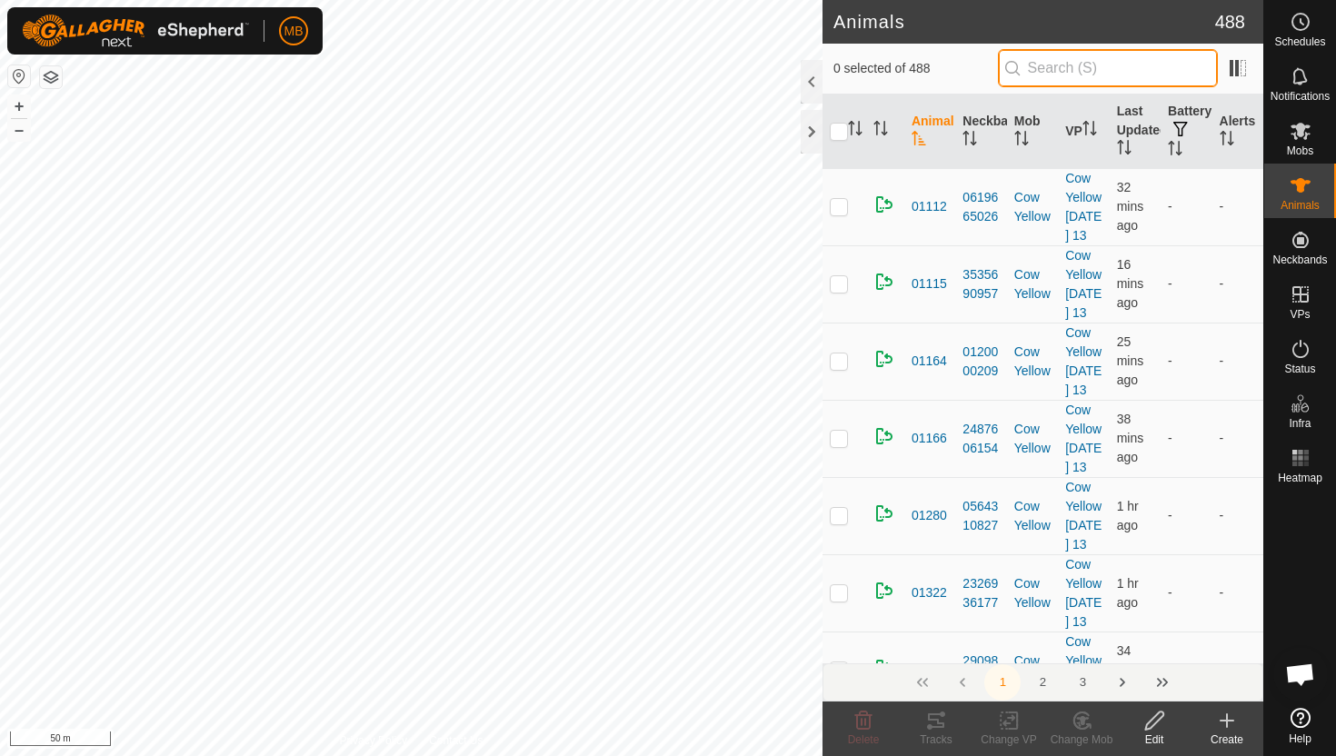
click at [1086, 68] on input "text" at bounding box center [1108, 68] width 220 height 38
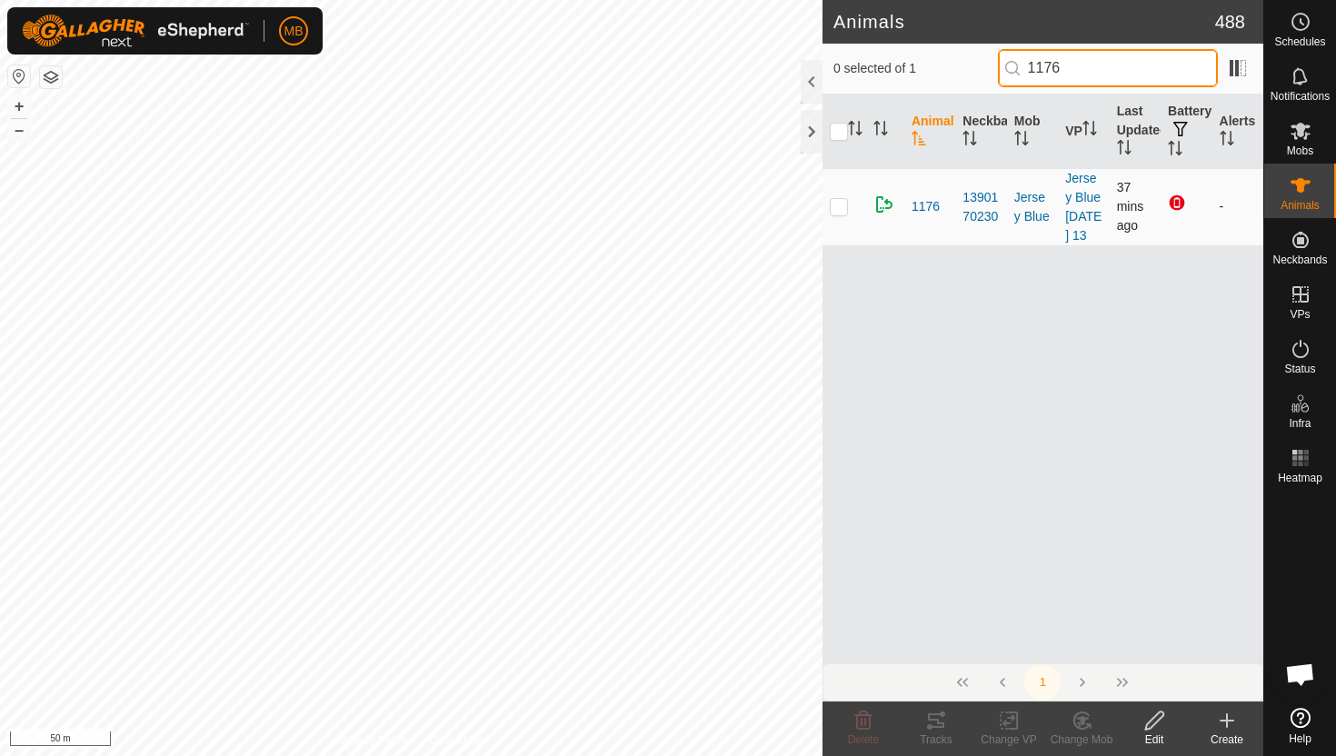
type input "1176"
click at [840, 214] on p-checkbox at bounding box center [839, 206] width 18 height 15
checkbox input "true"
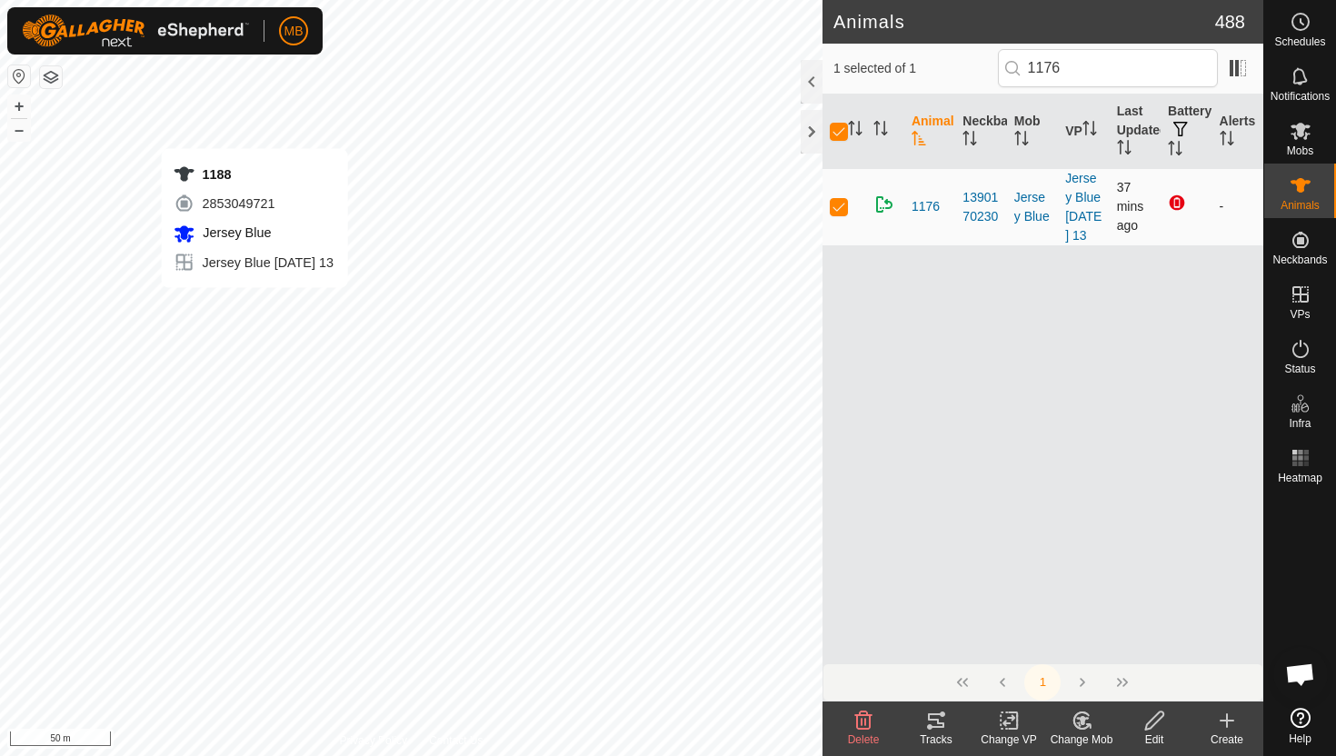
checkbox input "false"
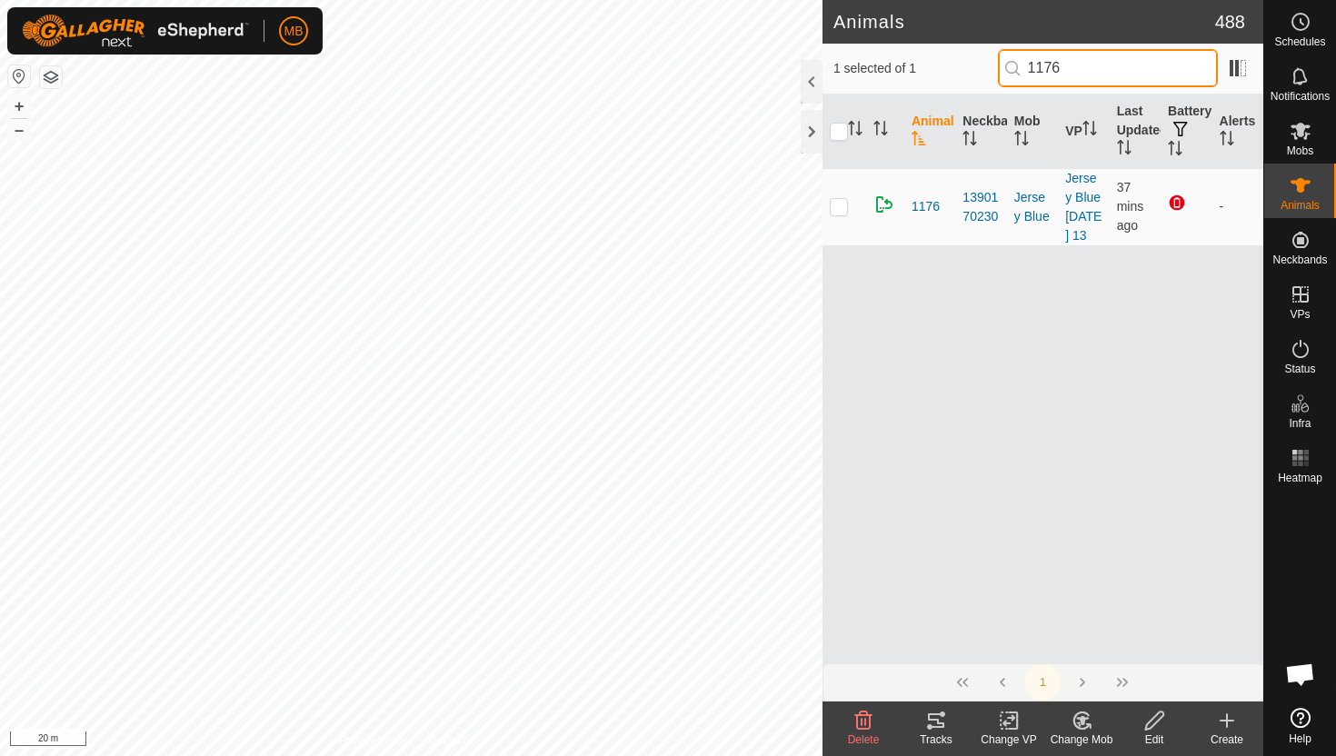
click at [1127, 75] on input "1176" at bounding box center [1108, 68] width 220 height 38
type input "1"
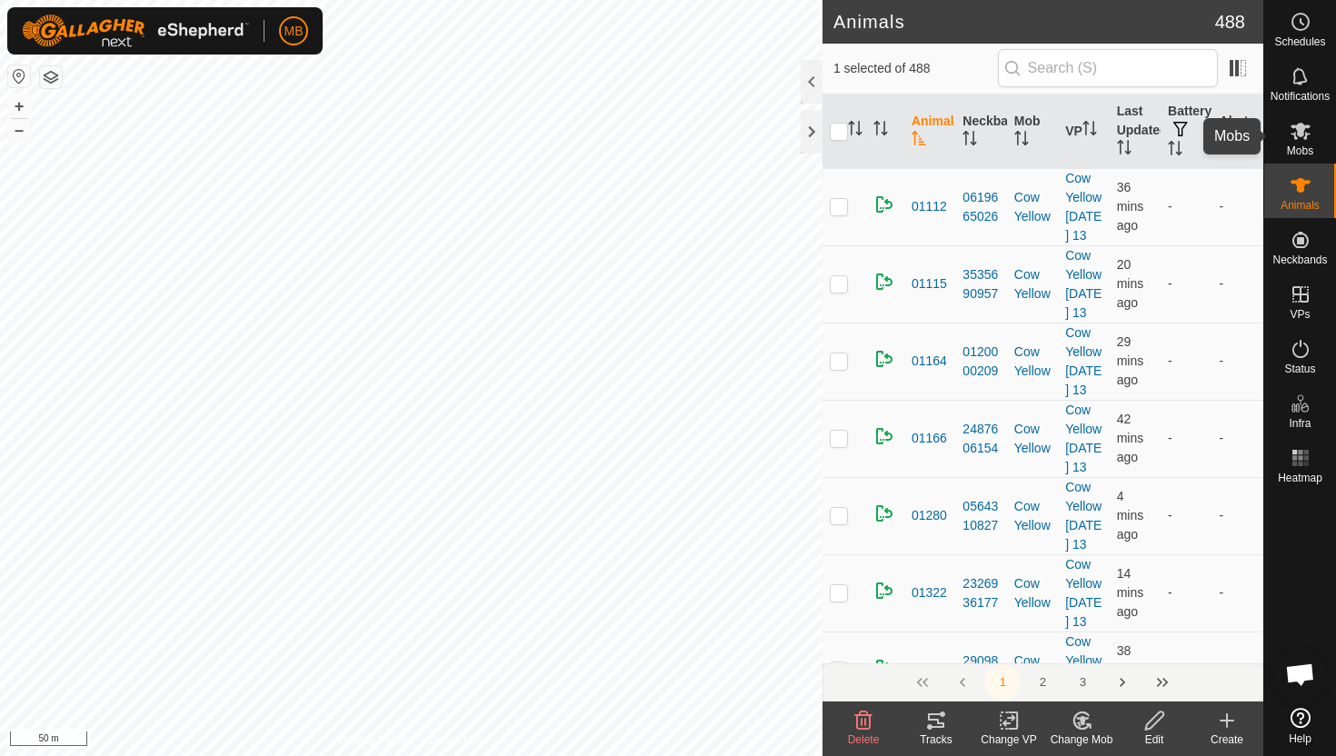
click at [1302, 136] on icon at bounding box center [1301, 131] width 22 height 22
